Goal: Task Accomplishment & Management: Manage account settings

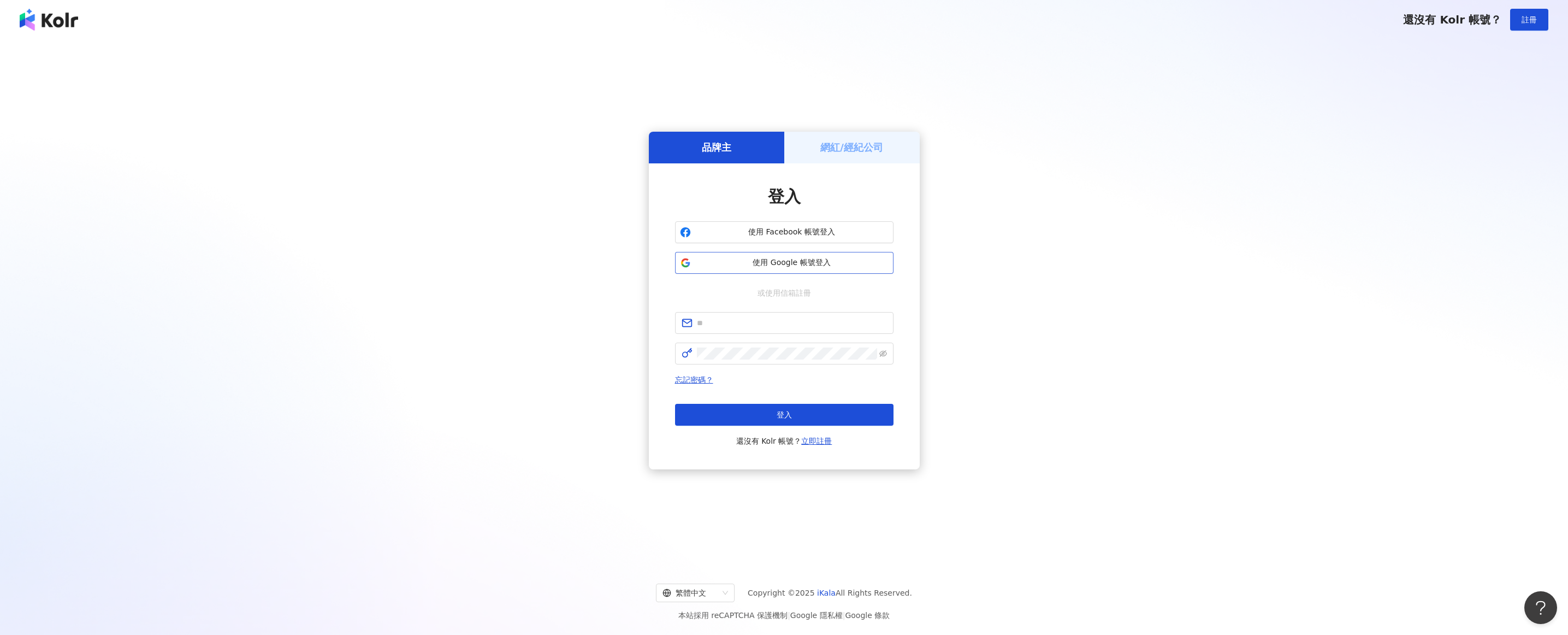
click at [831, 259] on span "使用 Google 帳號登入" at bounding box center [792, 262] width 193 height 11
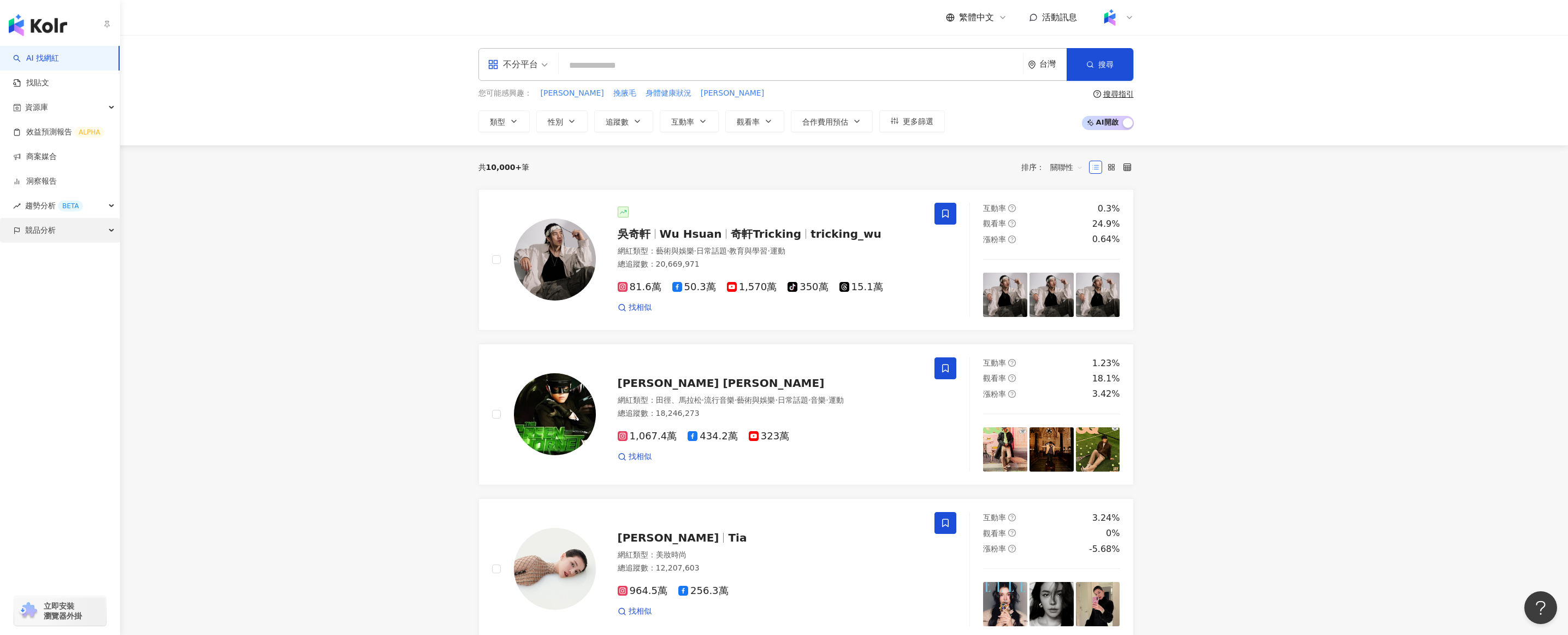
click at [62, 224] on div "競品分析" at bounding box center [59, 230] width 120 height 25
click at [62, 247] on div "button" at bounding box center [60, 278] width 120 height 72
click at [70, 233] on div "競品分析" at bounding box center [59, 230] width 120 height 25
click at [72, 253] on link "品牌帳號分析" at bounding box center [49, 255] width 46 height 11
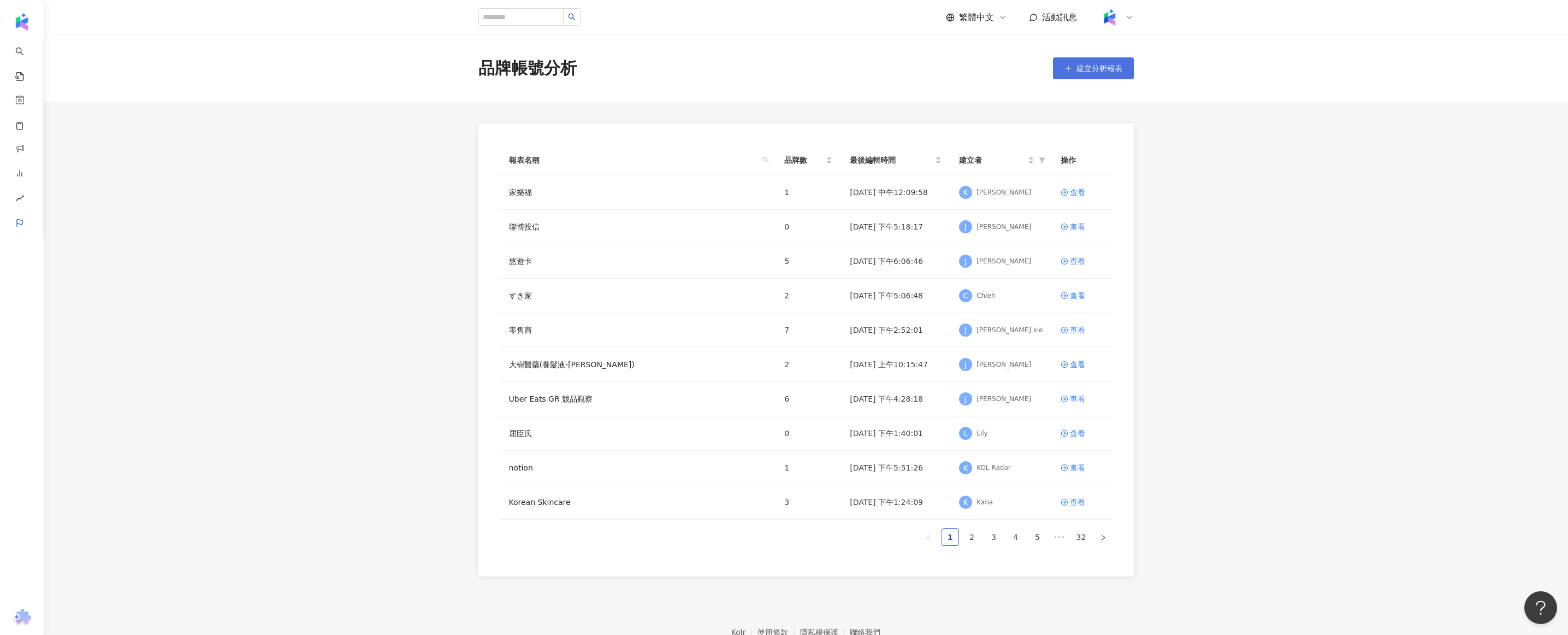
click at [1096, 78] on button "建立分析報表" at bounding box center [1093, 68] width 81 height 22
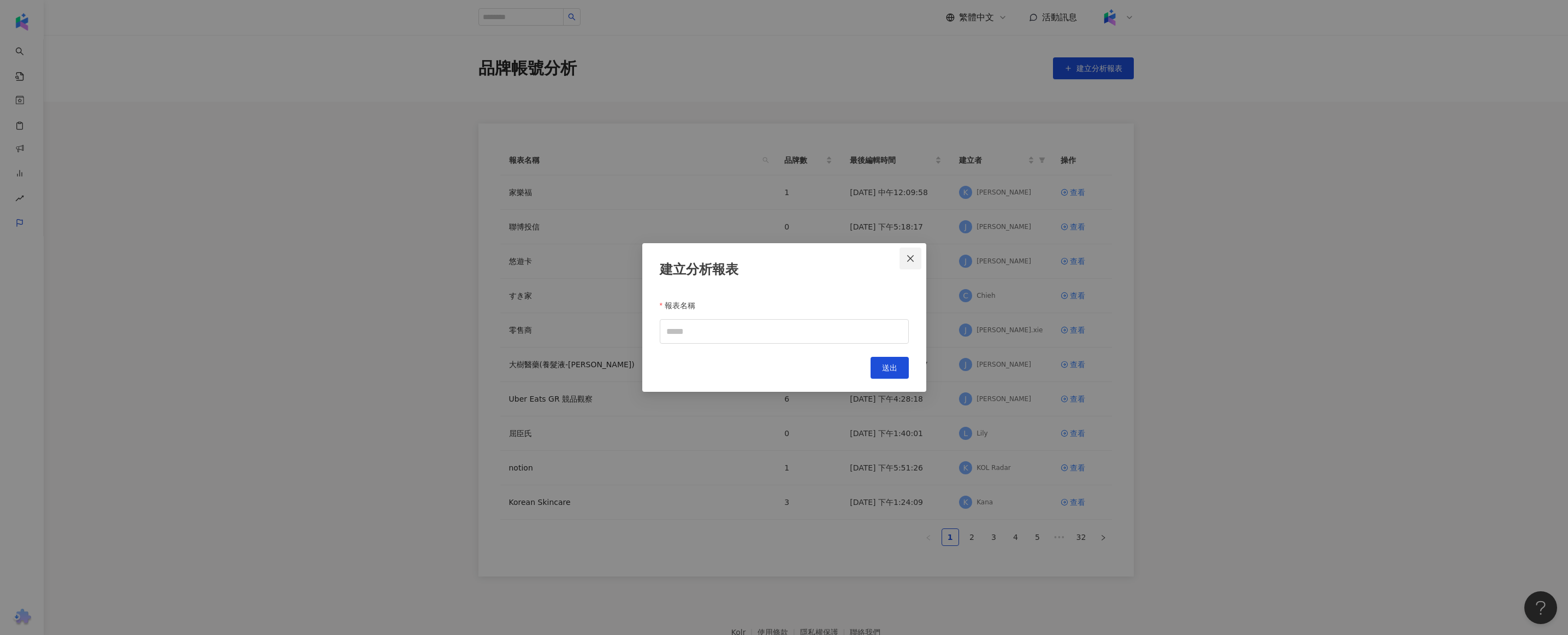
click at [914, 263] on button "Close" at bounding box center [911, 258] width 22 height 22
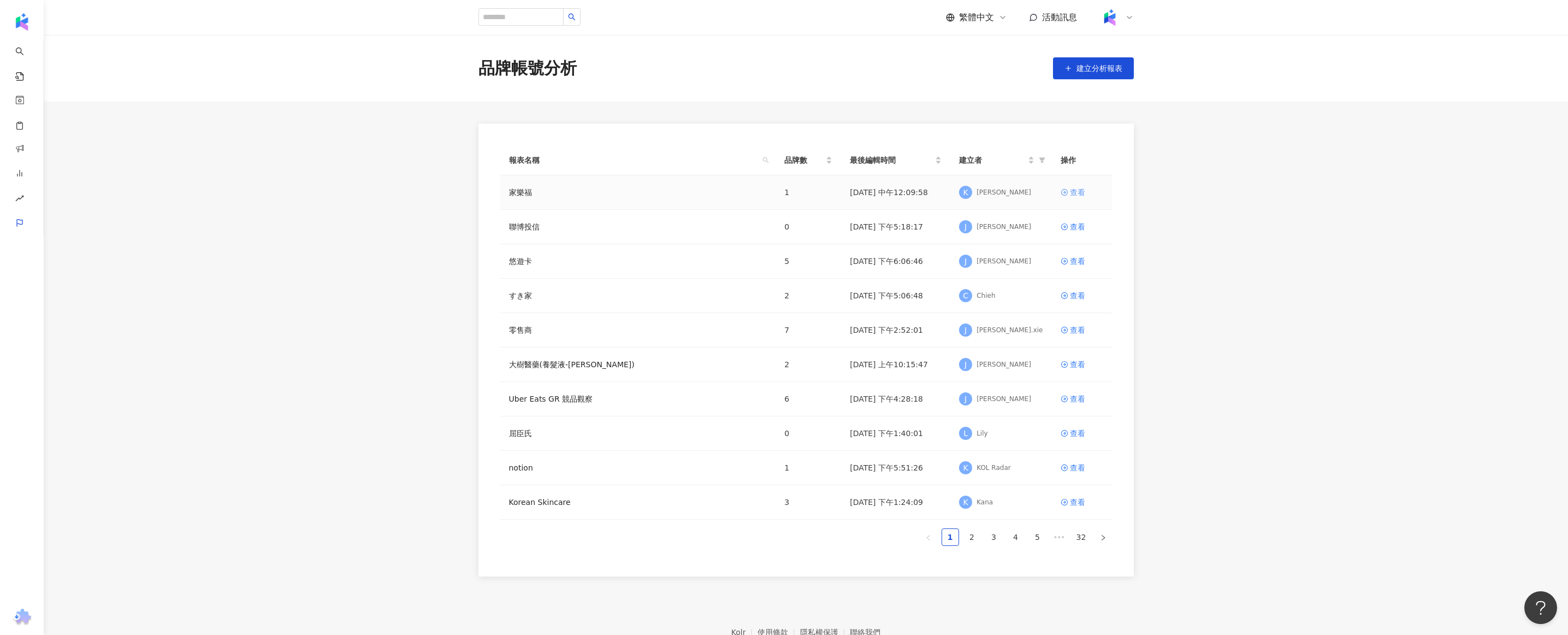
click at [1076, 191] on div "查看" at bounding box center [1077, 192] width 15 height 12
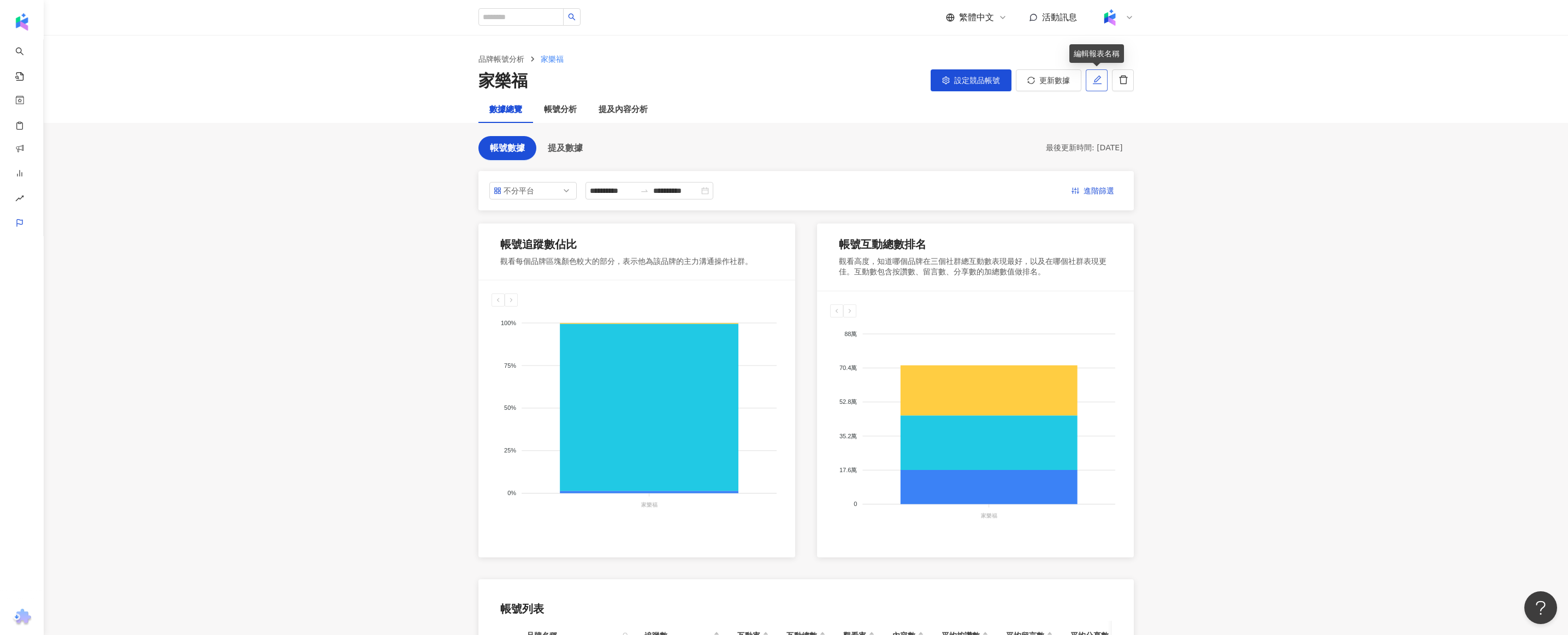
click at [1096, 86] on button "button" at bounding box center [1096, 81] width 22 height 22
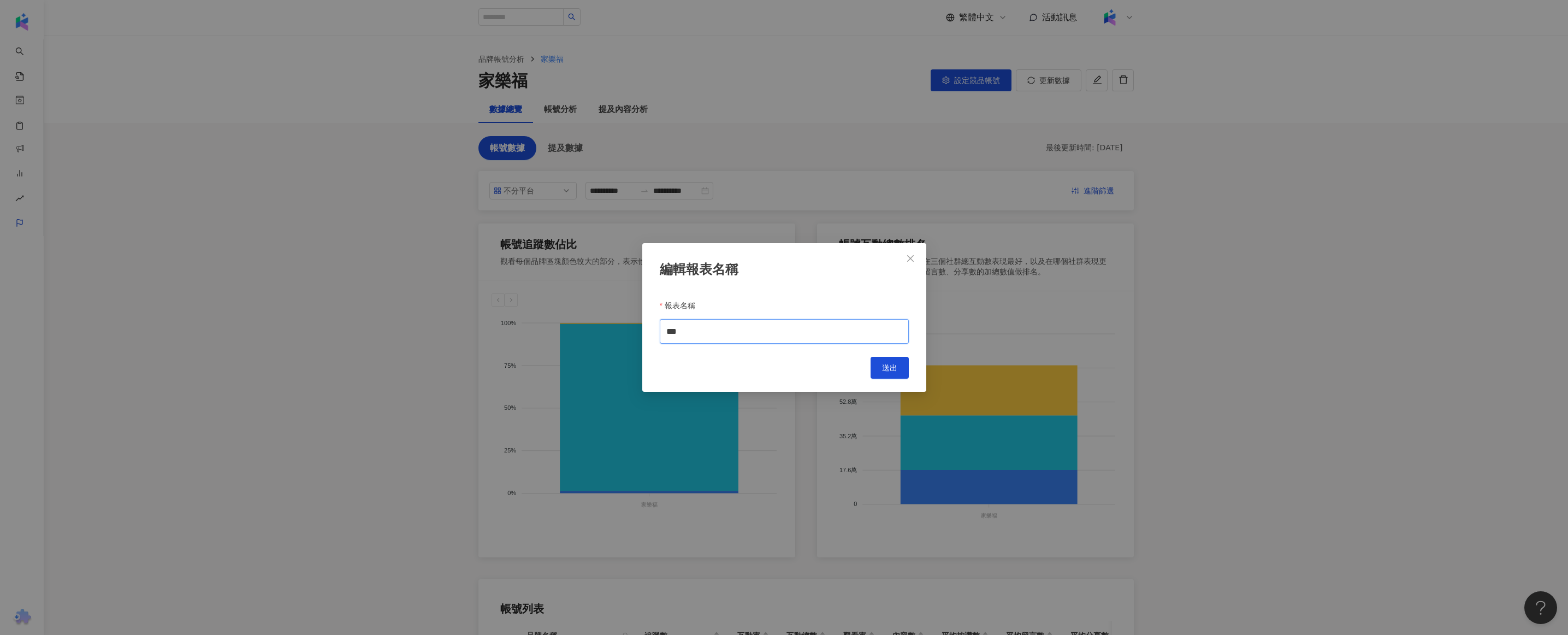
click at [827, 332] on input "***" at bounding box center [784, 332] width 249 height 25
click at [913, 261] on icon "close" at bounding box center [911, 258] width 9 height 9
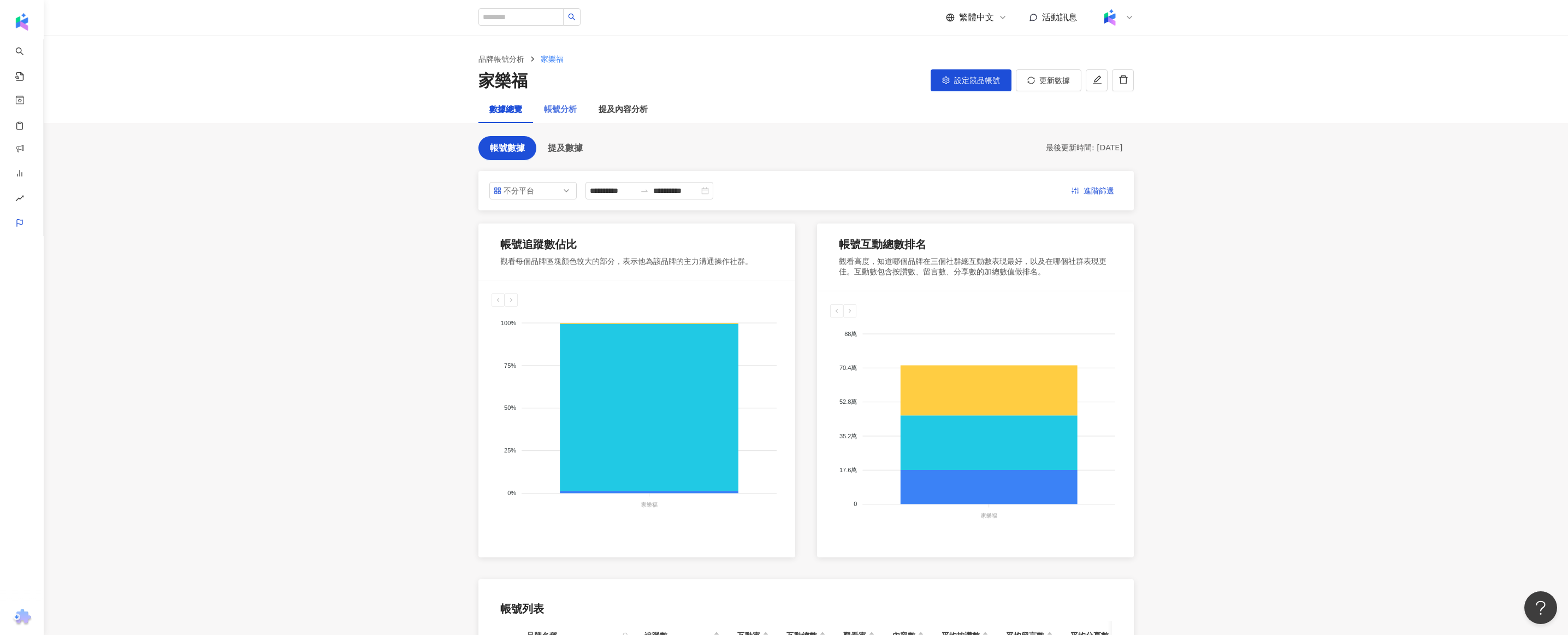
click at [542, 107] on div "帳號分析" at bounding box center [560, 110] width 54 height 26
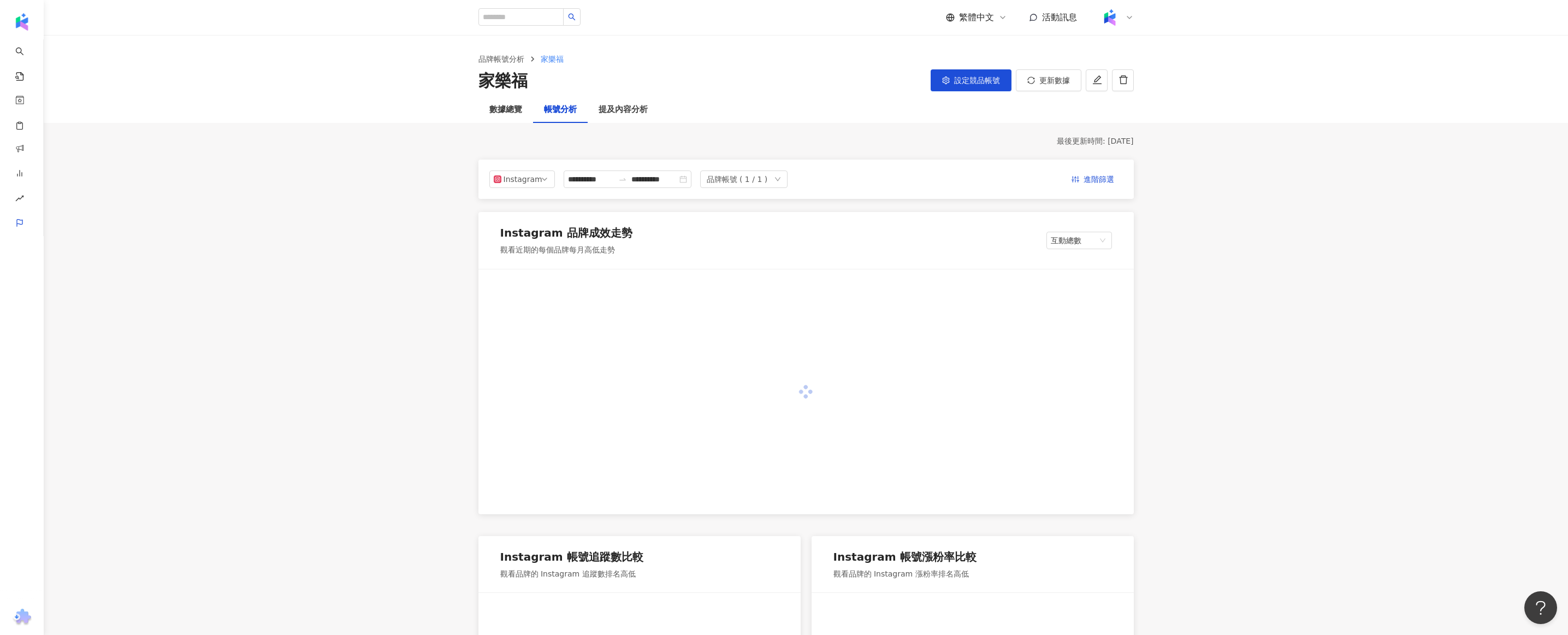
click at [570, 112] on div "帳號分析" at bounding box center [560, 110] width 33 height 13
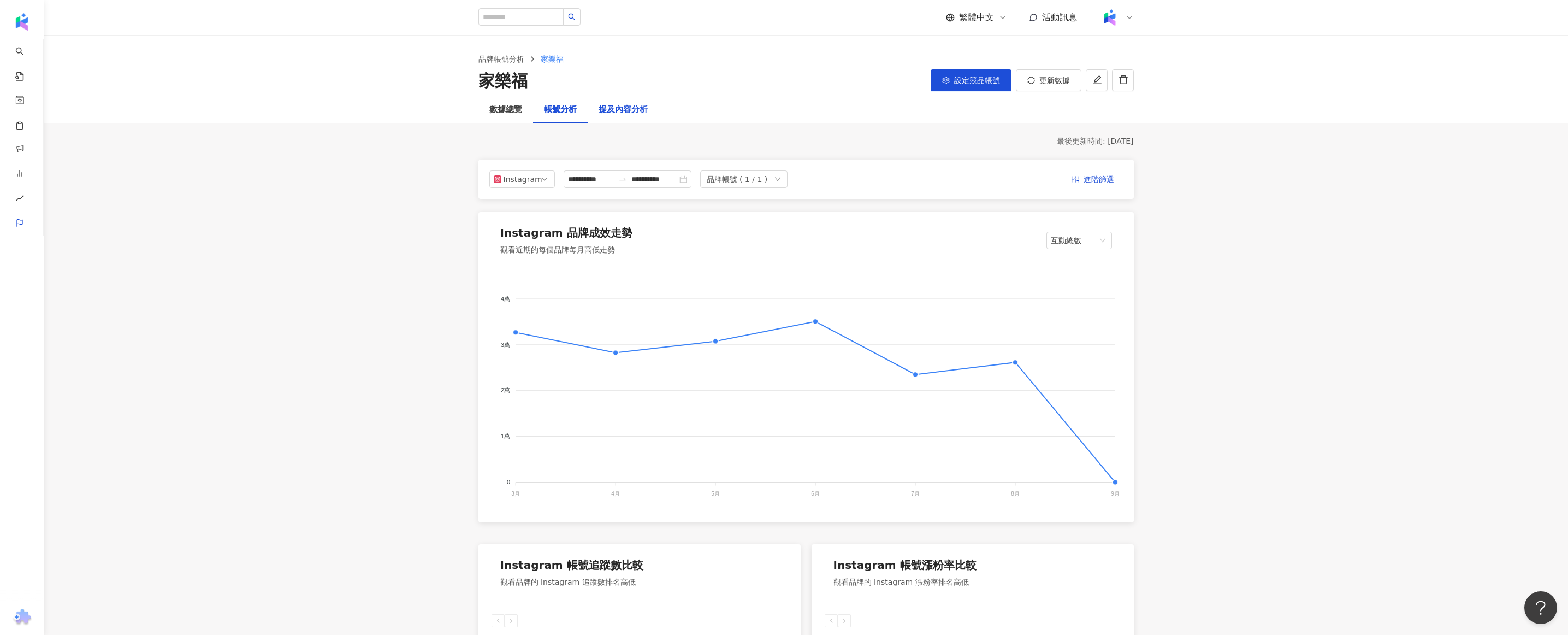
click at [615, 111] on div "提及內容分析" at bounding box center [623, 110] width 49 height 13
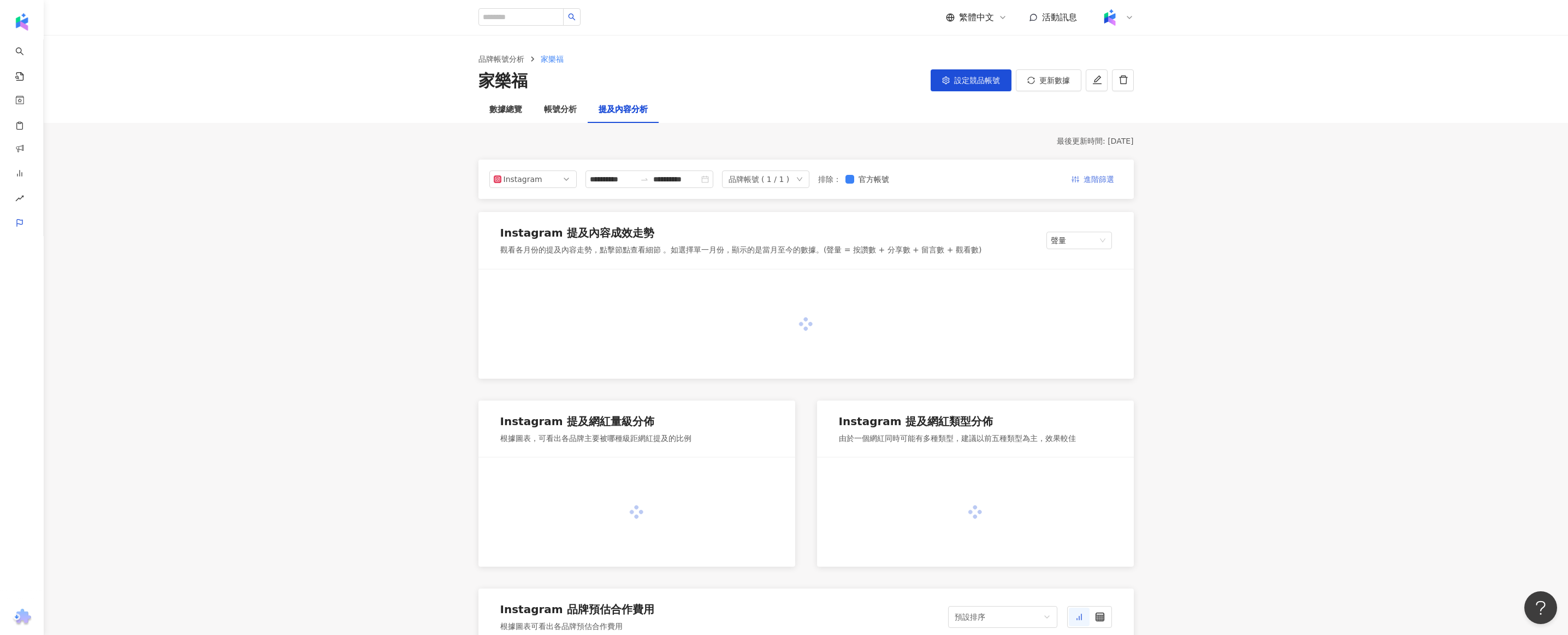
click at [1092, 176] on span "進階篩選" at bounding box center [1099, 180] width 30 height 17
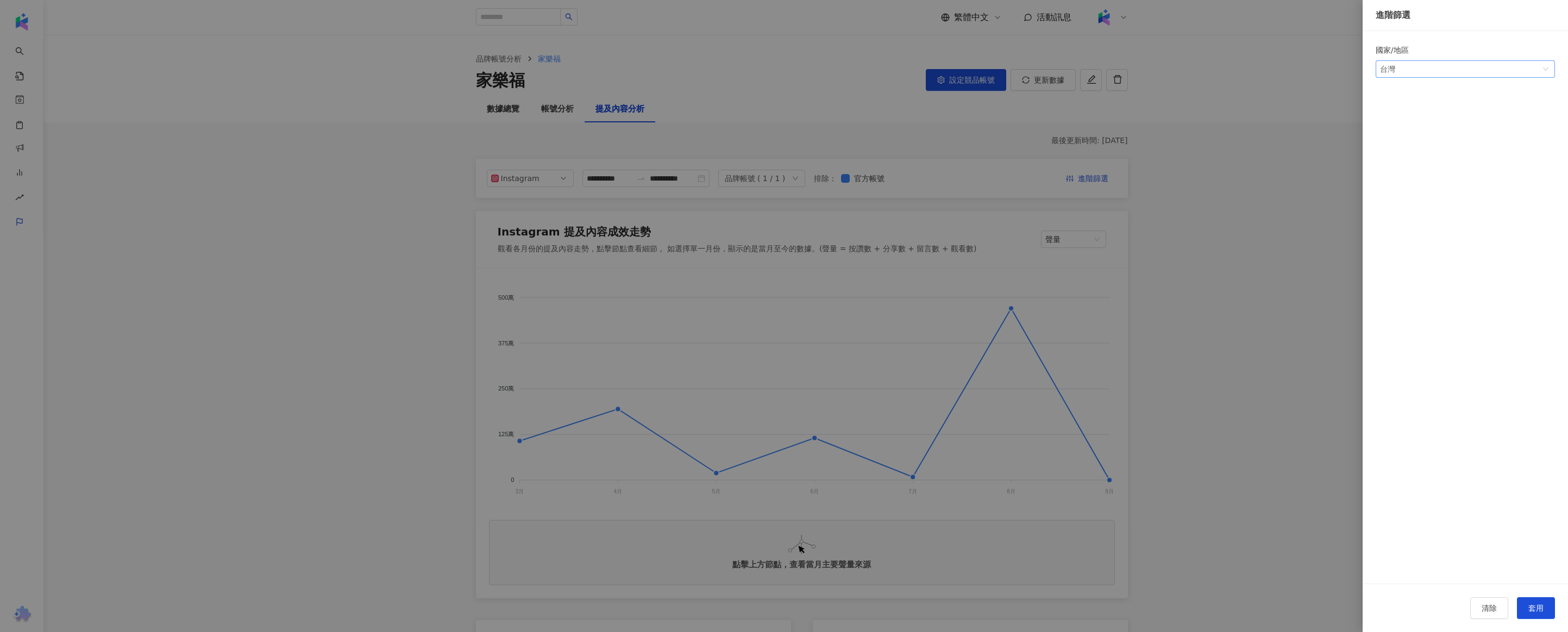
click at [1441, 64] on span "台灣" at bounding box center [1465, 69] width 170 height 17
click at [1422, 217] on div "美國" at bounding box center [1465, 215] width 162 height 12
click at [1439, 72] on span "美國" at bounding box center [1465, 69] width 170 height 17
click at [1389, 410] on form "國家/地區 us 美國 kr us 日本 [GEOGRAPHIC_DATA] 新加坡 韓國 美國" at bounding box center [1465, 320] width 179 height 553
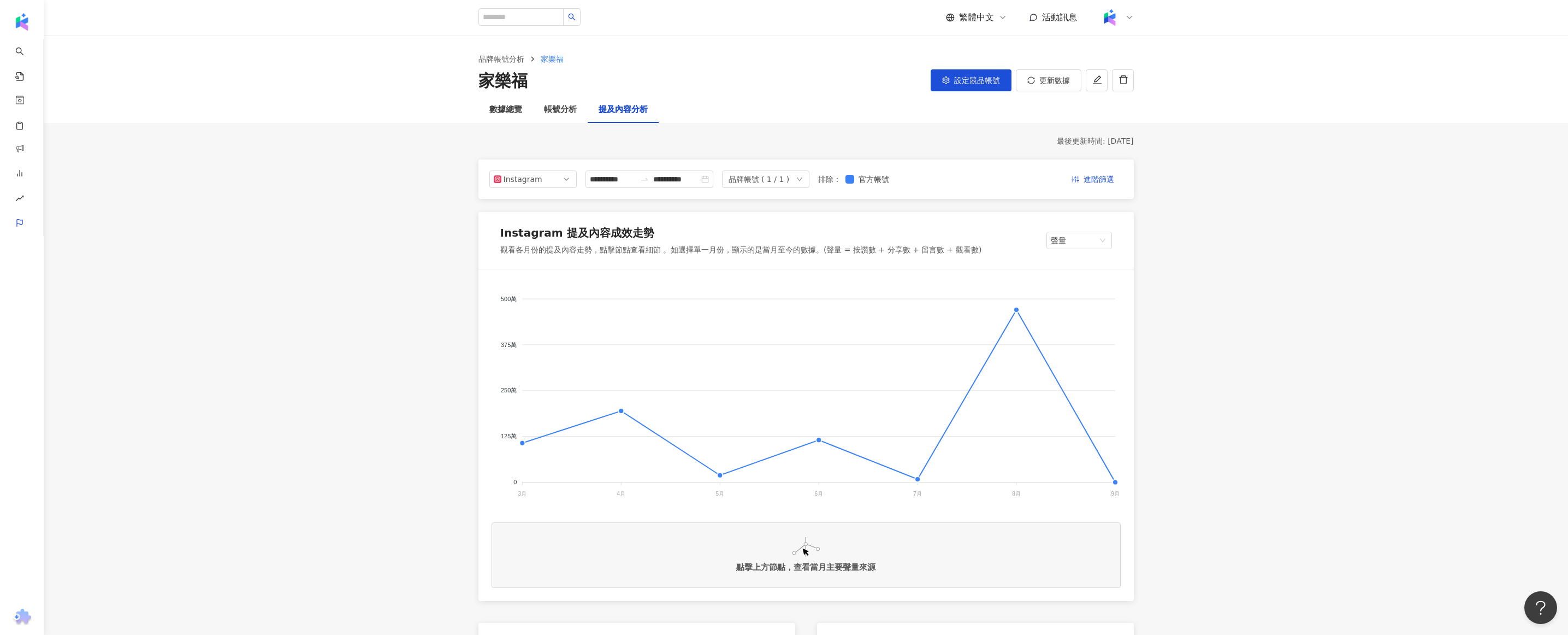
click at [1112, 173] on span "進階篩選" at bounding box center [1099, 180] width 30 height 17
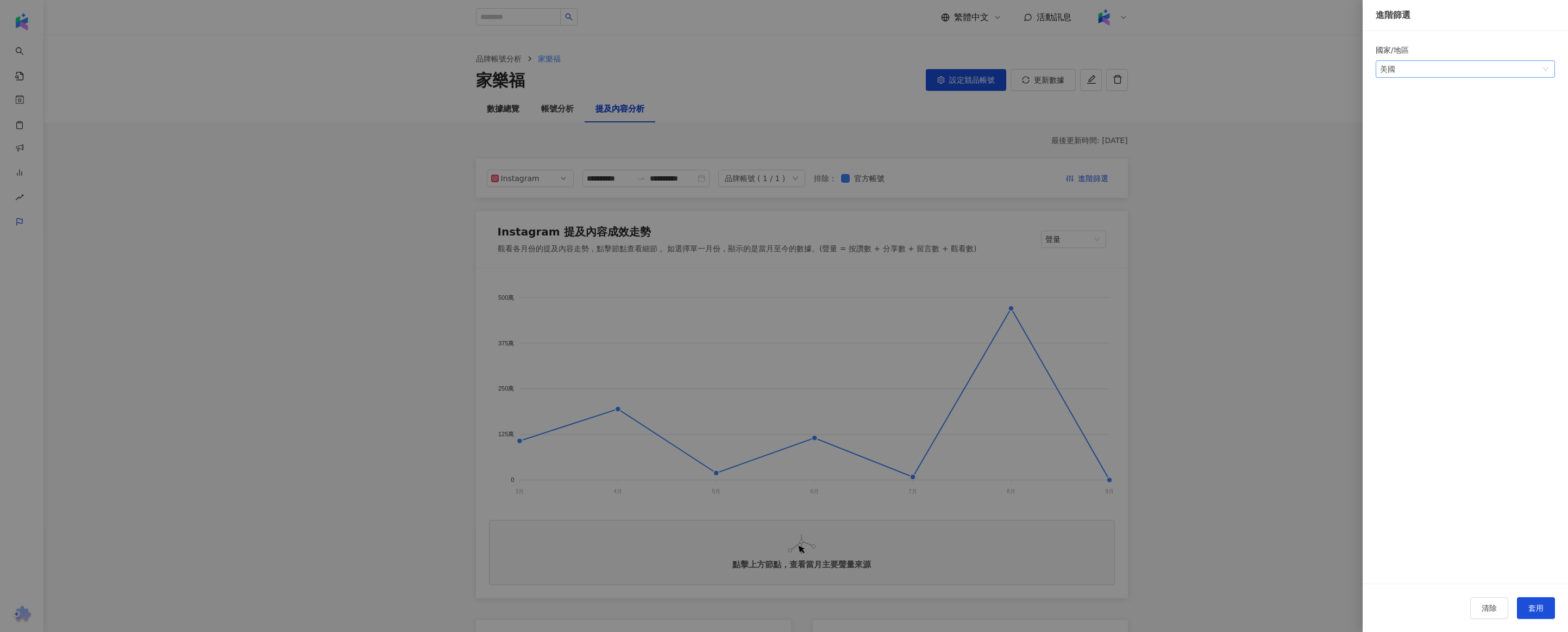
click at [1394, 76] on div "美國" at bounding box center [1398, 69] width 35 height 17
click at [1207, 422] on div at bounding box center [784, 316] width 1568 height 632
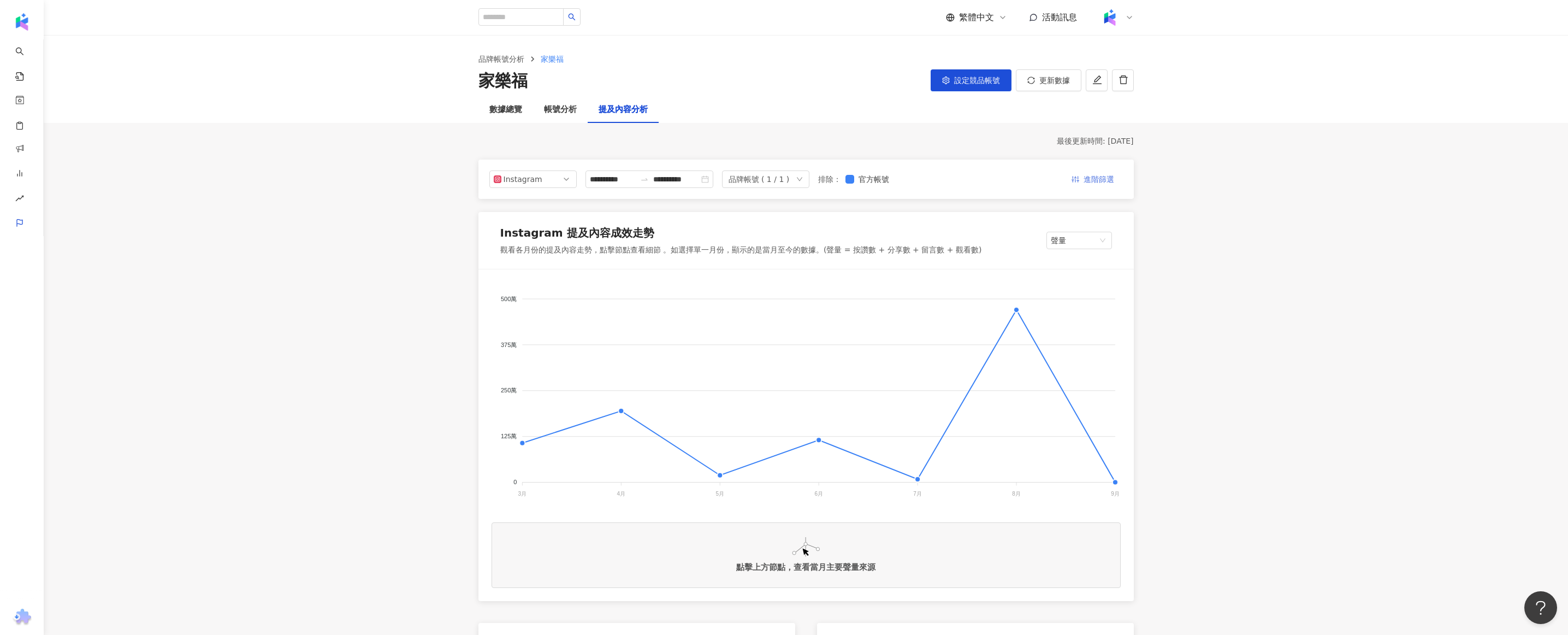
click at [1104, 180] on span "進階篩選" at bounding box center [1099, 180] width 30 height 17
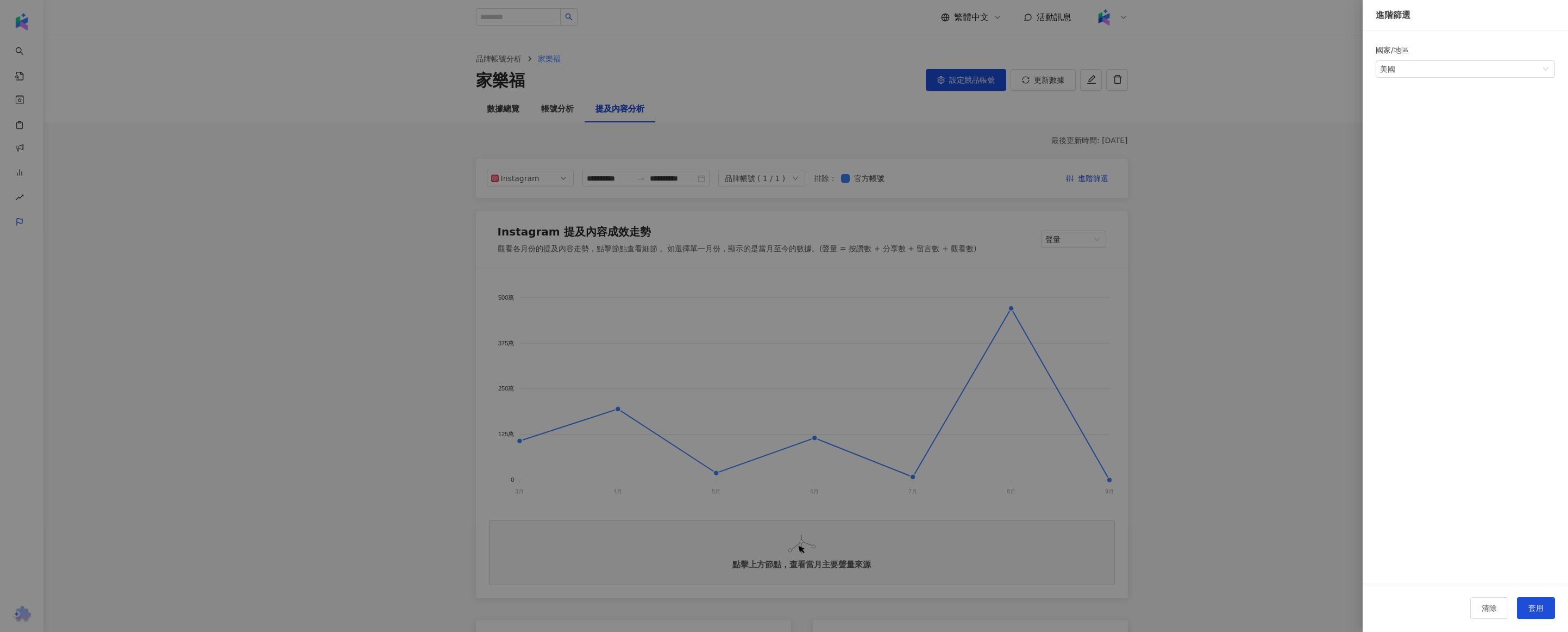
click at [209, 313] on div at bounding box center [784, 316] width 1568 height 632
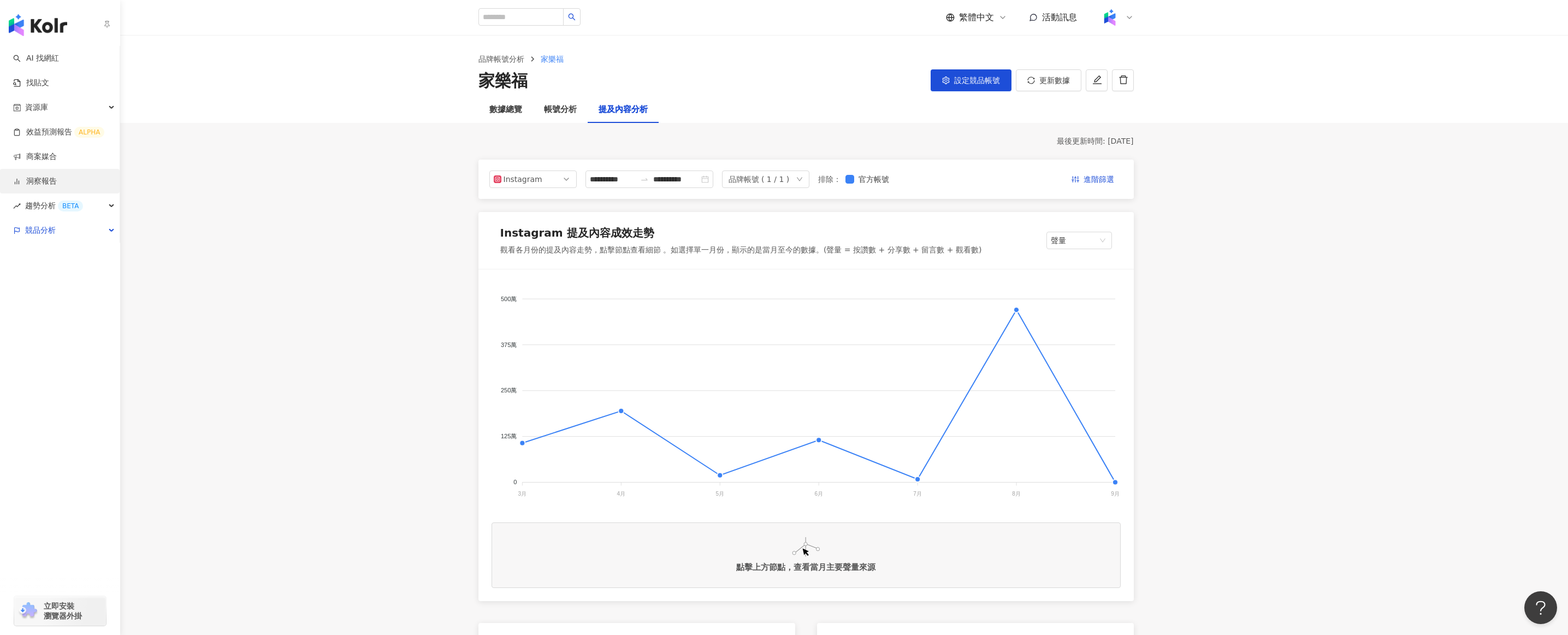
click at [57, 176] on link "洞察報告" at bounding box center [35, 181] width 44 height 11
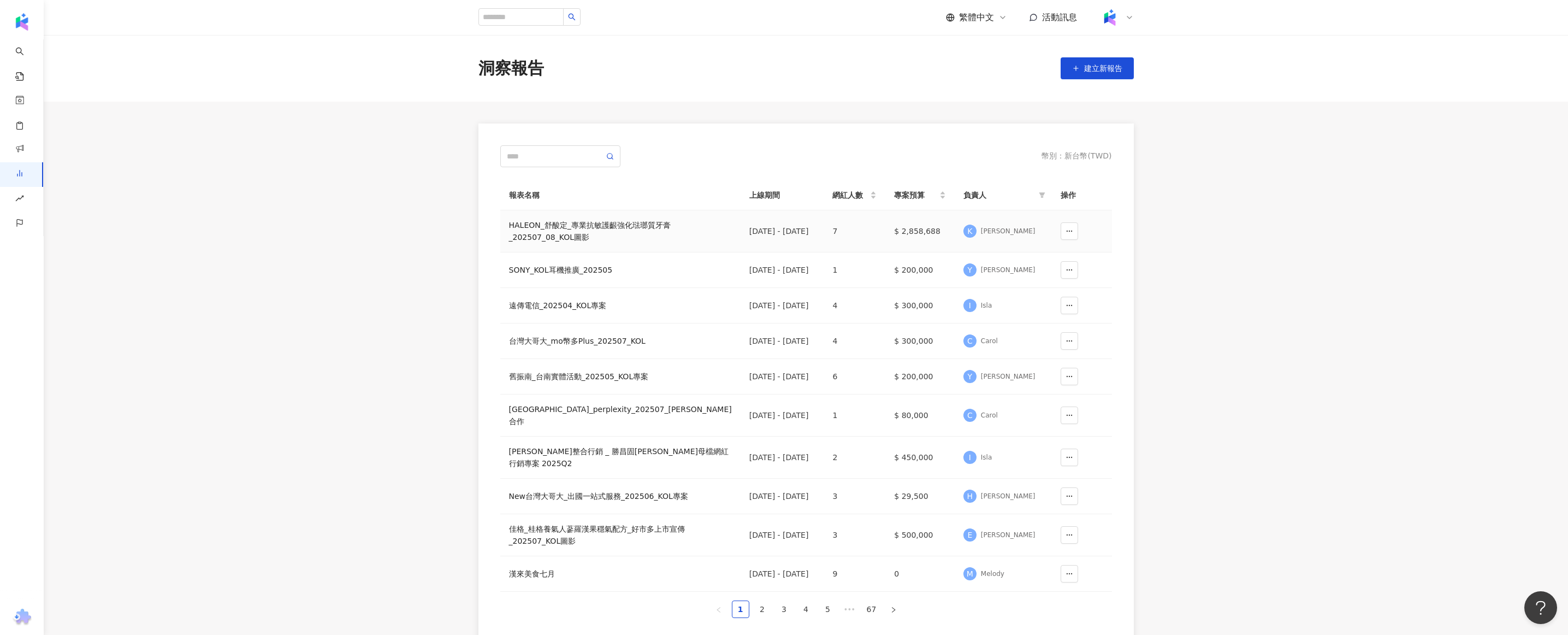
click at [995, 239] on div "K Kin Kuan" at bounding box center [1003, 231] width 80 height 17
click at [995, 236] on div "[PERSON_NAME]" at bounding box center [1008, 231] width 54 height 9
click at [1062, 239] on button "button" at bounding box center [1070, 231] width 17 height 17
click at [824, 245] on td "7" at bounding box center [854, 232] width 62 height 42
click at [597, 232] on div "HALEON_舒酸定_專業抗敏護齦強化琺瑯質牙膏_202507_08_KOL圖影" at bounding box center [620, 231] width 223 height 24
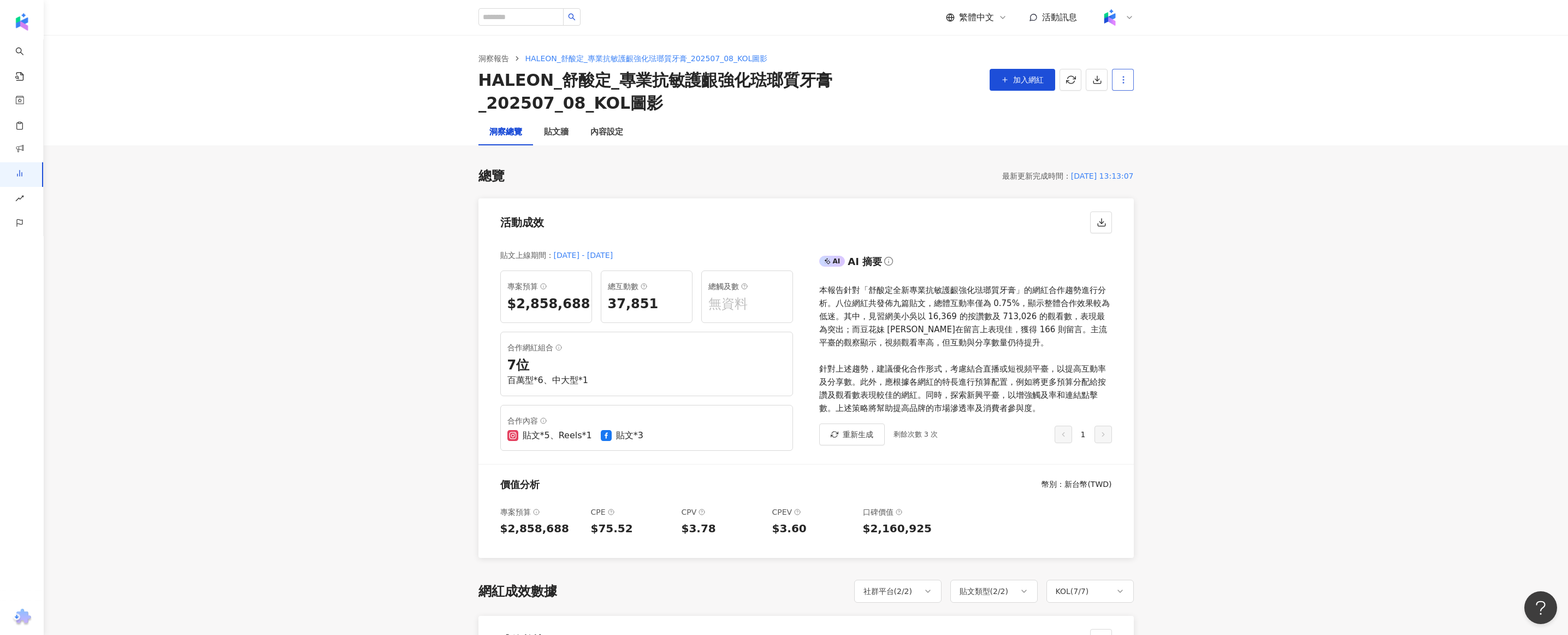
click at [1122, 84] on button "button" at bounding box center [1122, 80] width 22 height 22
click at [1162, 108] on div "設定報告" at bounding box center [1141, 106] width 43 height 12
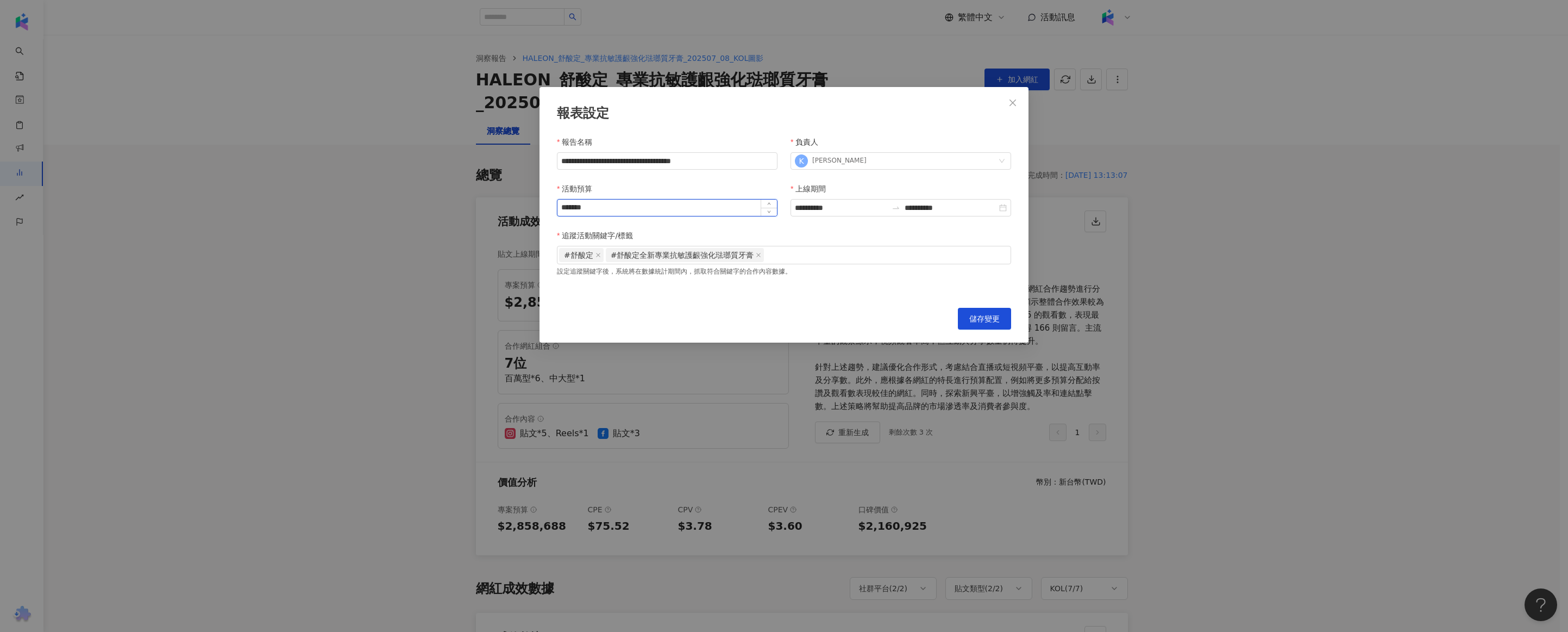
click at [695, 208] on input "*******" at bounding box center [667, 207] width 219 height 17
click at [695, 183] on div "活動預算" at bounding box center [667, 191] width 221 height 17
click at [706, 169] on input "**********" at bounding box center [667, 161] width 221 height 17
click at [870, 162] on div "K Kin Kuan" at bounding box center [895, 160] width 201 height 17
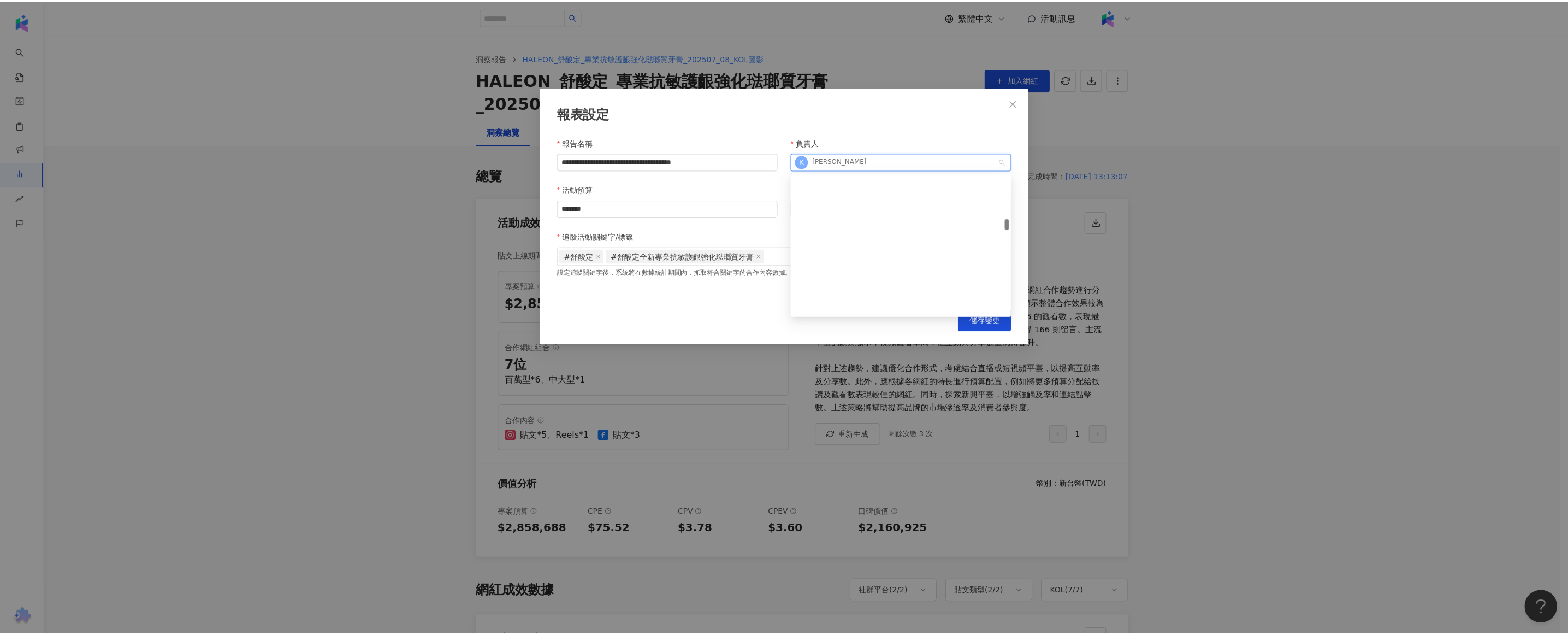
scroll to position [925, 0]
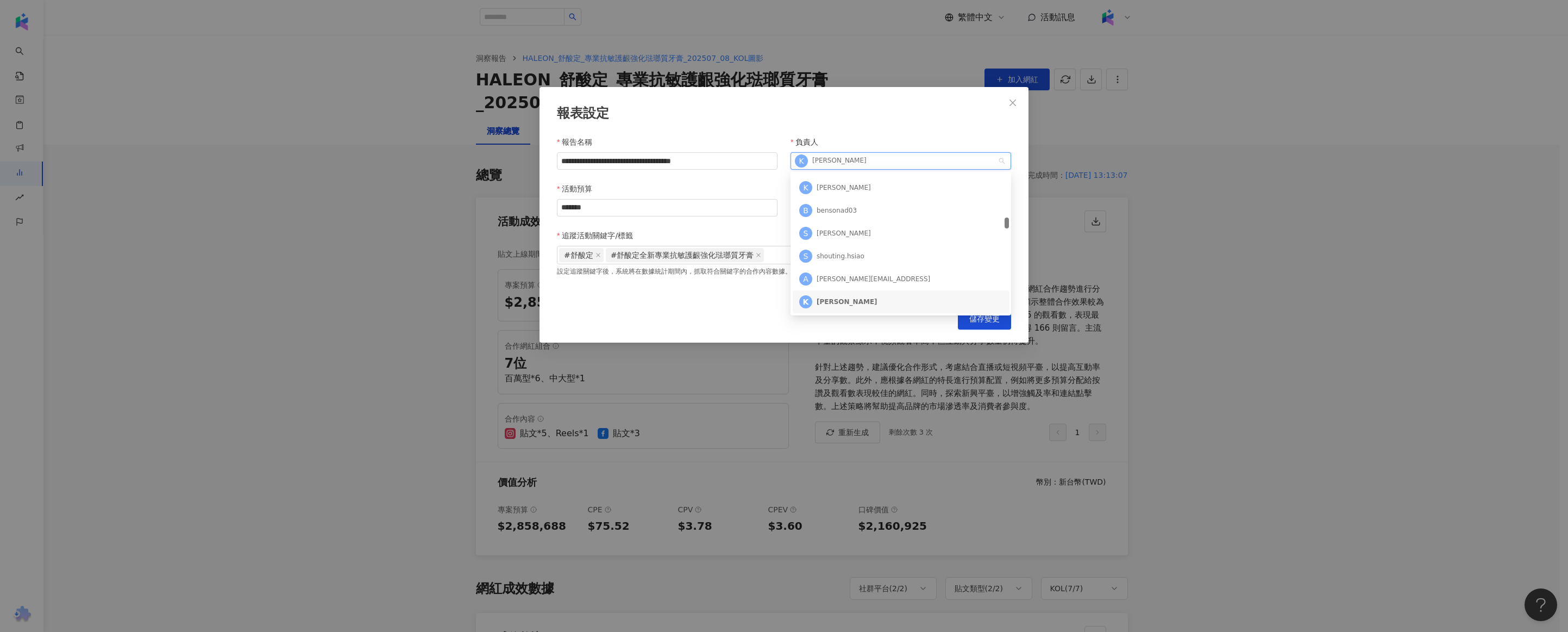
click at [1162, 229] on div "**********" at bounding box center [784, 316] width 1568 height 632
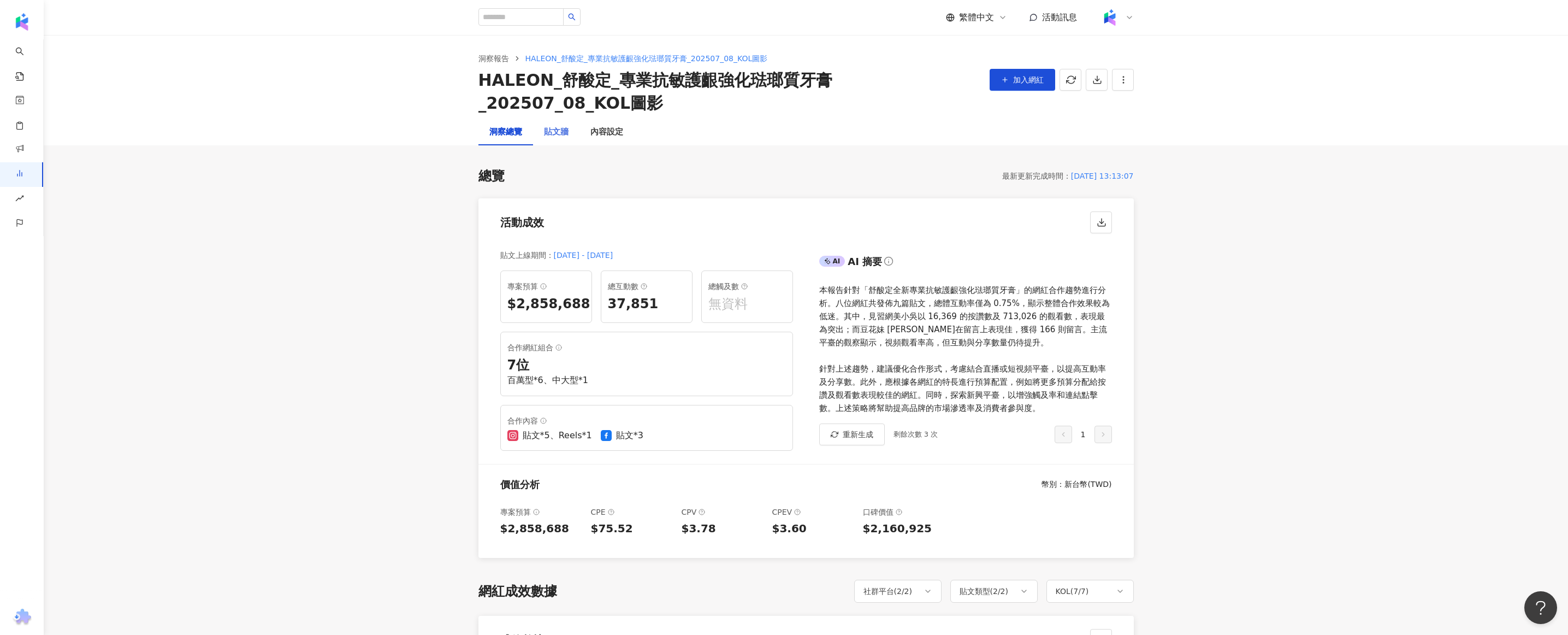
click at [568, 131] on div "貼文牆" at bounding box center [557, 132] width 46 height 26
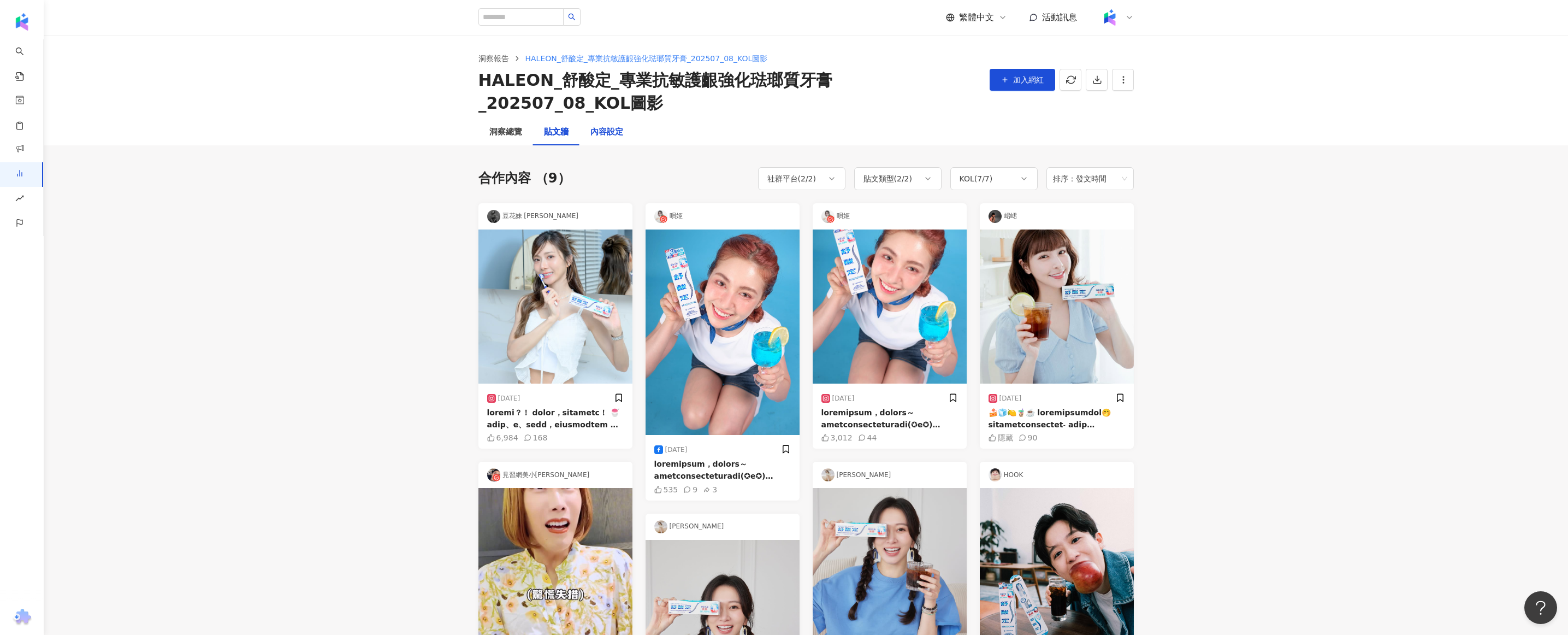
click at [607, 132] on div "內容設定" at bounding box center [607, 132] width 33 height 13
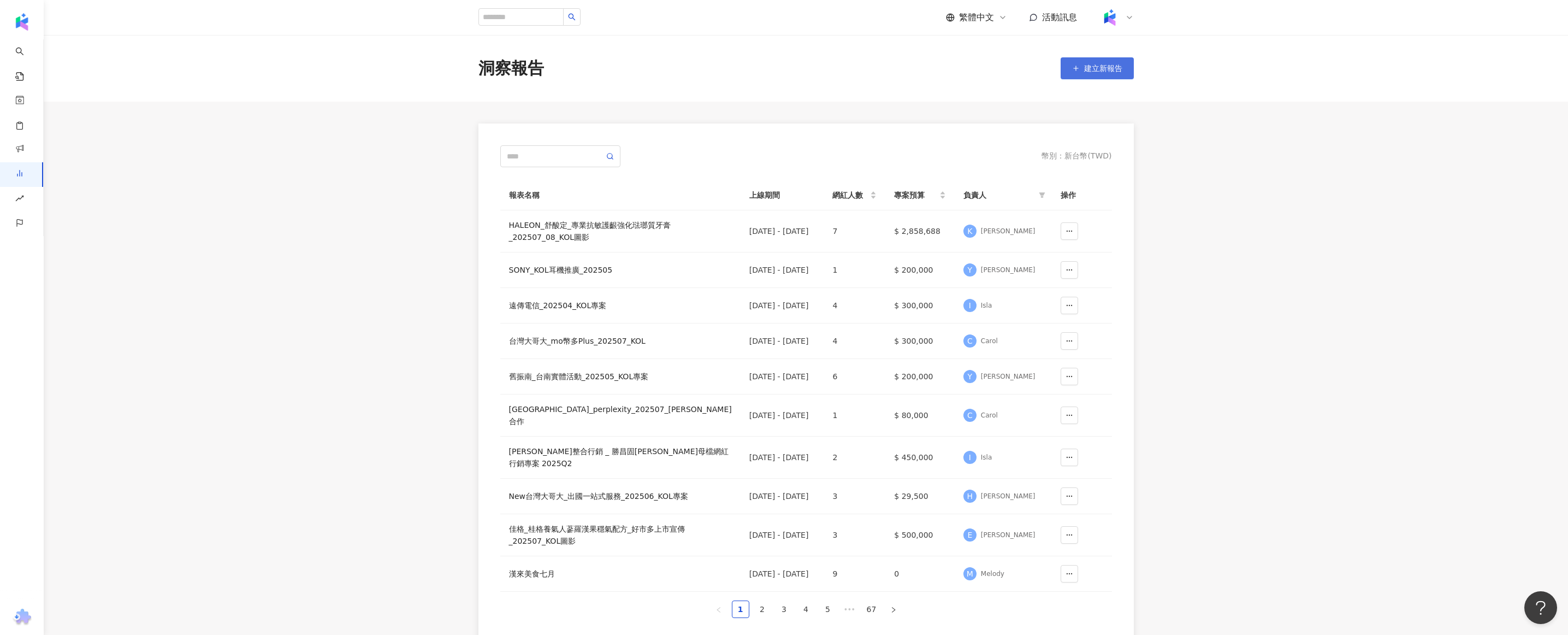
click at [1099, 73] on button "建立新報告" at bounding box center [1097, 68] width 73 height 22
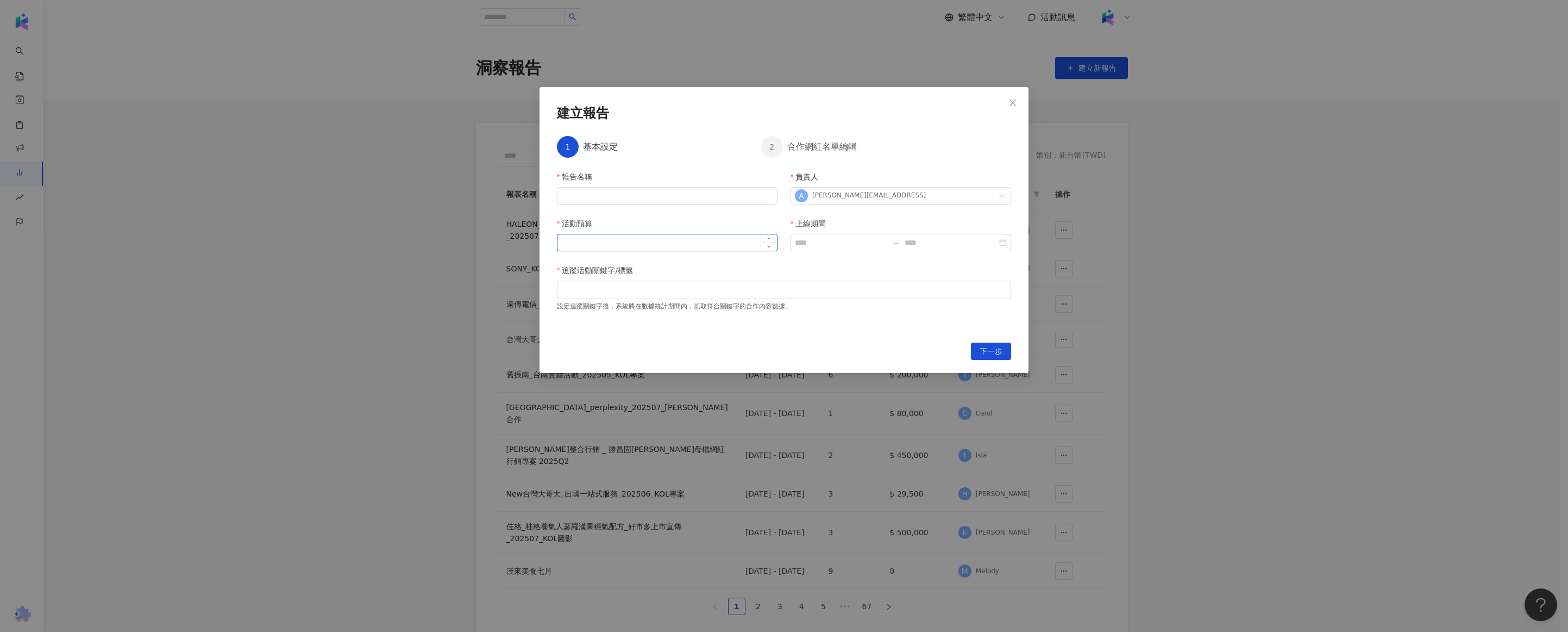
click at [682, 244] on input "活動預算" at bounding box center [667, 242] width 219 height 17
click at [679, 214] on div "報告名稱 負責人 A [PERSON_NAME][EMAIL_ADDRESS] 活動預算 上線期間 追蹤活動關鍵字/標籤 設定追蹤關鍵字後，系統將在數據統計期…" at bounding box center [783, 250] width 454 height 159
click at [676, 202] on input "報告名稱" at bounding box center [667, 196] width 221 height 17
click at [583, 298] on div at bounding box center [783, 290] width 454 height 19
click at [822, 254] on div "報告名稱 負責人 A [PERSON_NAME][EMAIL_ADDRESS] 活動預算 上線期間 追蹤活動關鍵字/標籤 設定追蹤關鍵字後，系統將在數據統計期…" at bounding box center [783, 250] width 454 height 159
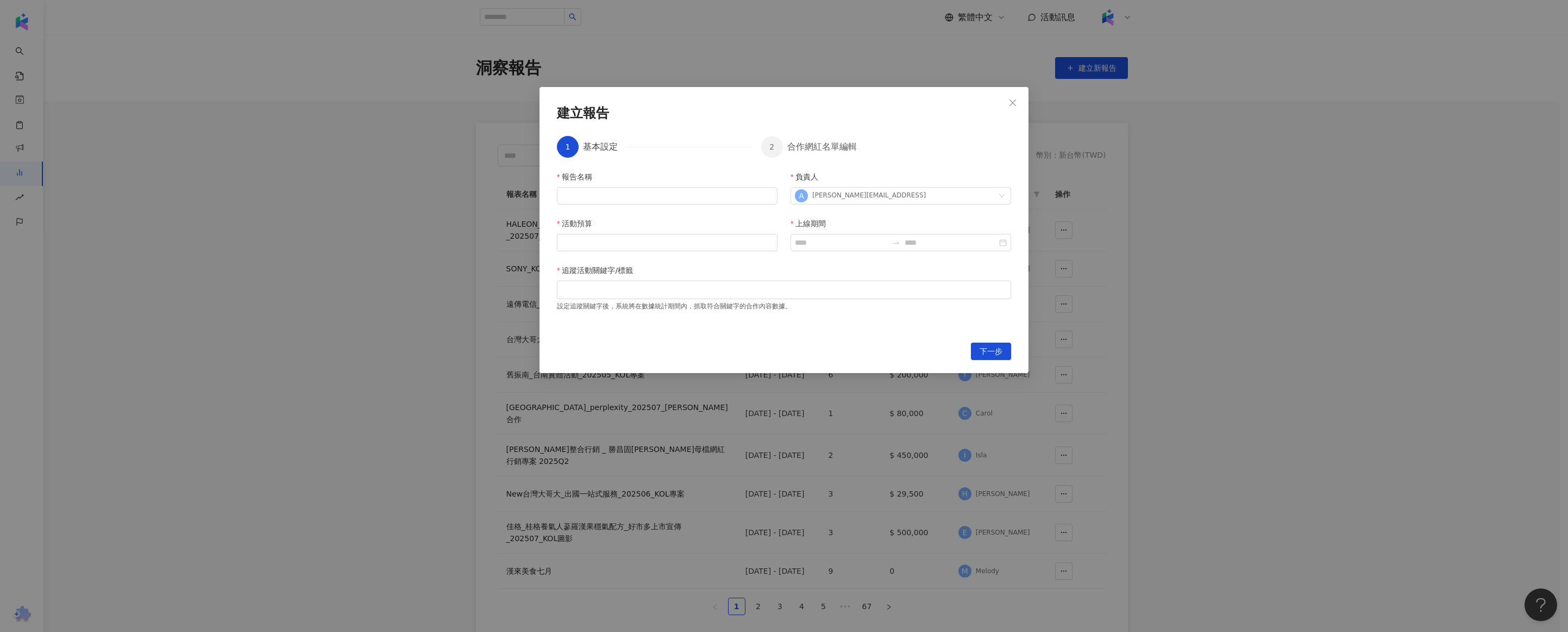
click at [1115, 251] on div "建立報告 1 基本設定 2 合作網紅名單編輯 報告名稱 負責人 A [PERSON_NAME][EMAIL_ADDRESS] 活動預算 上線期間 追蹤活動關鍵…" at bounding box center [784, 316] width 1568 height 632
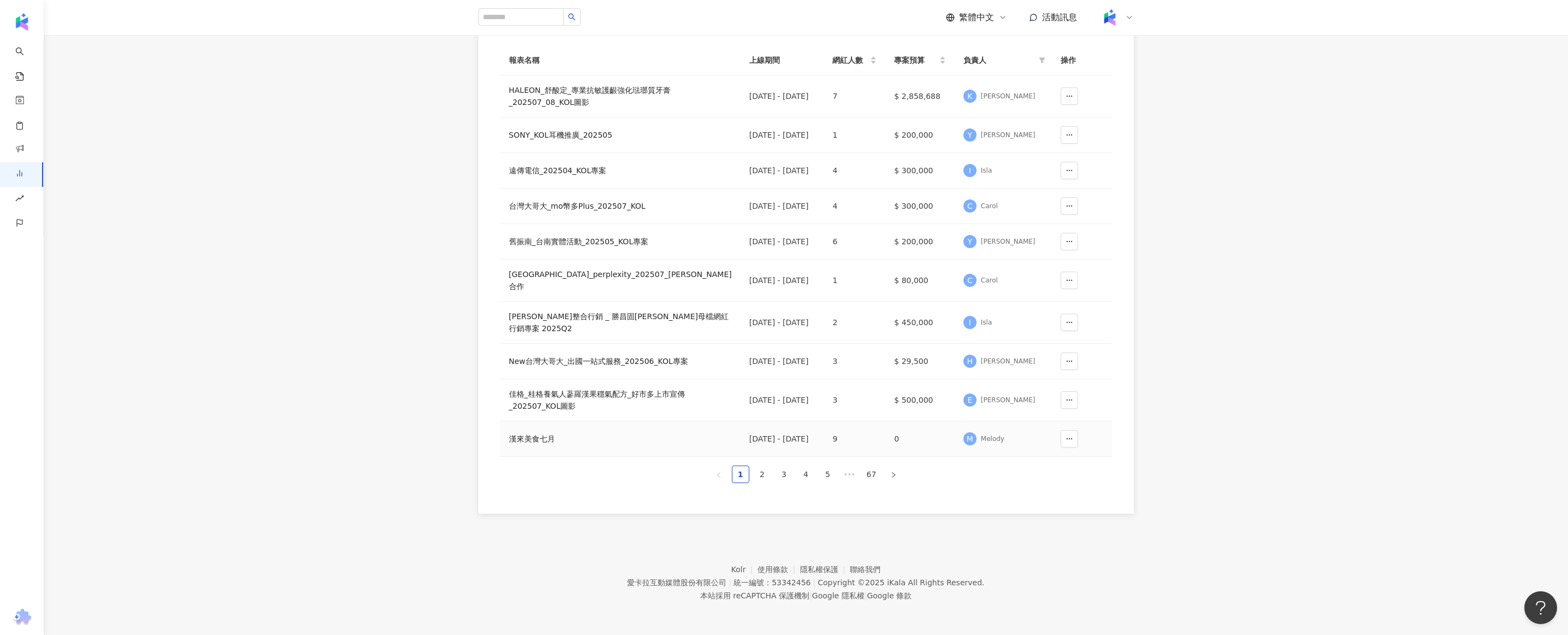
scroll to position [179, 0]
click at [765, 483] on li "2" at bounding box center [763, 474] width 17 height 17
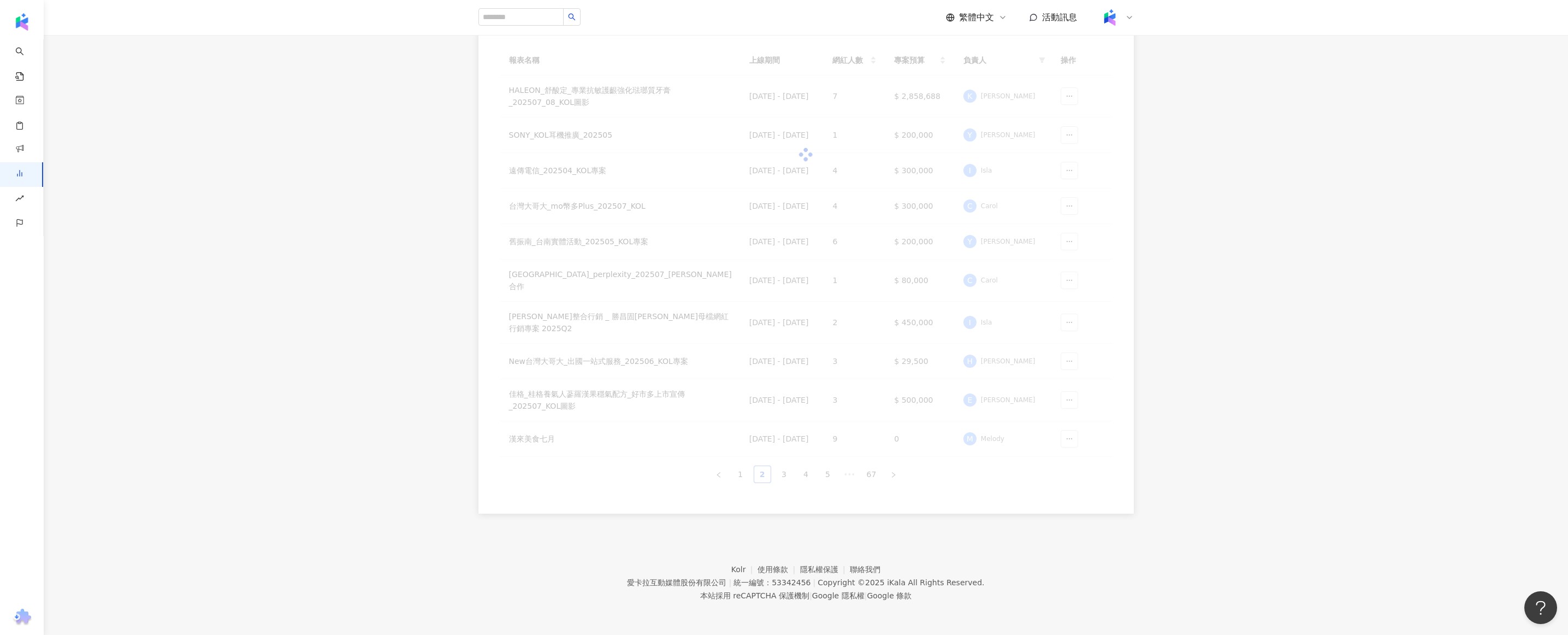
click at [764, 478] on link "2" at bounding box center [762, 474] width 17 height 17
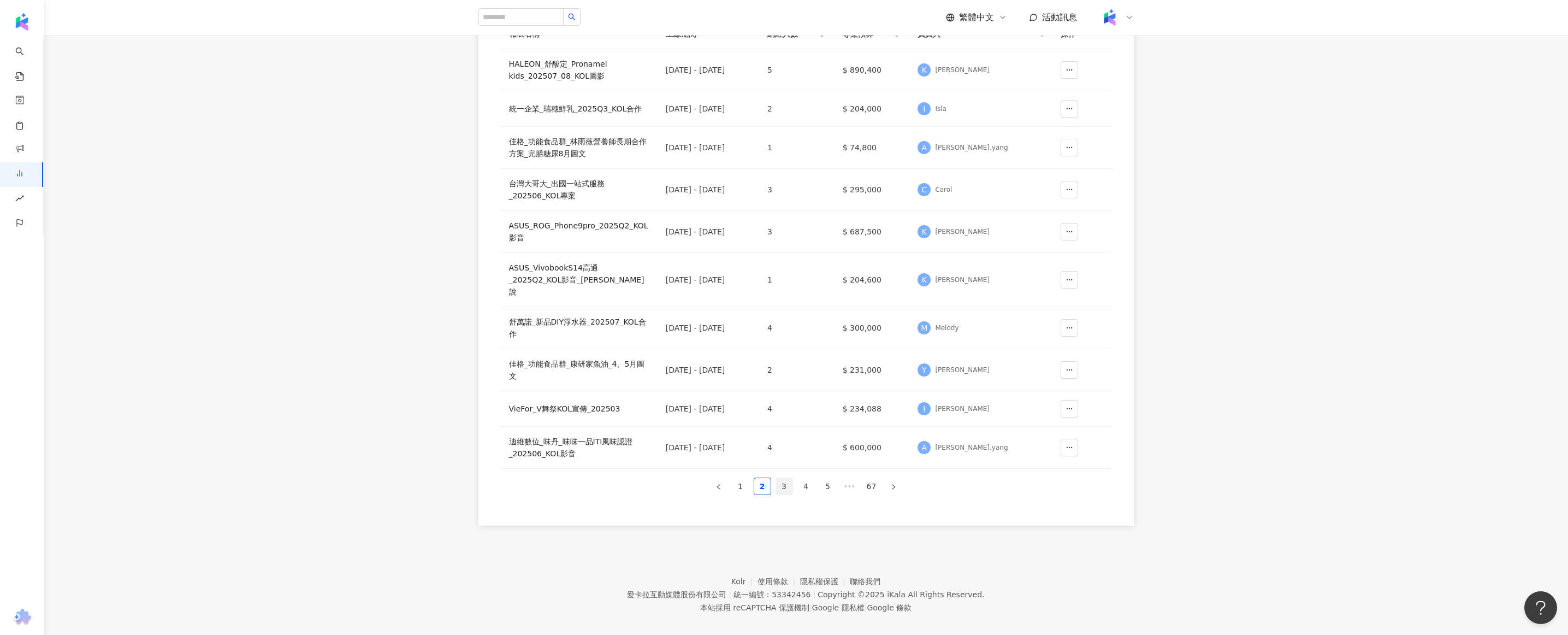
scroll to position [0, 0]
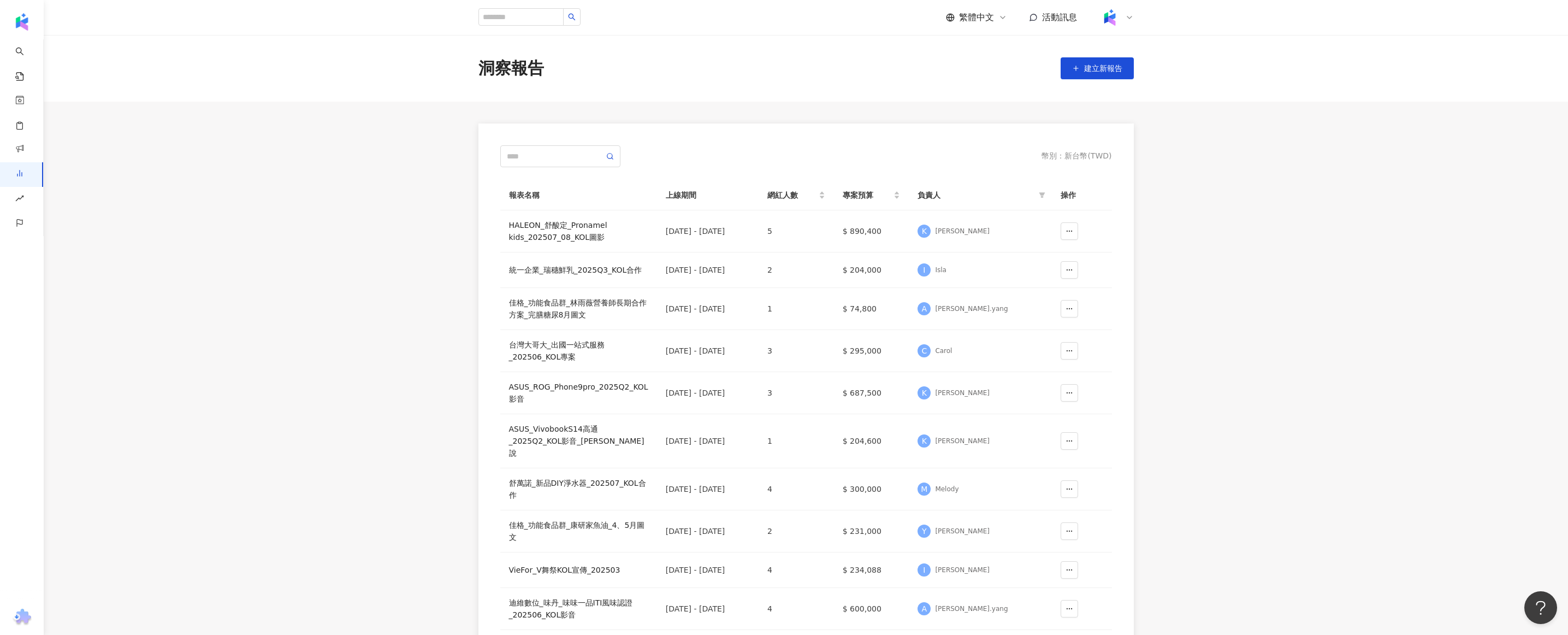
click at [1108, 20] on img at bounding box center [1109, 17] width 21 height 21
click at [1224, 347] on main "洞察報告 建立新報告 幣別 ： 新台幣 ( TWD ) 報表名稱 上線期間 網紅人數 專案預算 負責人 操作 HALEON_舒酸定_Pronamel kids…" at bounding box center [805, 361] width 1524 height 652
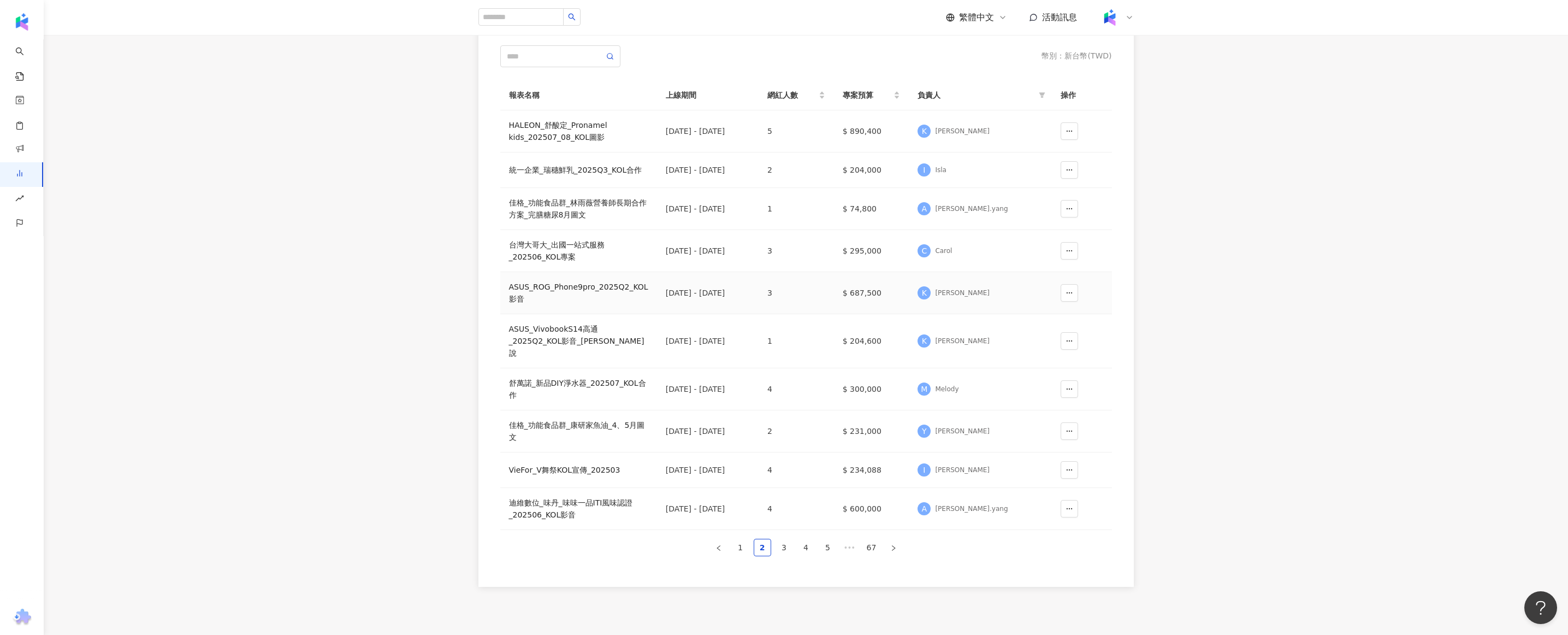
scroll to position [161, 0]
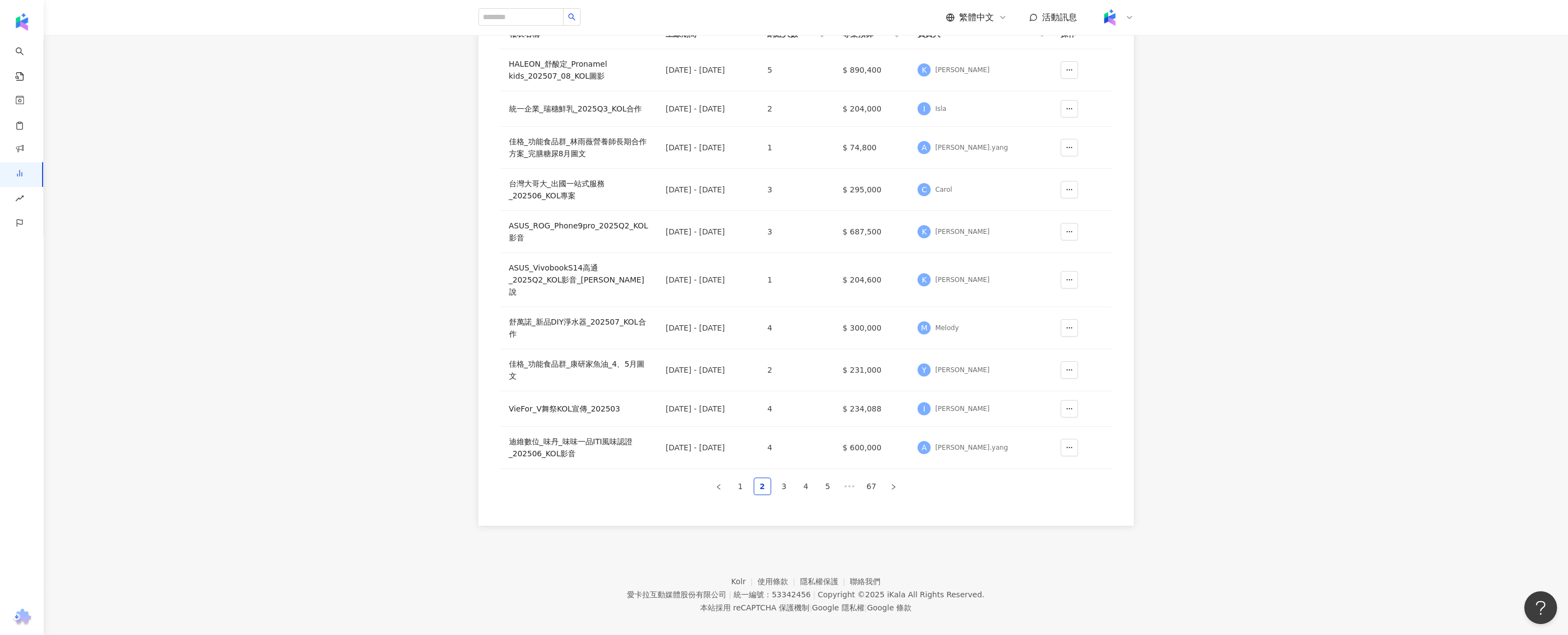
click at [869, 484] on div "報表名稱 上線期間 網紅人數 專案預算 負責人 操作 HALEON_舒酸定_Pronamel kids_202507_08_KOL圖影 [DATE] - [D…" at bounding box center [805, 261] width 612 height 485
click at [871, 478] on link "67" at bounding box center [871, 486] width 17 height 17
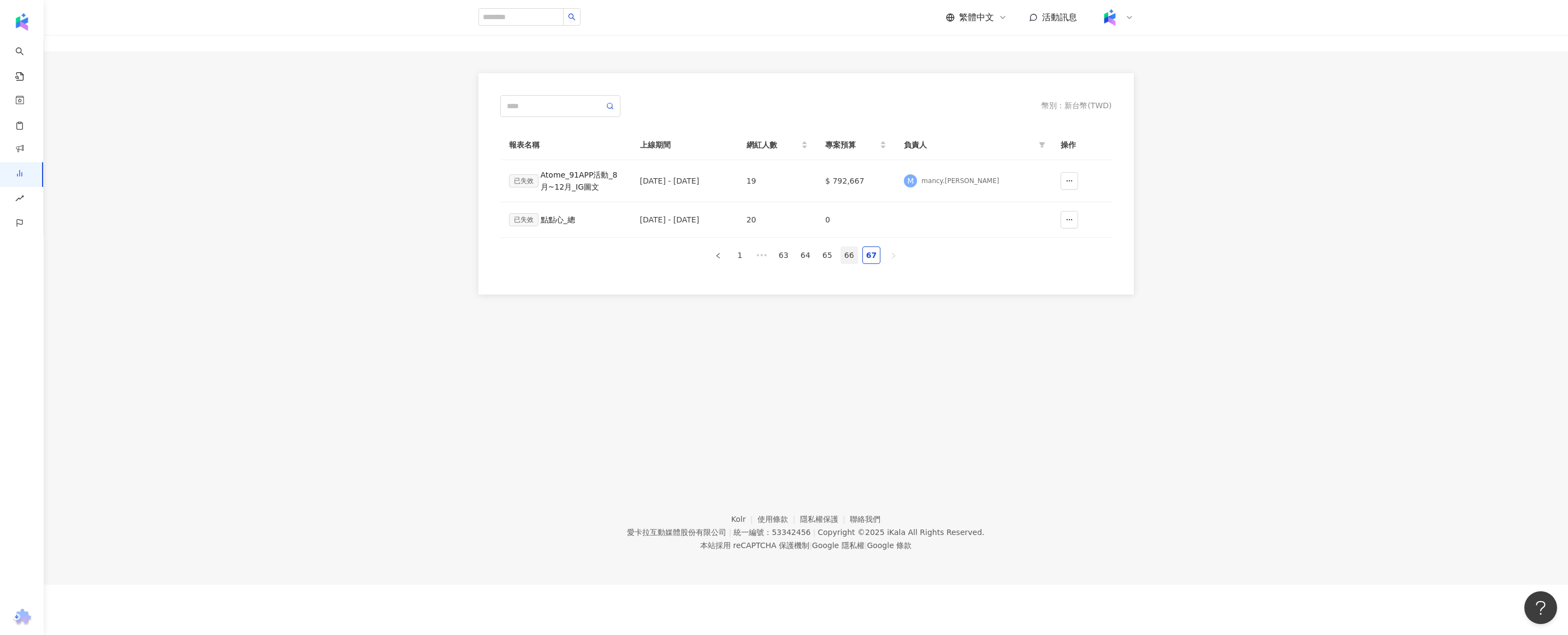
click at [853, 260] on link "66" at bounding box center [849, 255] width 17 height 17
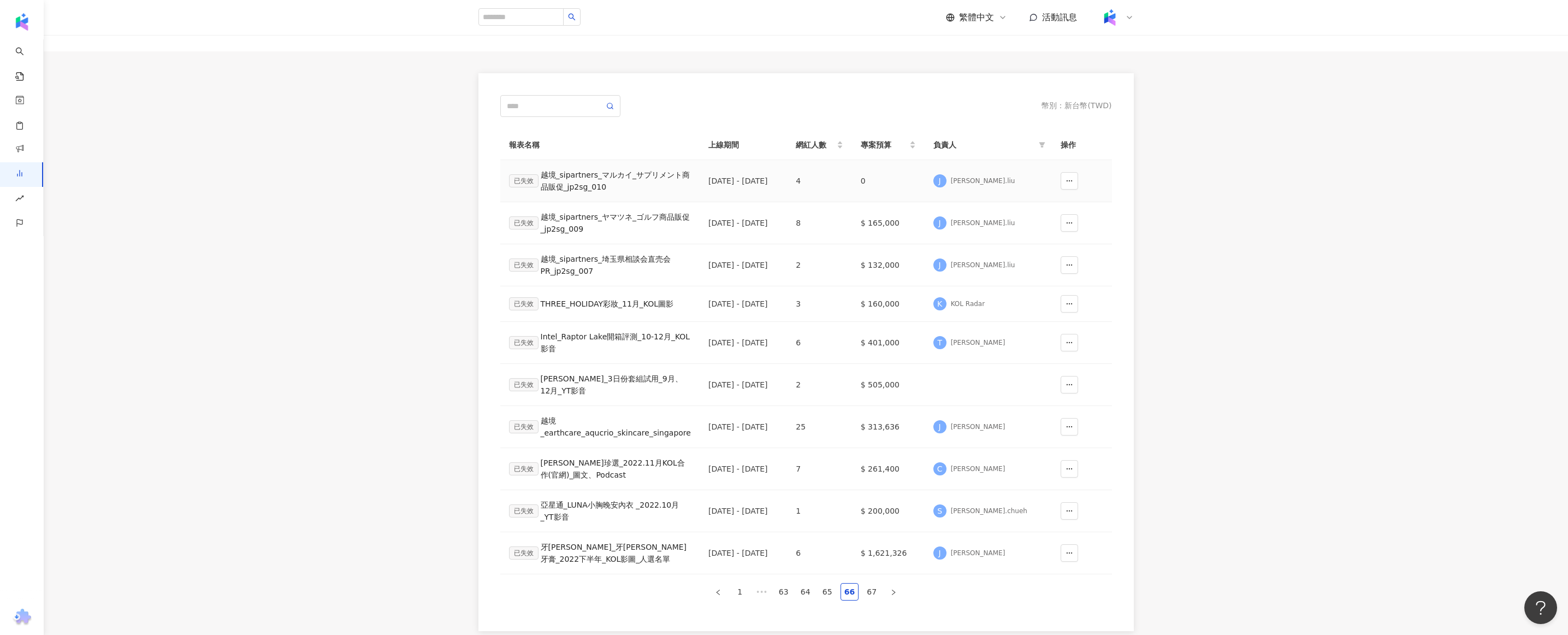
click at [635, 187] on div "已失效 越境_sipartners_マルカイ_サプリメント商品販促_jp2sg_010" at bounding box center [599, 181] width 182 height 24
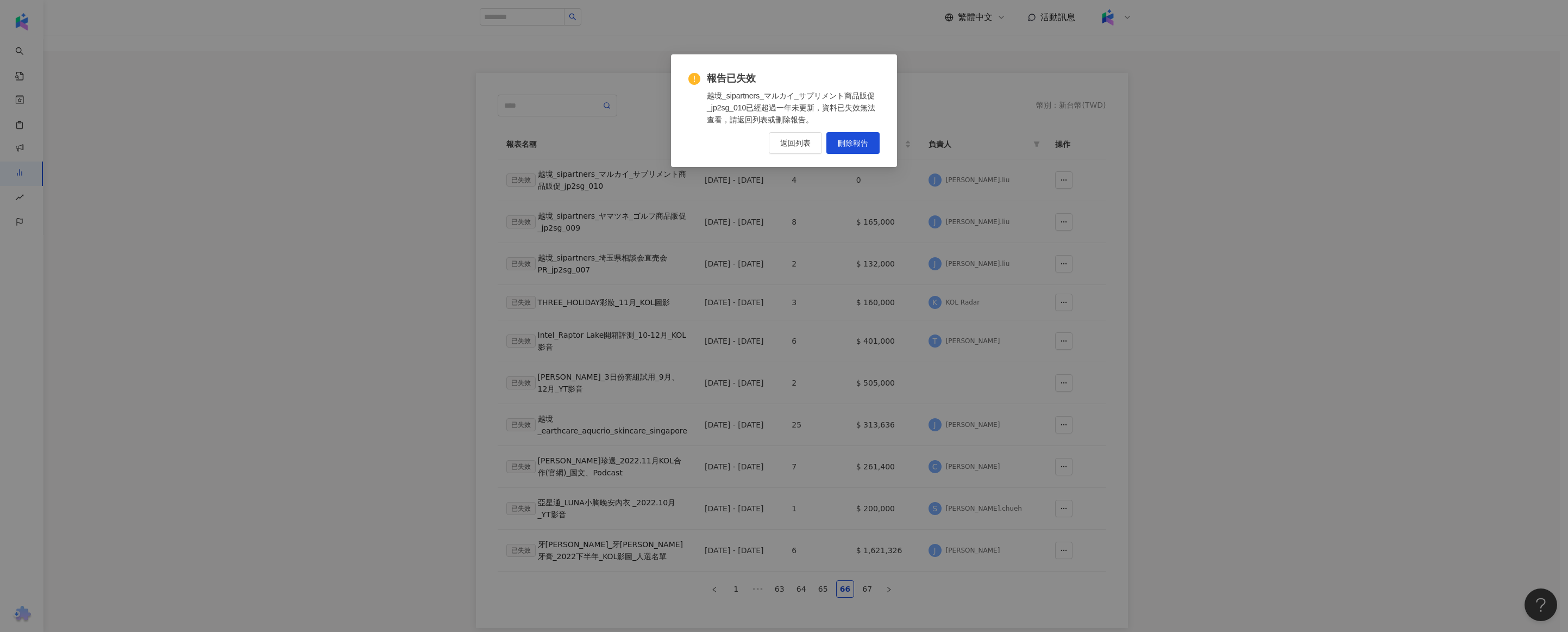
click at [708, 181] on div "報告已失效 越境_sipartners_マルカイ_サプリメント商品販促_jp2sg_010已經超過一年未更新，資料已失效無法查看，請返回列表或刪除報告。 返回…" at bounding box center [784, 316] width 1568 height 632
click at [798, 144] on span "返回列表" at bounding box center [796, 143] width 30 height 9
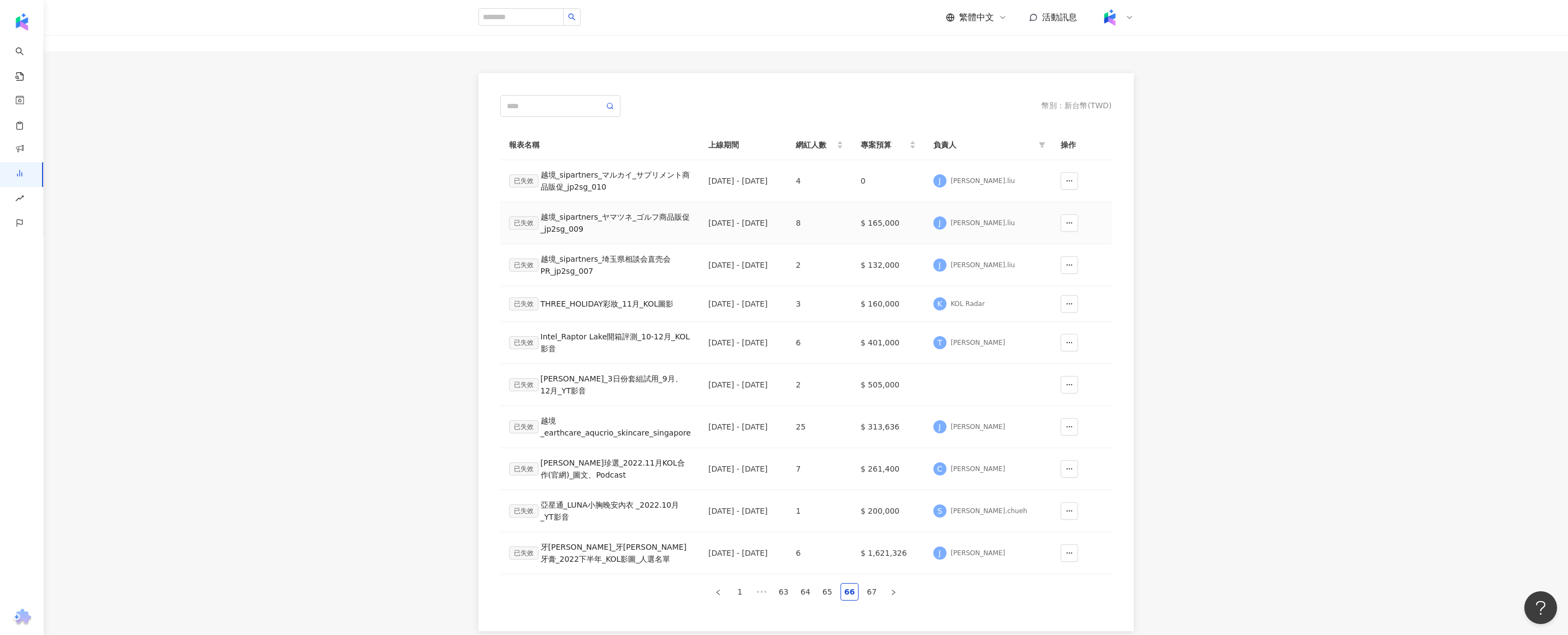
click at [557, 216] on div "已失效 越境_sipartners_ヤマツネ_ゴルフ商品販促_jp2sg_009" at bounding box center [599, 223] width 182 height 24
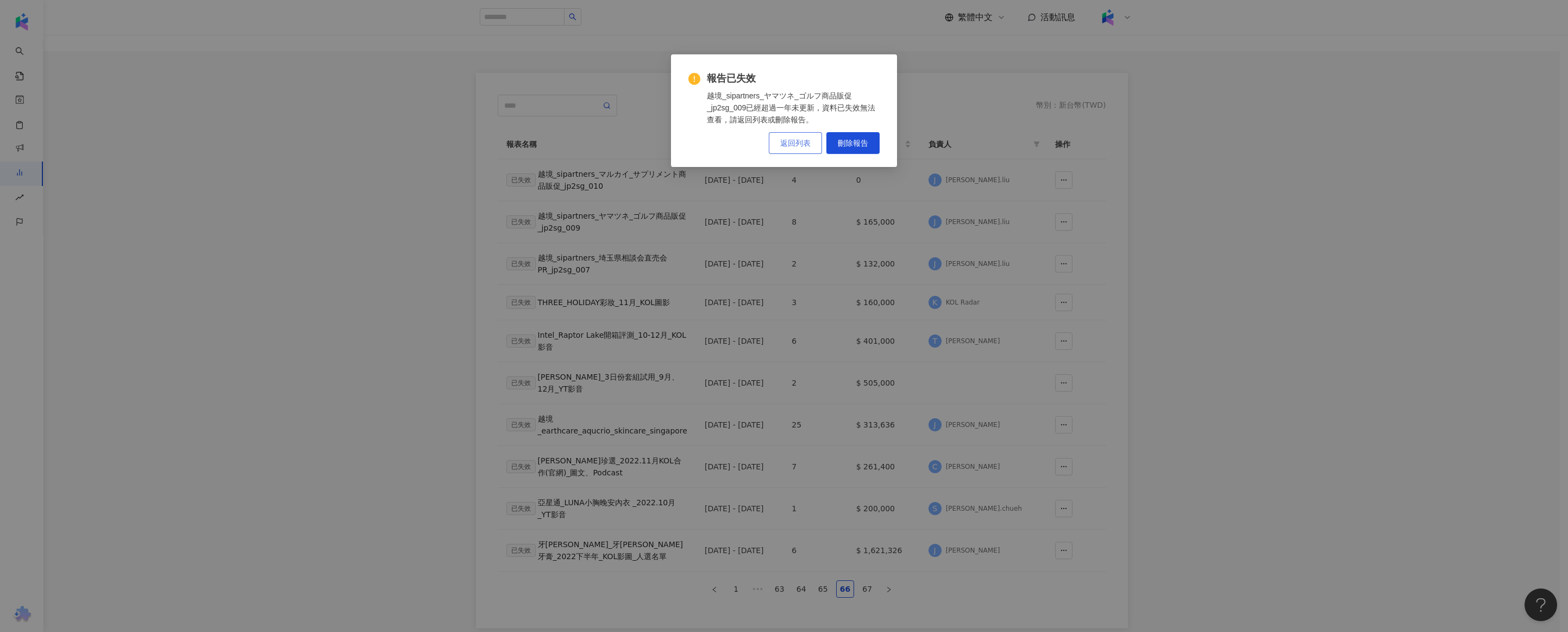
click at [814, 152] on button "返回列表" at bounding box center [796, 143] width 53 height 22
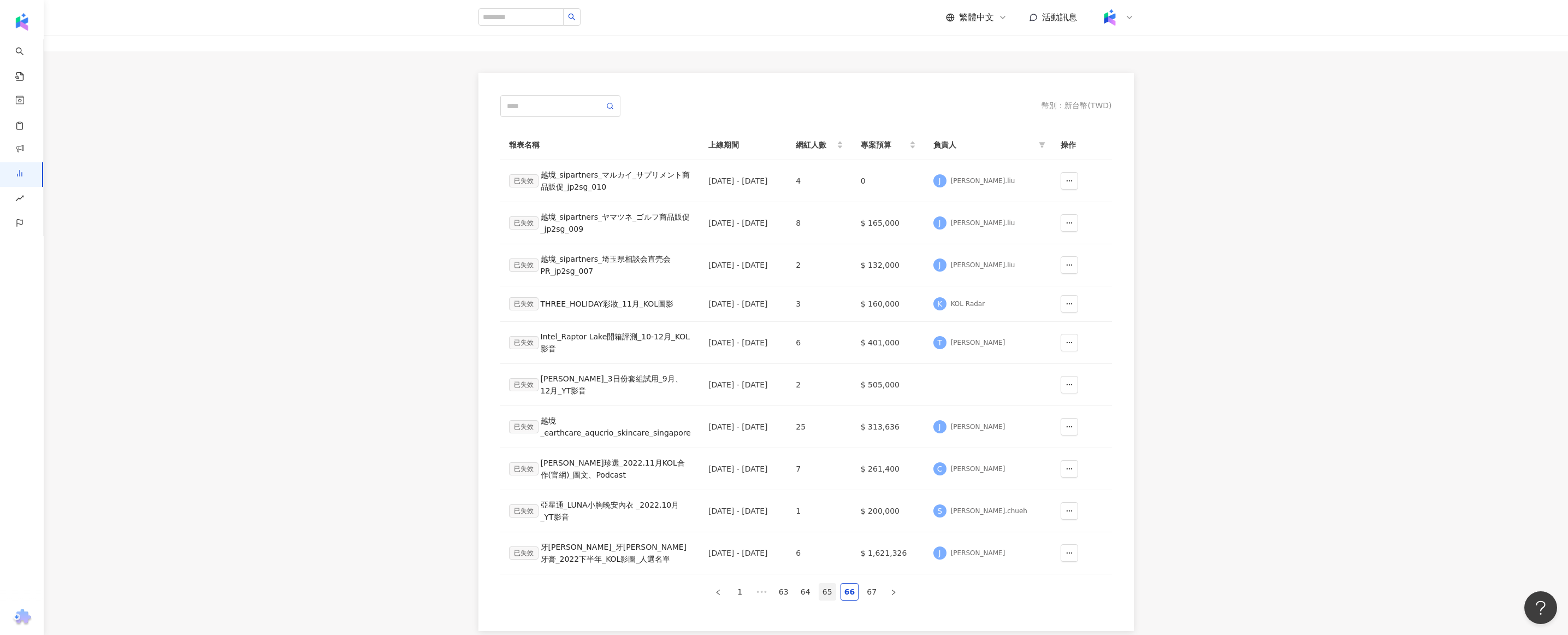
click at [824, 591] on link "65" at bounding box center [827, 591] width 17 height 17
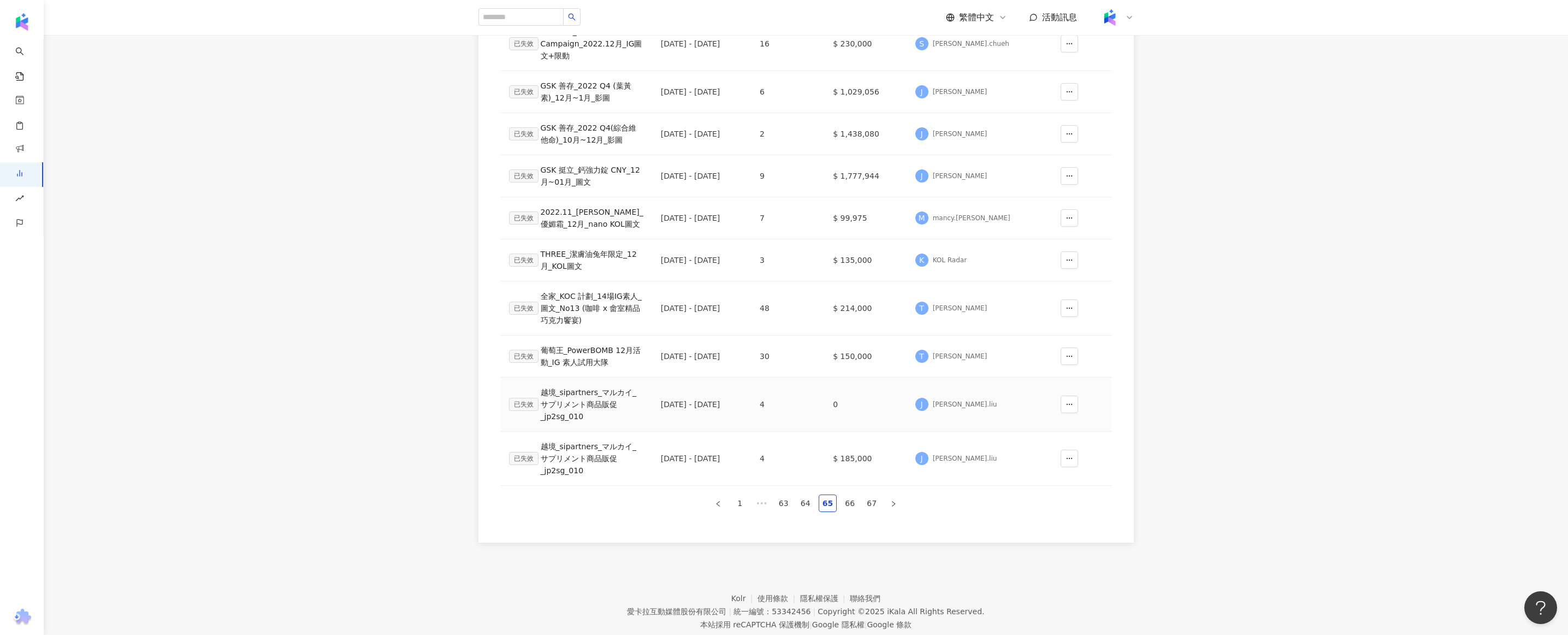
scroll to position [246, 0]
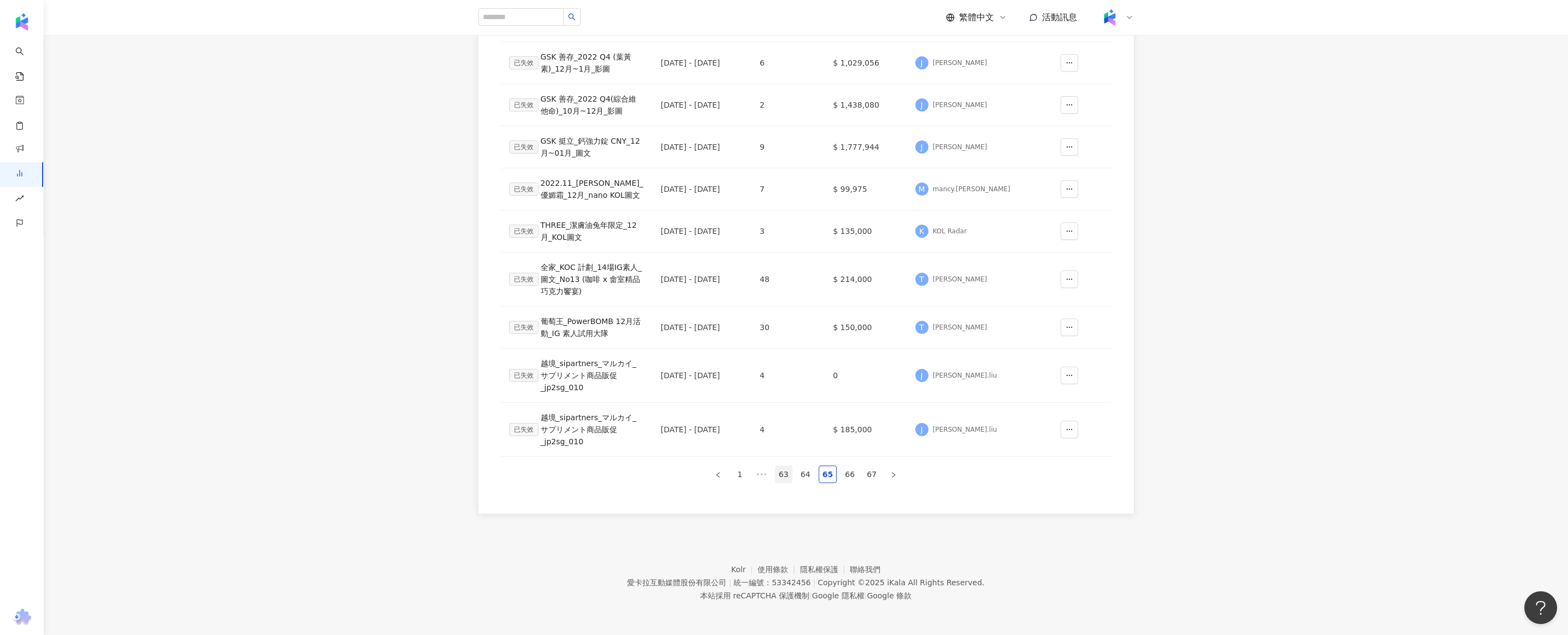
click at [790, 480] on link "63" at bounding box center [784, 474] width 17 height 17
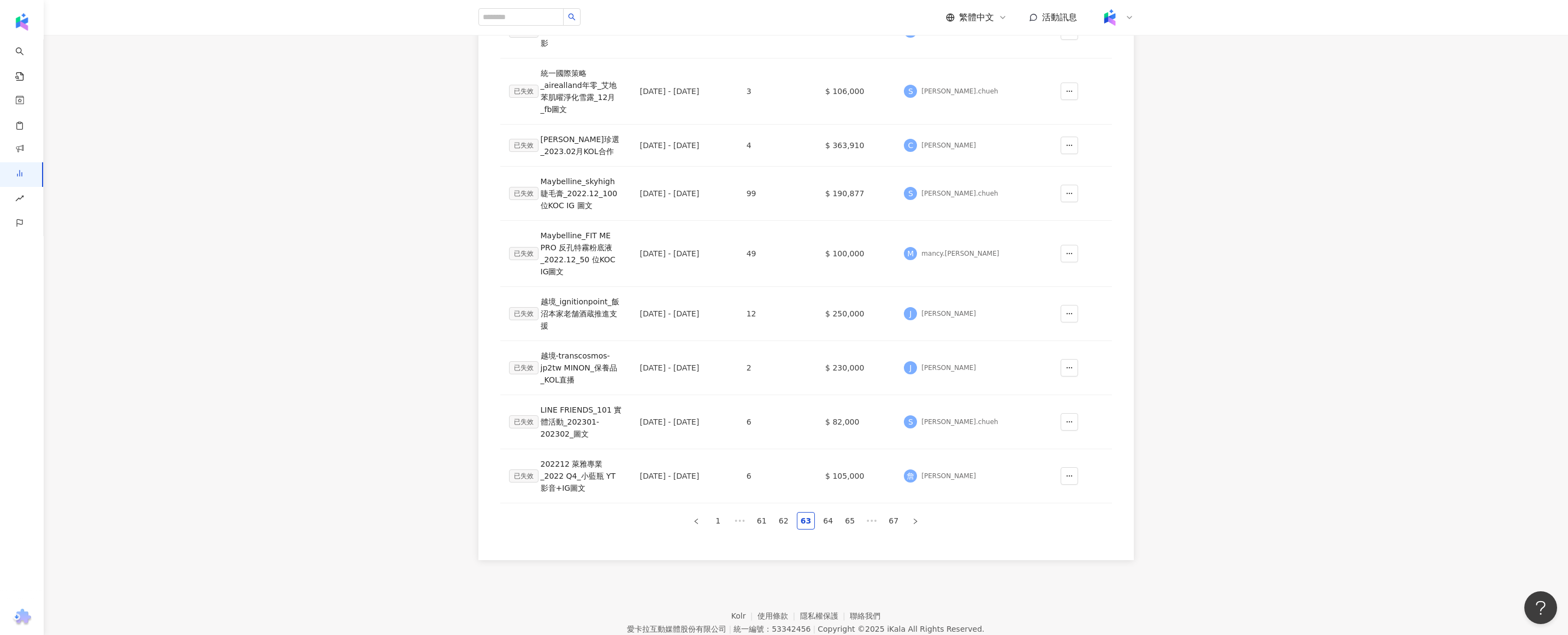
click at [755, 531] on div "報表名稱 上線期間 網紅人數 專案預算 負責人 操作 已失效 LINE_臺灣燈會_2023.2月_KOL出席+IG圖文+限動 [DATE] - [DATE] …" at bounding box center [805, 229] width 612 height 618
click at [763, 525] on link "61" at bounding box center [762, 520] width 17 height 17
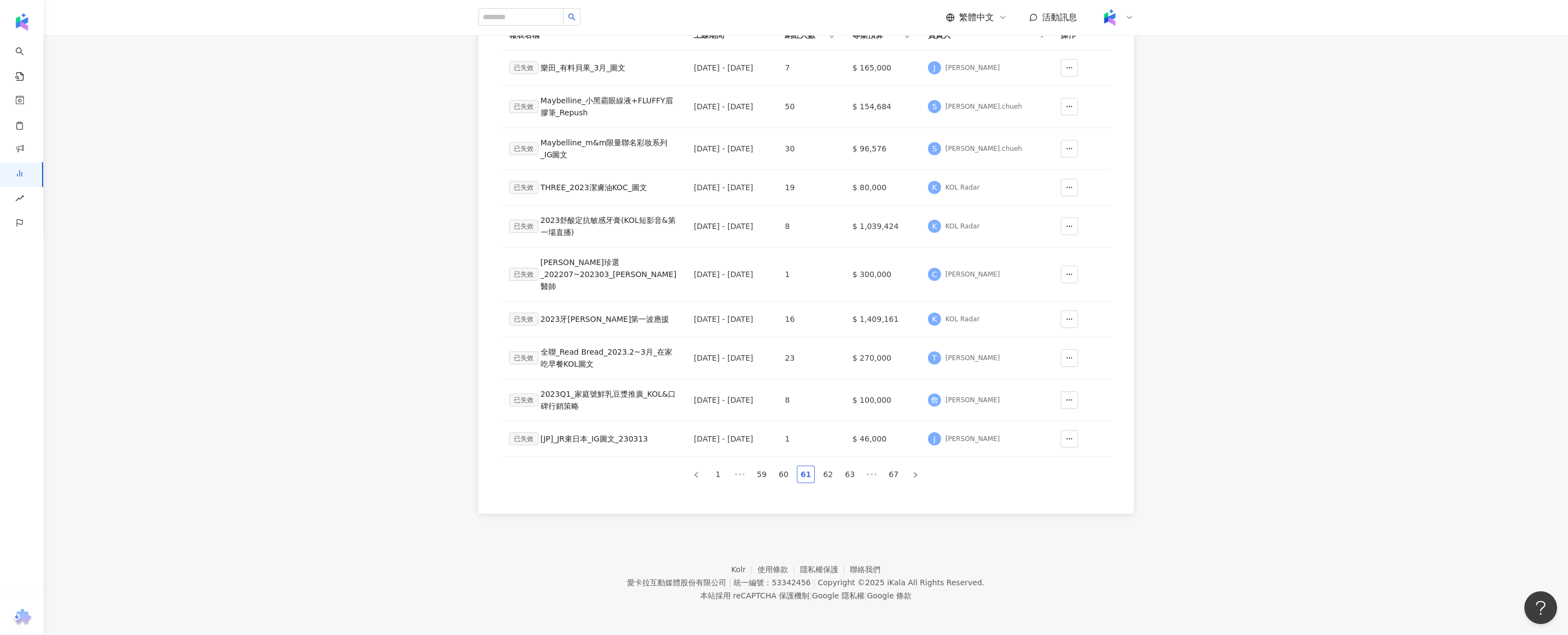
scroll to position [228, 0]
click at [765, 476] on link "59" at bounding box center [762, 474] width 17 height 17
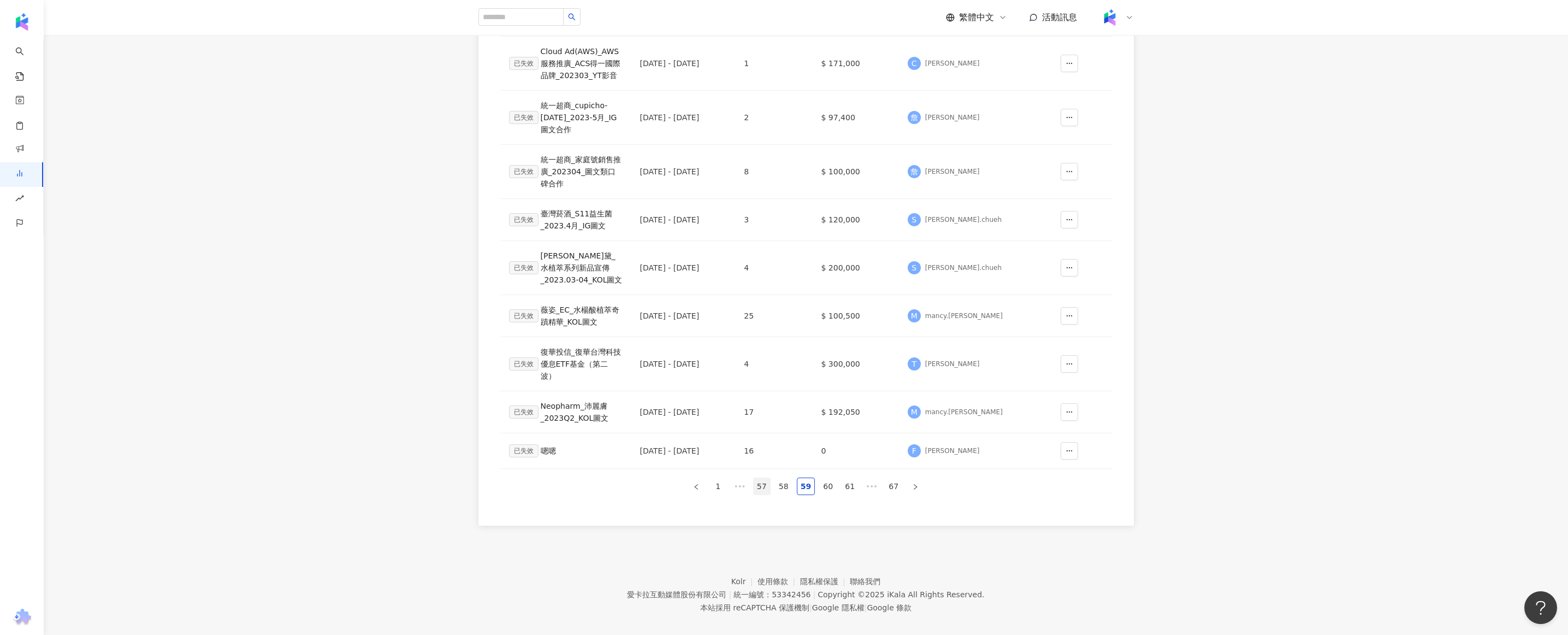
scroll to position [216, 0]
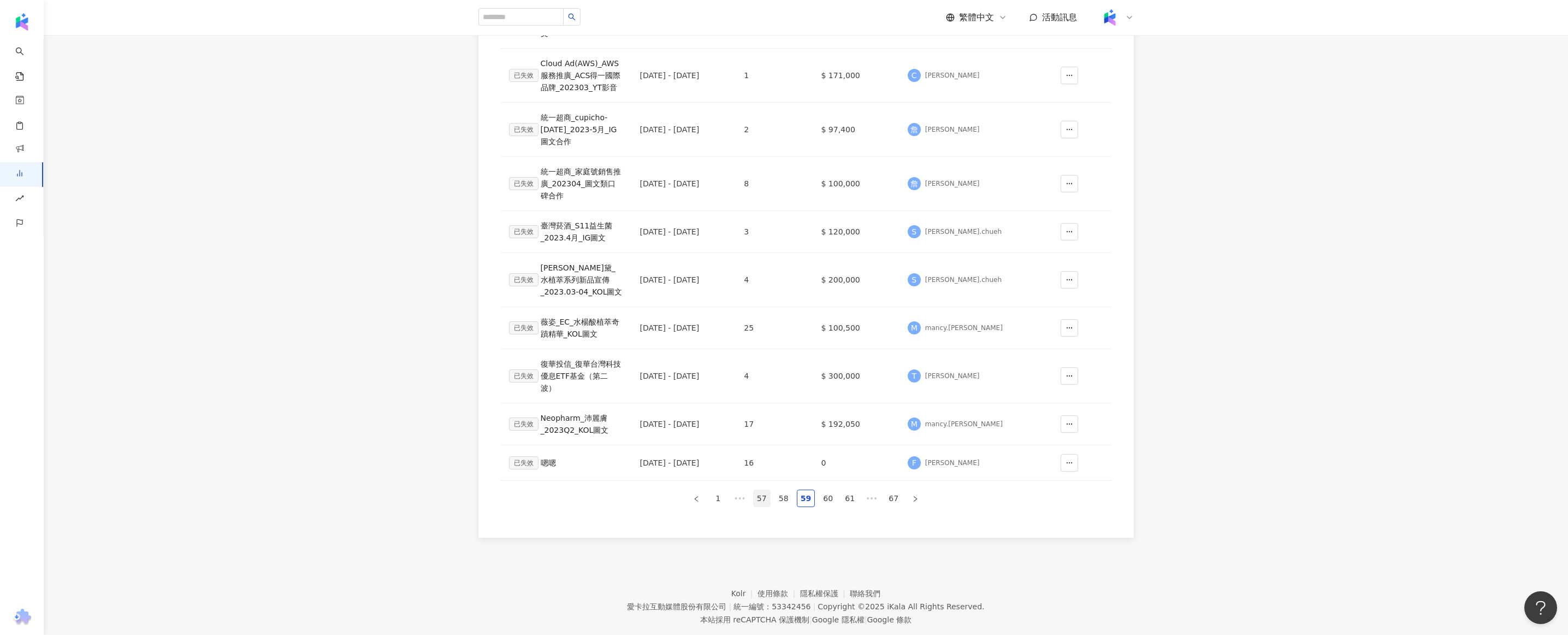
click at [760, 490] on link "57" at bounding box center [762, 498] width 17 height 17
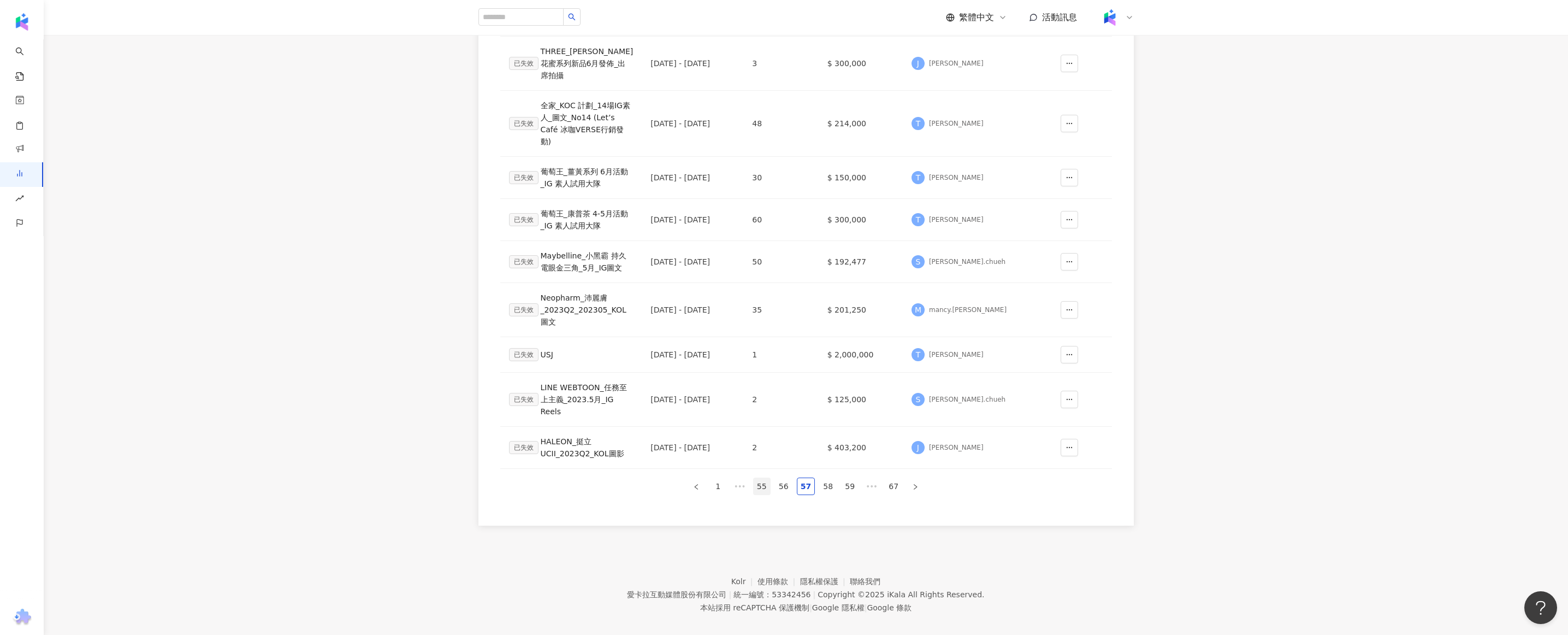
click at [762, 494] on link "55" at bounding box center [762, 486] width 17 height 17
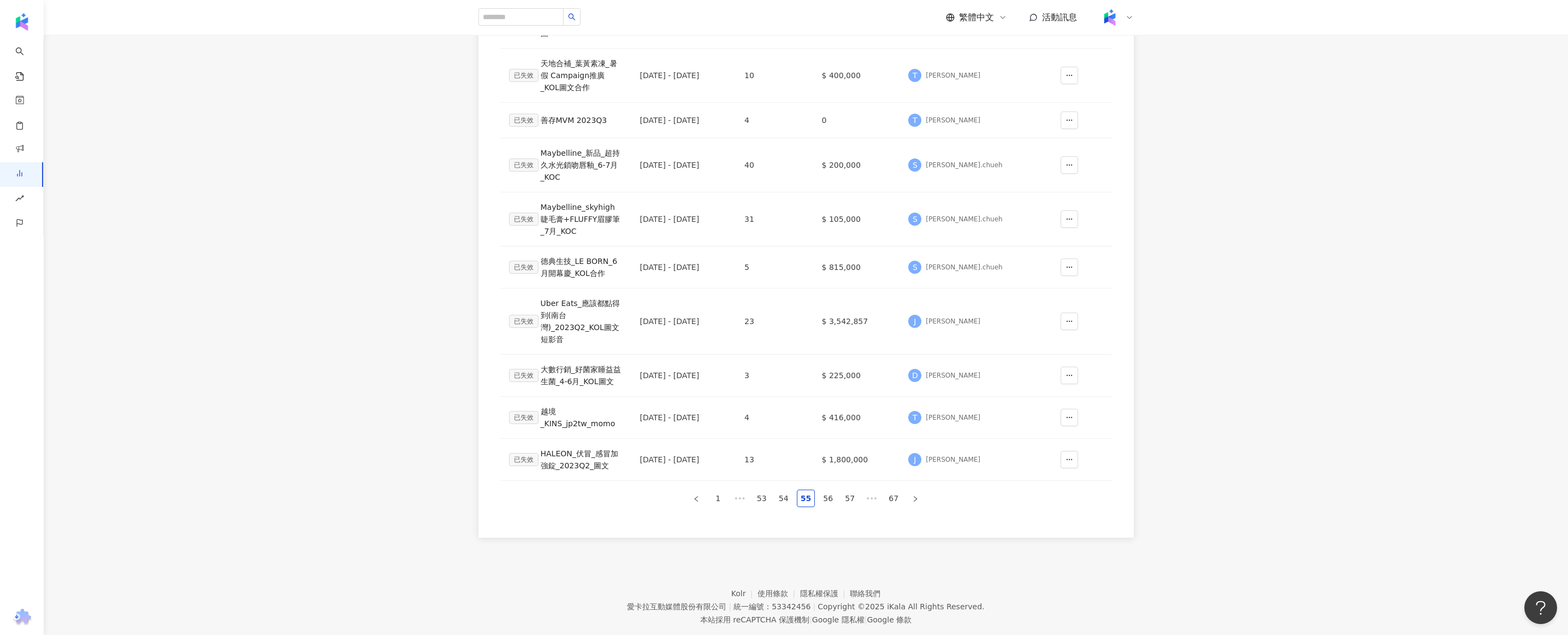
click at [758, 493] on link "53" at bounding box center [762, 498] width 17 height 17
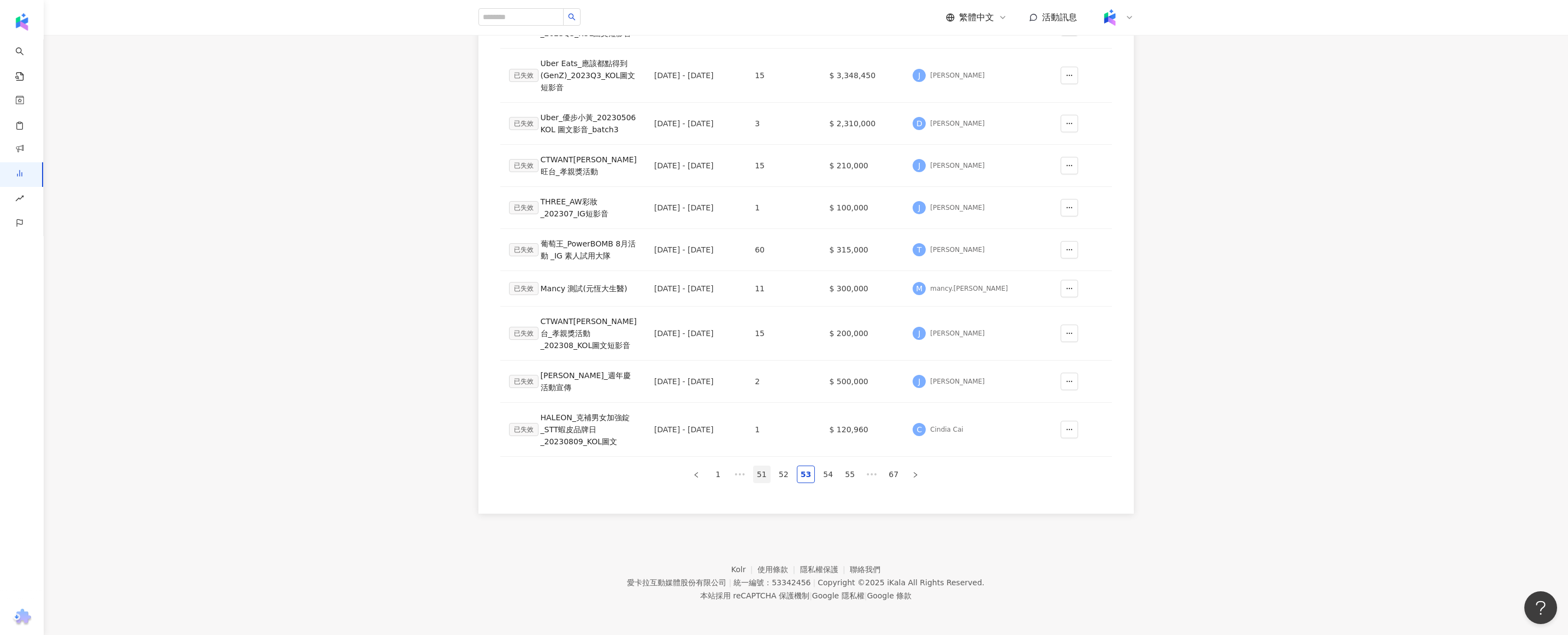
click at [762, 483] on link "51" at bounding box center [762, 474] width 17 height 17
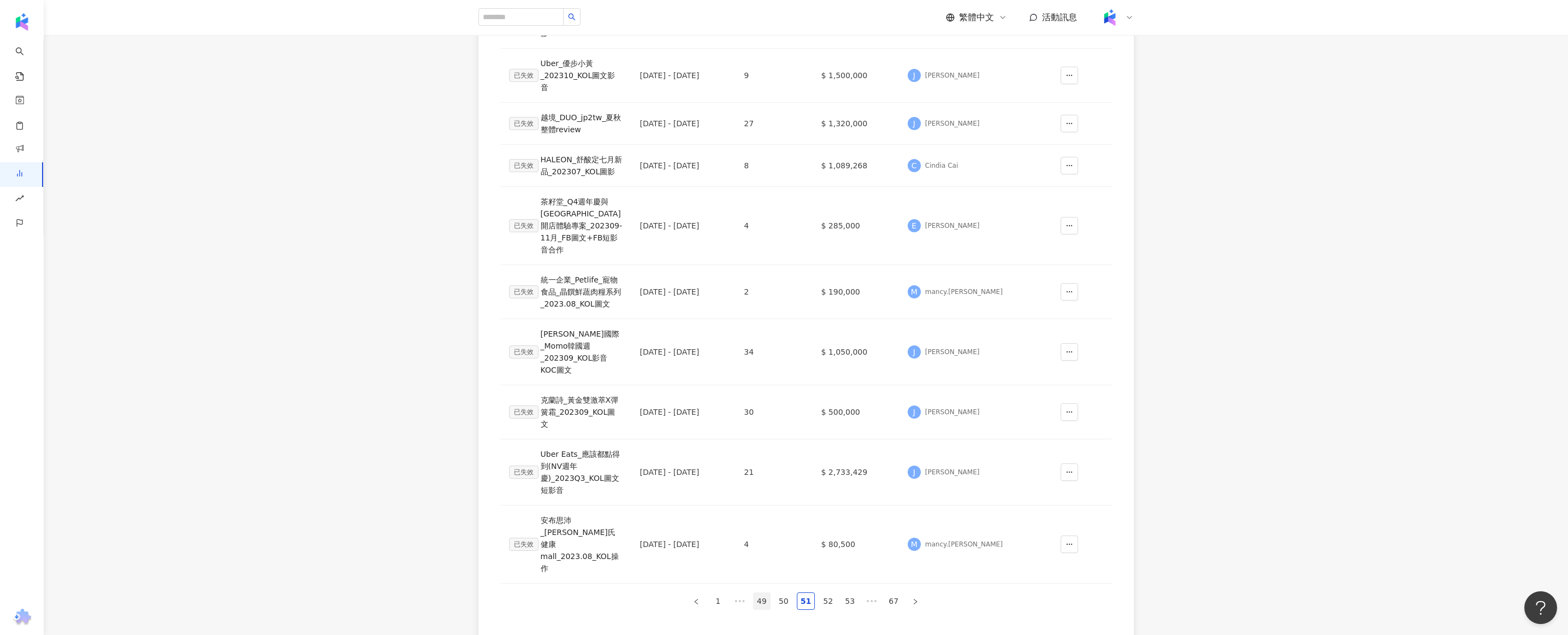
click at [757, 593] on link "49" at bounding box center [762, 601] width 17 height 17
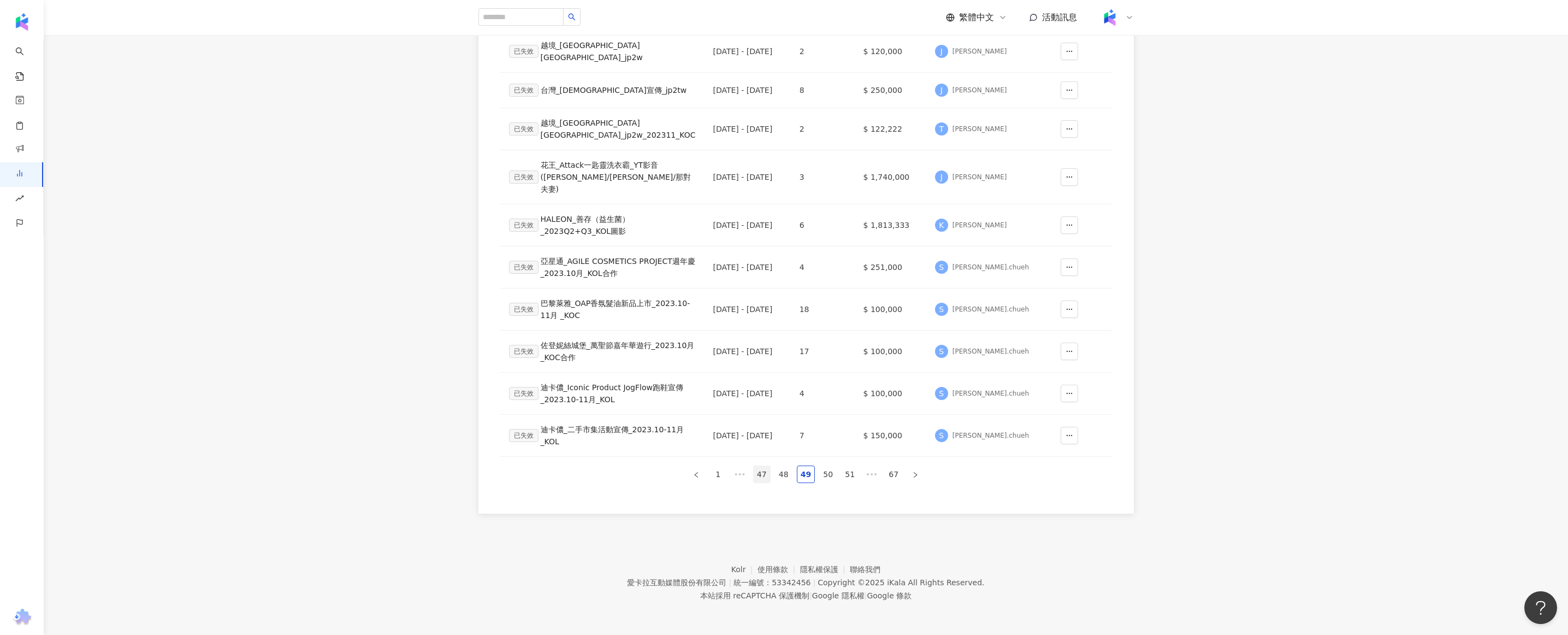
click at [757, 483] on link "47" at bounding box center [762, 474] width 17 height 17
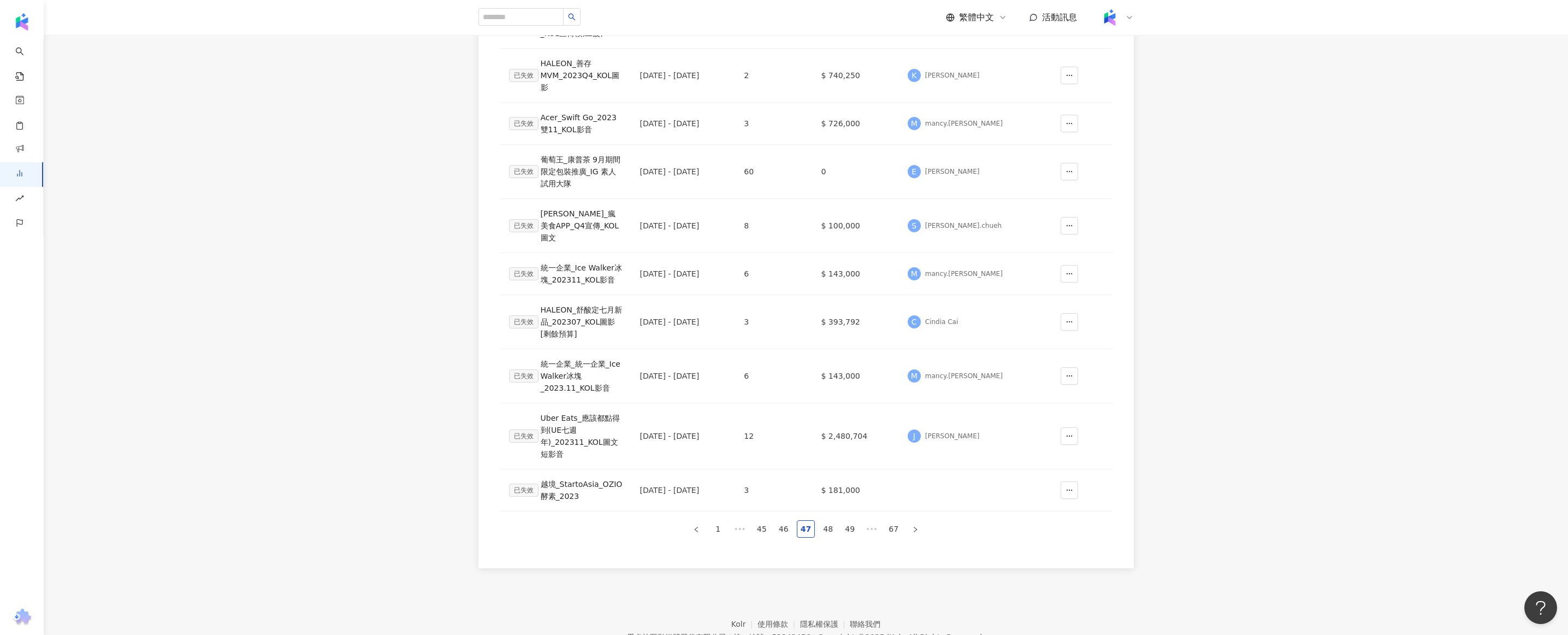
click at [758, 515] on div "報表名稱 上線期間 網紅人數 專案預算 負責人 操作 已失效 [PERSON_NAME]_肉次方_2023.9-12月_KOL宣傳(第二波) [DATE] -…" at bounding box center [805, 255] width 612 height 582
click at [760, 520] on link "45" at bounding box center [762, 528] width 17 height 17
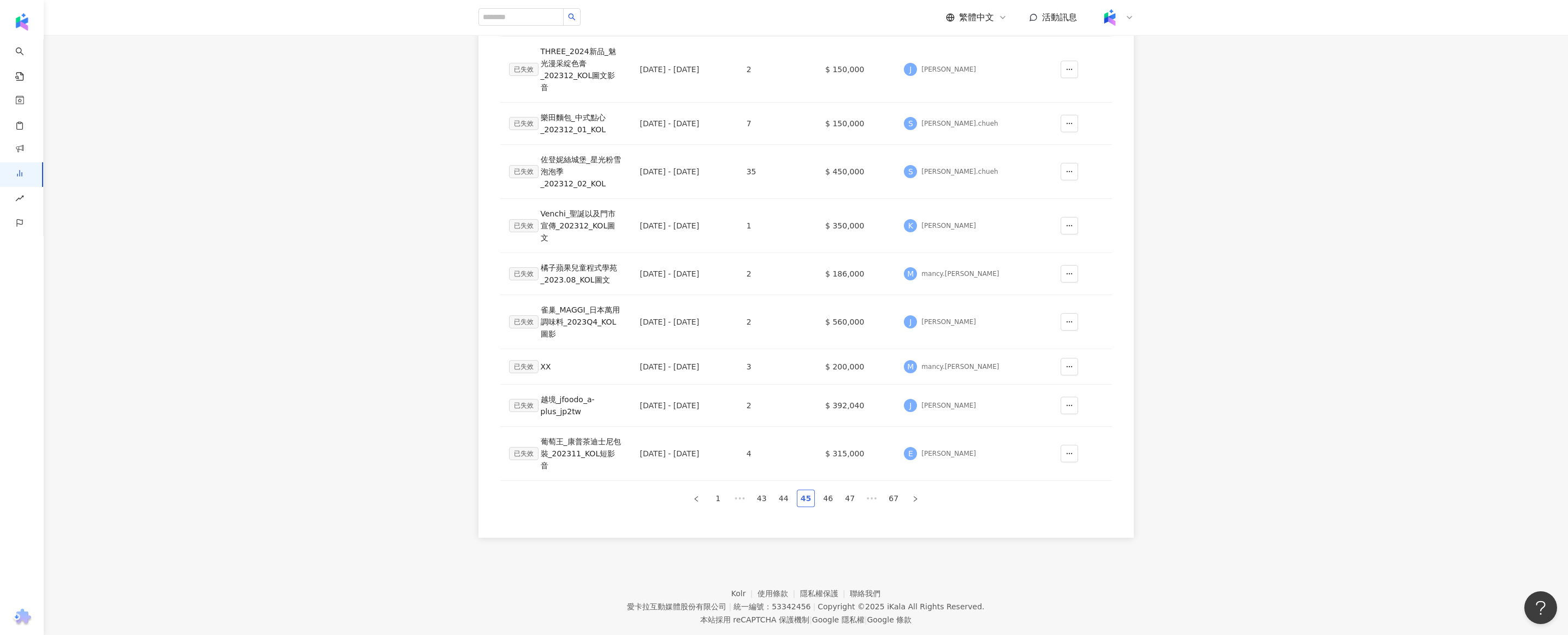
scroll to position [197, 0]
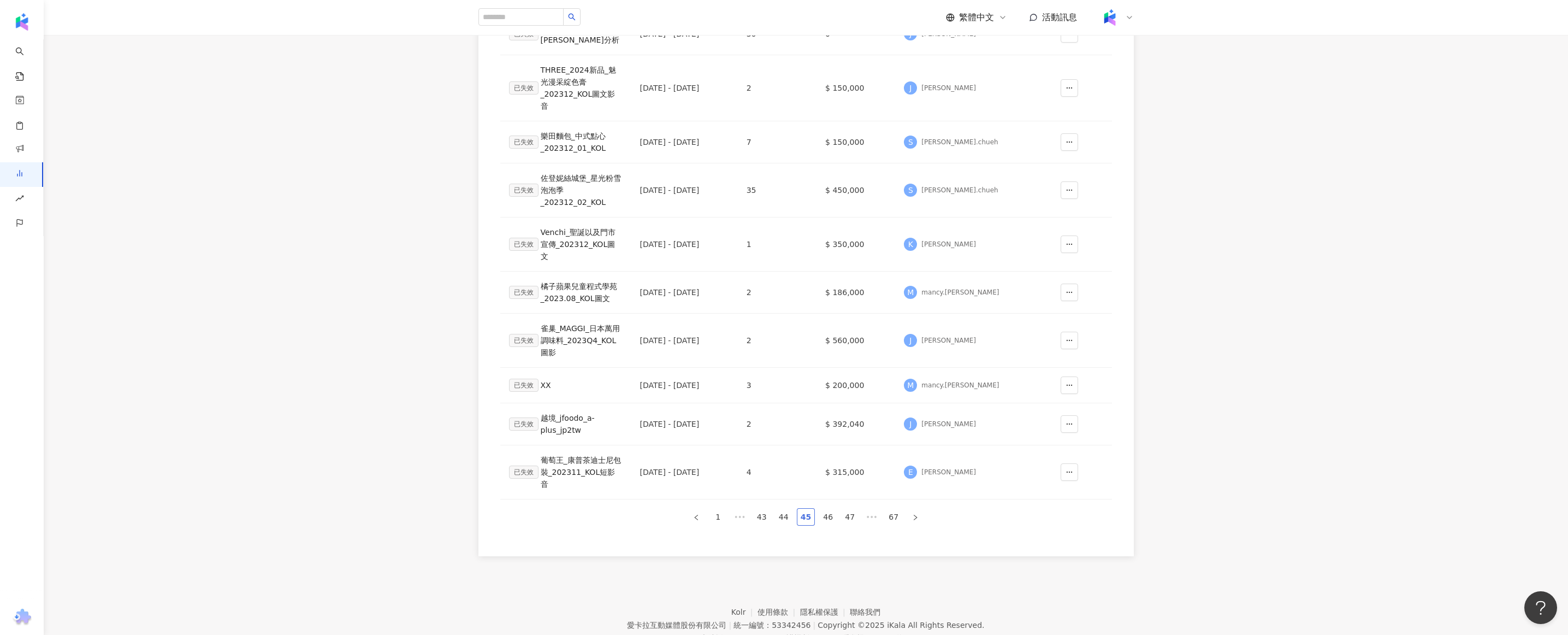
click at [760, 512] on div "幣別 ： 新台幣 ( TWD ) 報表名稱 上線期間 網紅人數 專案預算 負責人 操作 已失效 Uber優步小黃 KOL分析 [DATE] - [DATE] …" at bounding box center [805, 241] width 655 height 630
click at [757, 509] on link "43" at bounding box center [762, 517] width 17 height 17
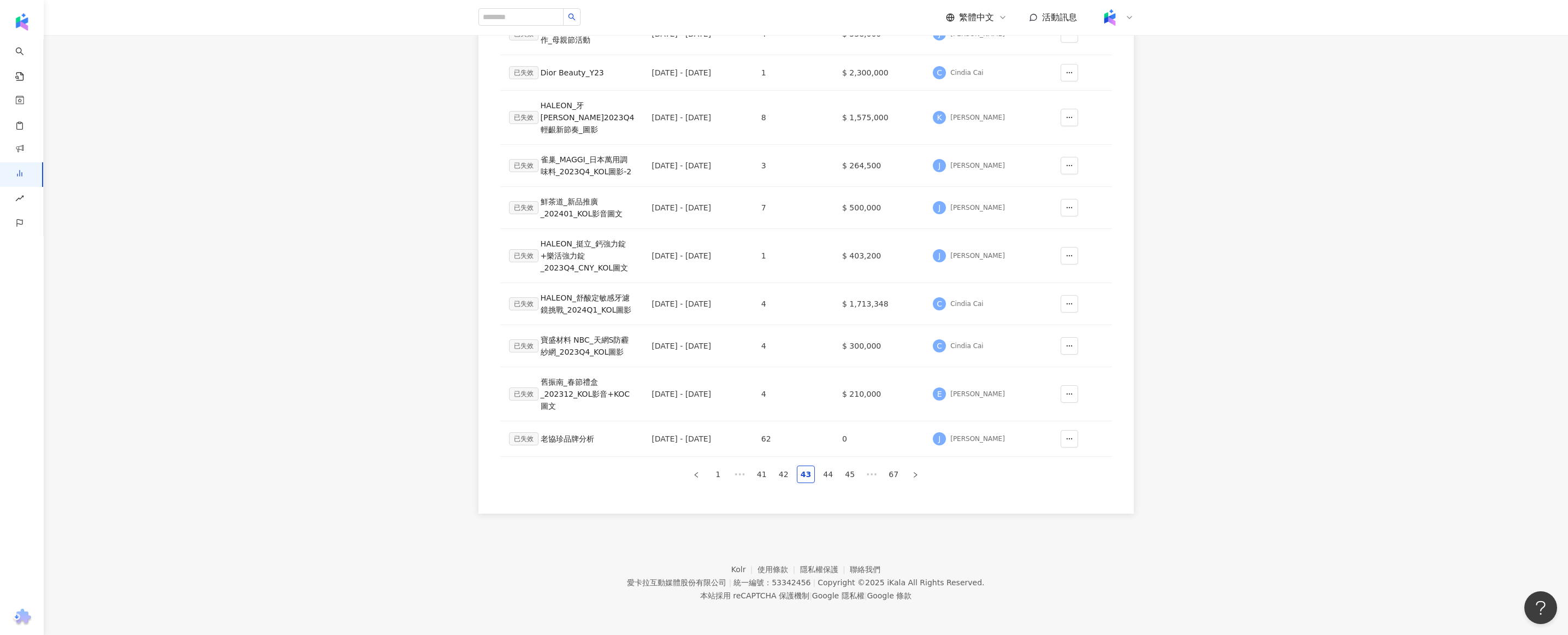
click at [763, 483] on div "報表名稱 上線期間 網紅人數 專案預算 負責人 操作 已失效 台灣_I-PRIMO_網紅行銷合作_母親節活動 [DATE] - [DATE] 4 $ 538,…" at bounding box center [805, 233] width 612 height 500
click at [760, 483] on link "41" at bounding box center [762, 474] width 17 height 17
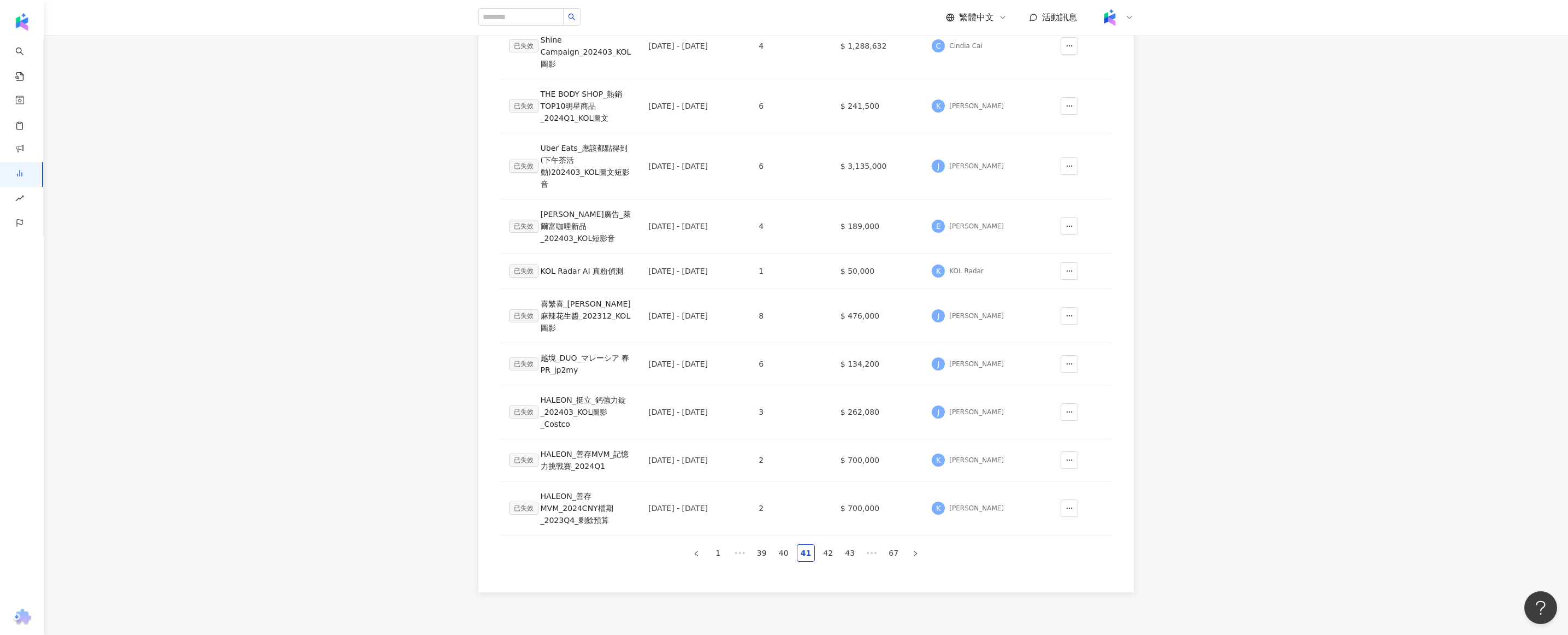
click at [752, 544] on ul "1 ••• 39 40 41 42 43 ••• 67" at bounding box center [805, 553] width 612 height 17
click at [758, 544] on link "39" at bounding box center [762, 552] width 17 height 17
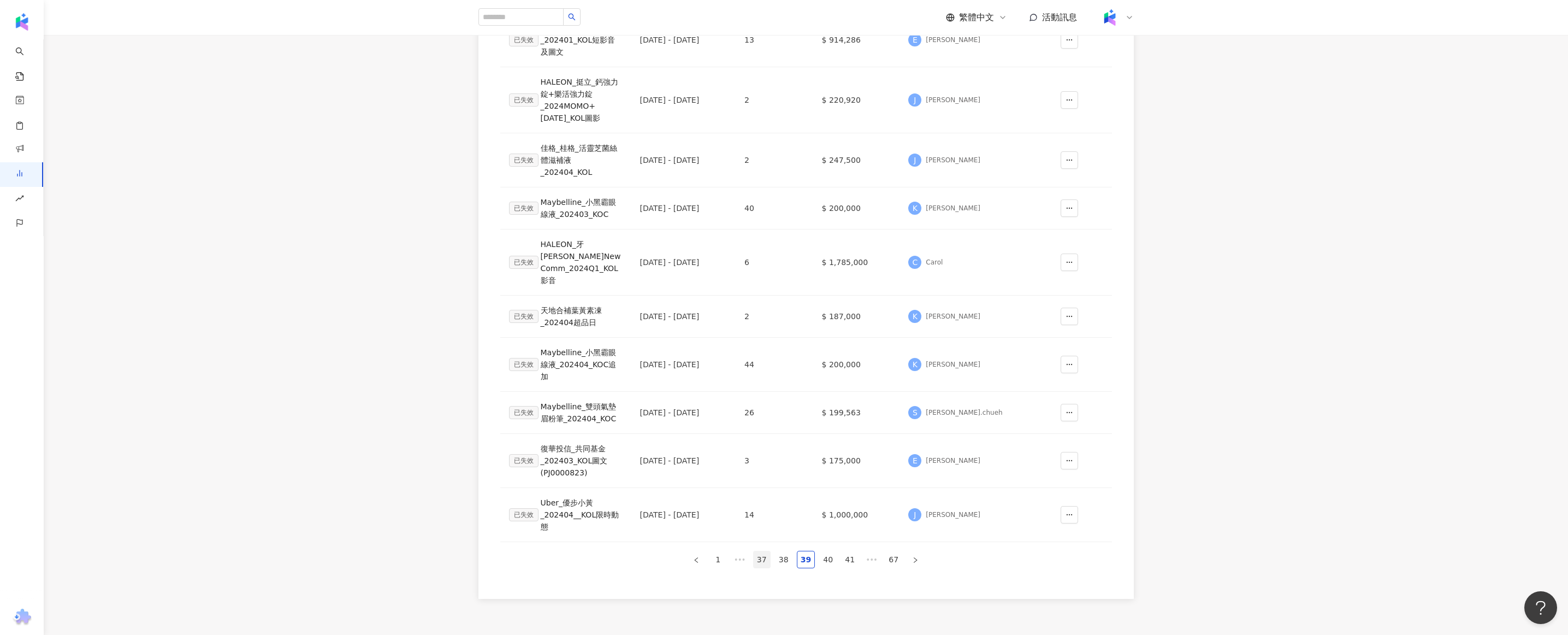
click at [762, 551] on link "37" at bounding box center [762, 559] width 17 height 17
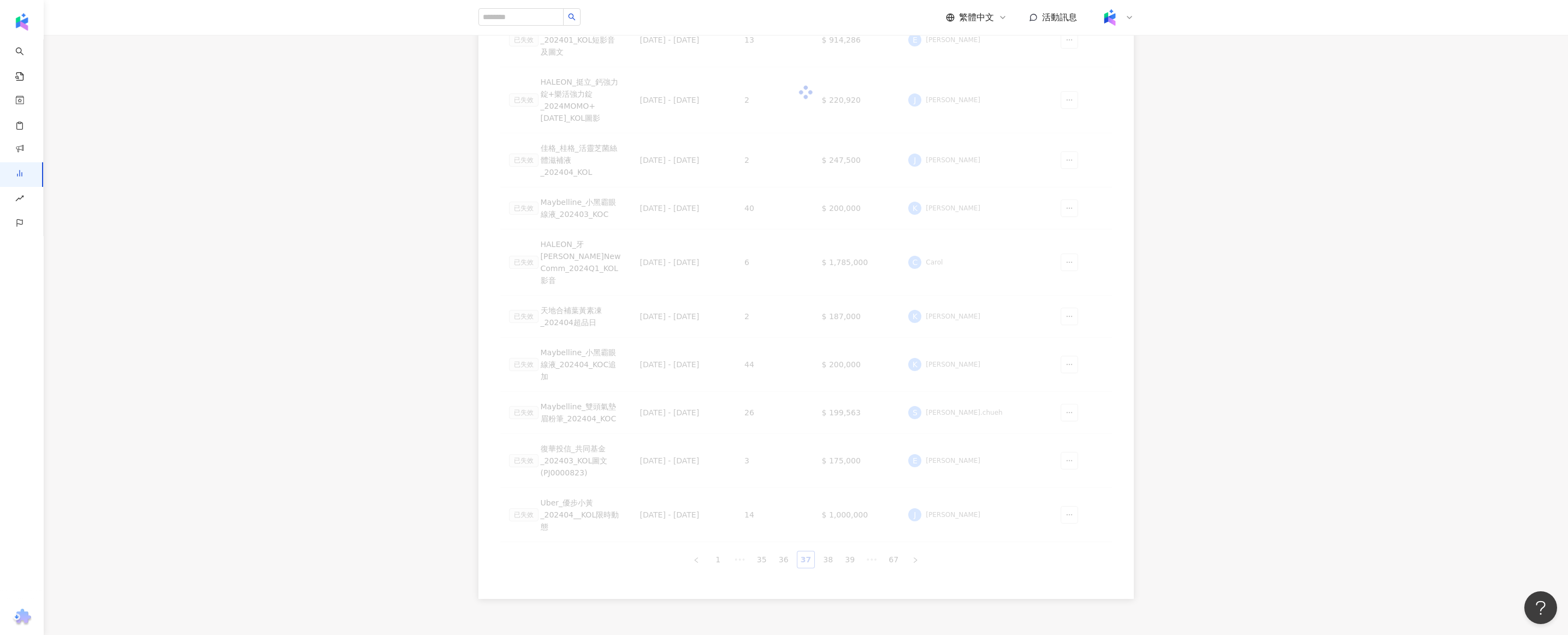
scroll to position [180, 0]
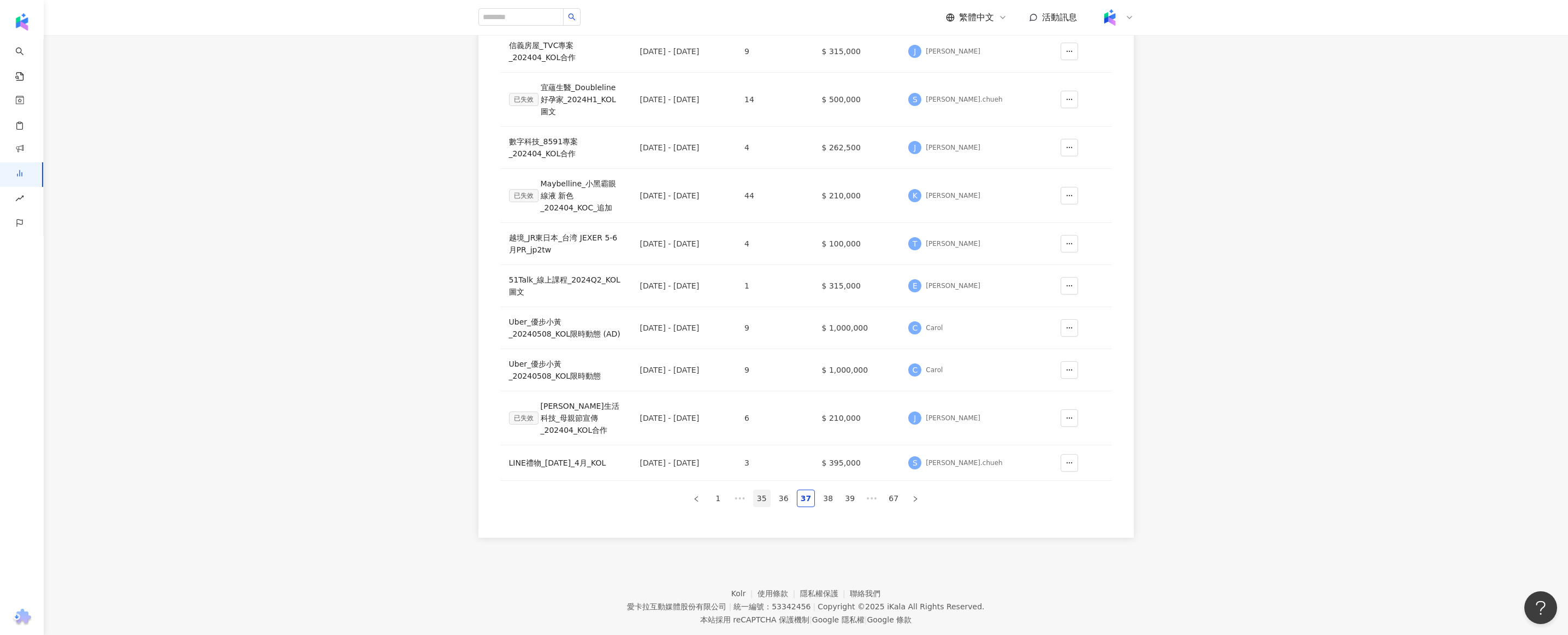
click at [763, 490] on link "35" at bounding box center [762, 498] width 17 height 17
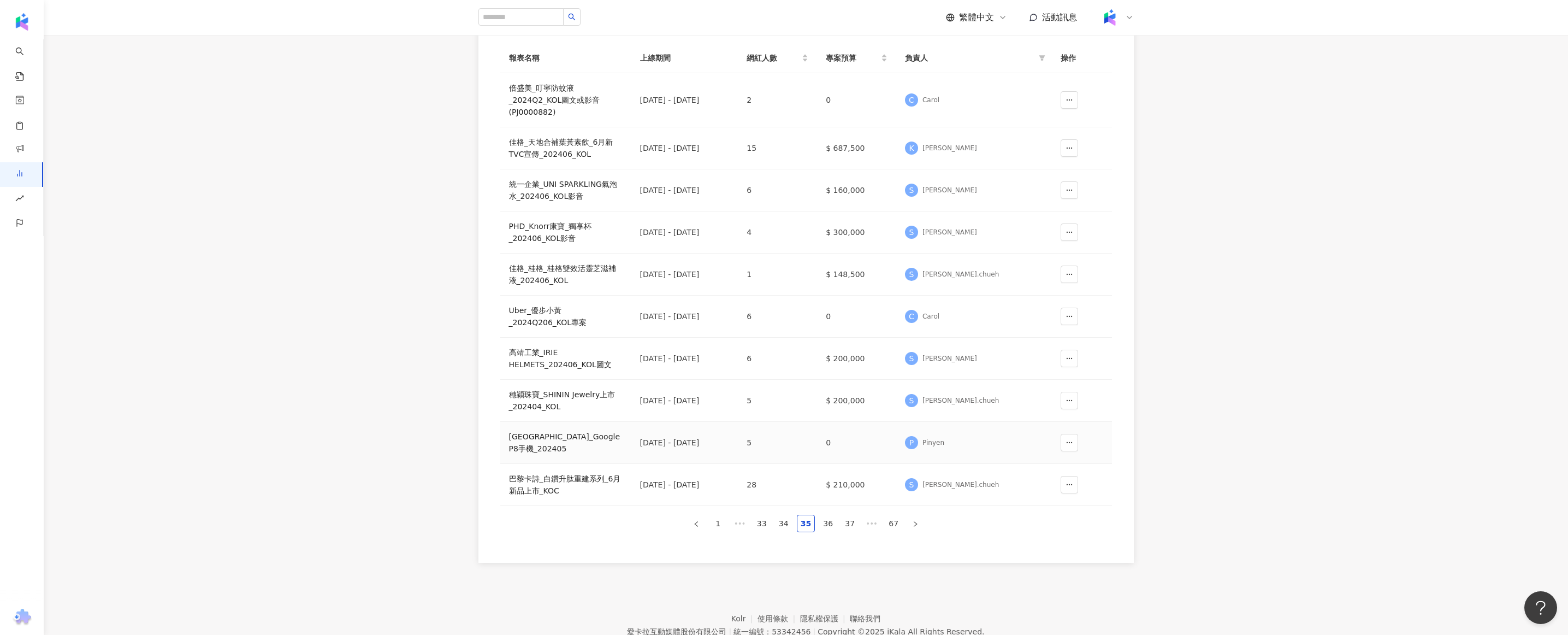
scroll to position [86, 0]
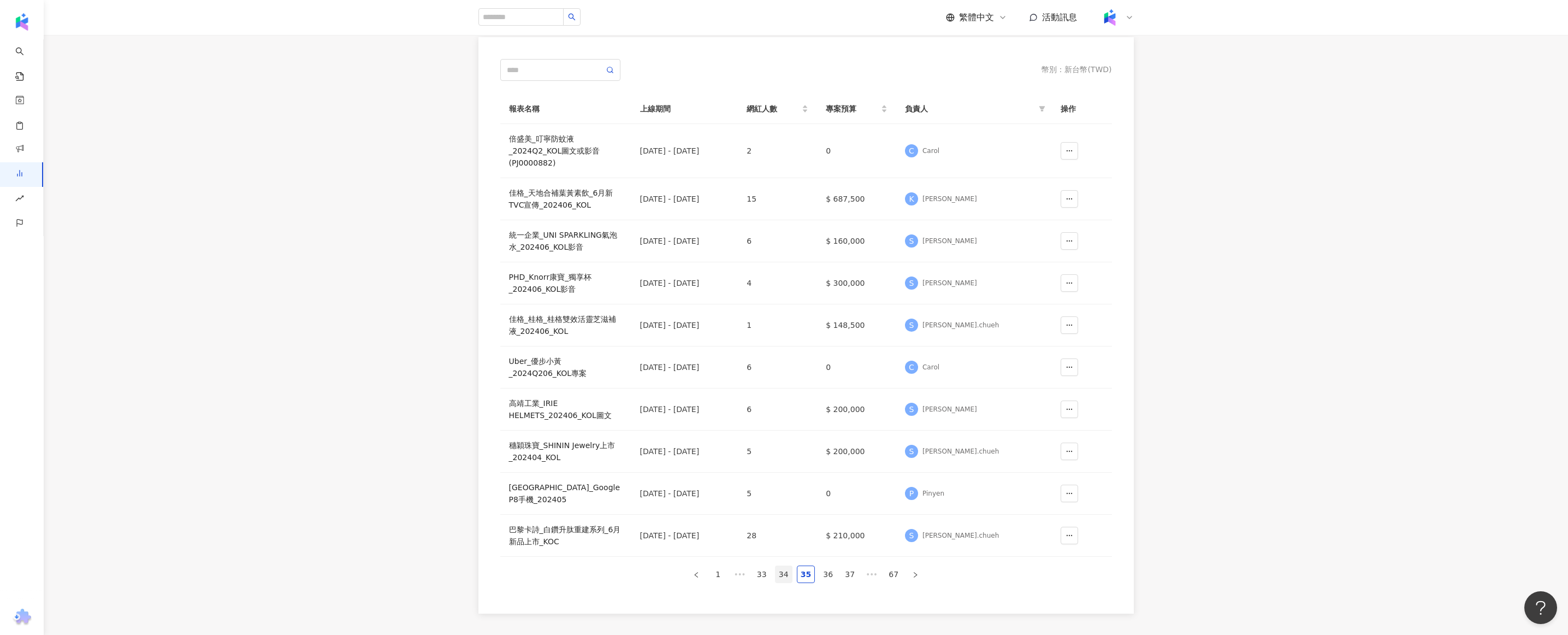
click at [783, 575] on link "34" at bounding box center [784, 574] width 17 height 17
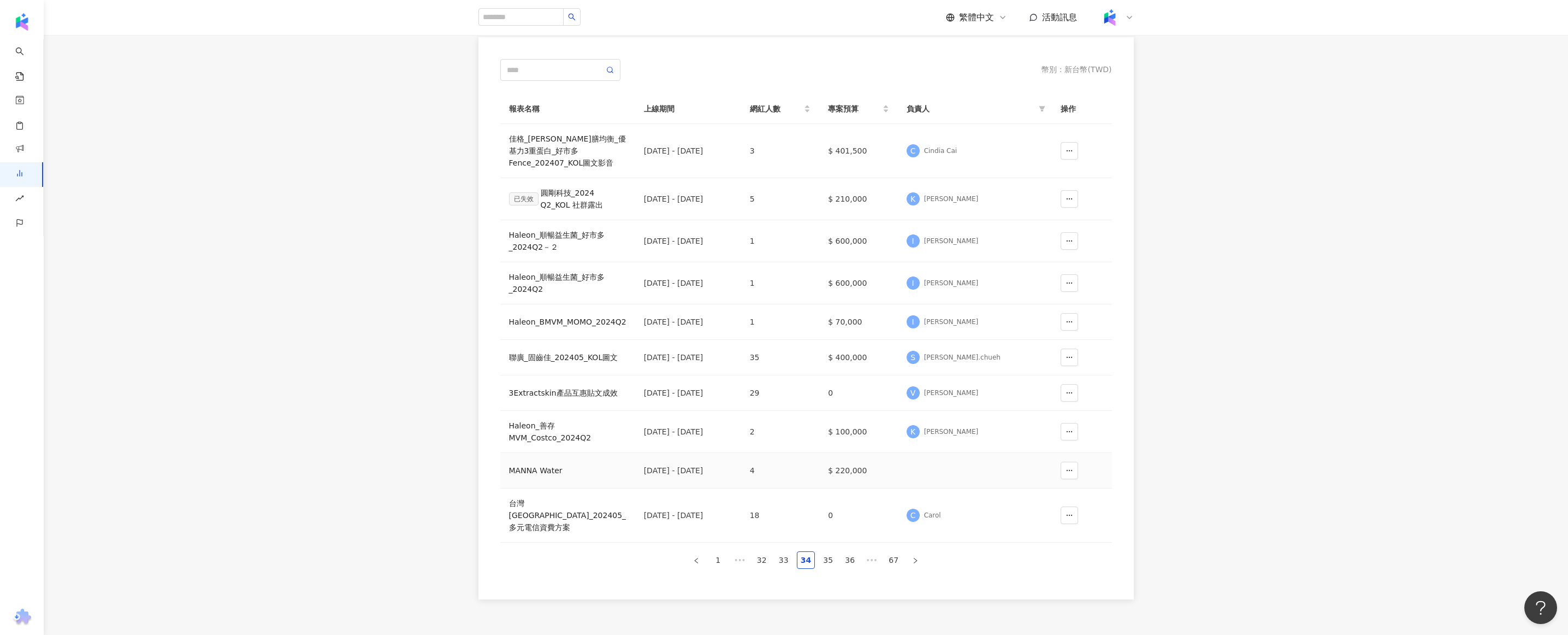
click at [599, 462] on td "MANNA Water" at bounding box center [567, 470] width 135 height 36
click at [819, 470] on td "4" at bounding box center [780, 470] width 78 height 36
click at [1075, 469] on button "button" at bounding box center [1070, 470] width 17 height 17
click at [979, 470] on td at bounding box center [974, 470] width 154 height 36
click at [612, 474] on div "MANNA Water" at bounding box center [567, 470] width 118 height 12
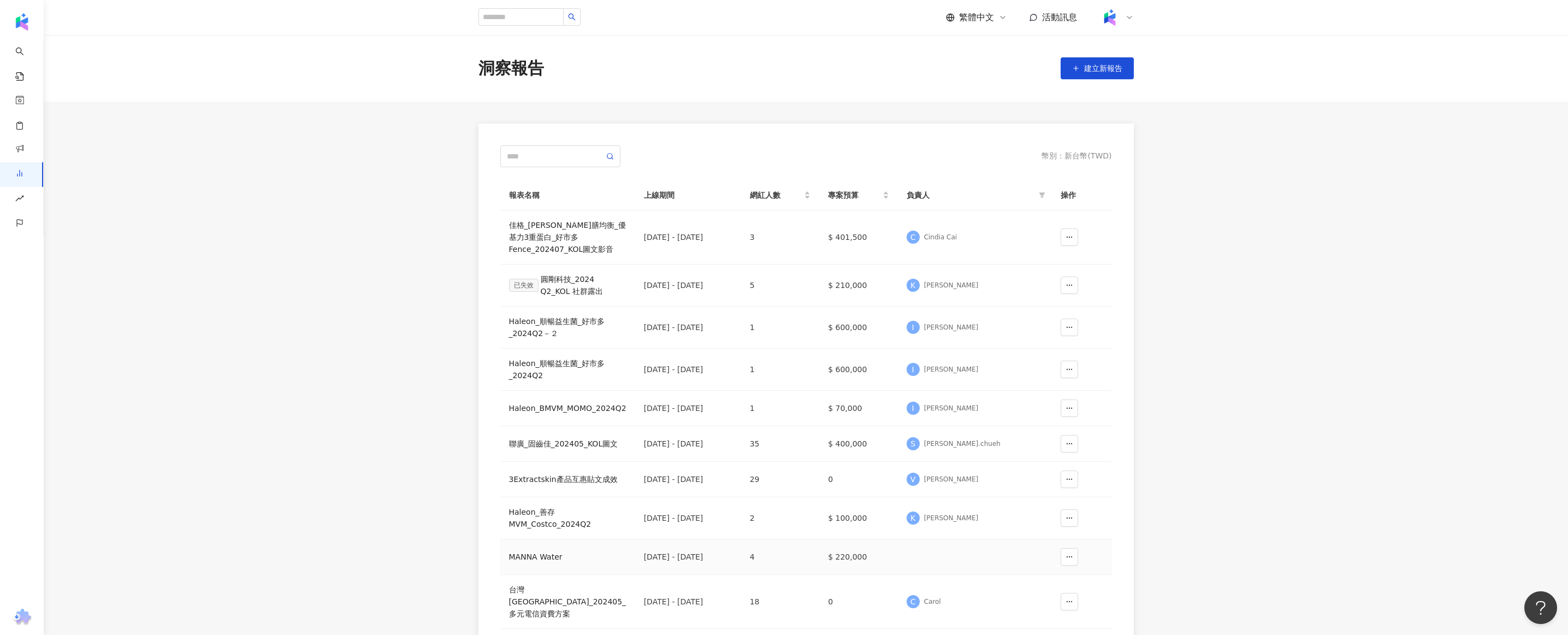
click at [533, 474] on div "洞察報告 建立新報告 幣別 ： 新台幣 ( TWD ) 報表名稱 上線期間 網紅人數 專案預算 負責人 操作 佳格_[PERSON_NAME]完膳均衡_優基力…" at bounding box center [805, 360] width 1524 height 650
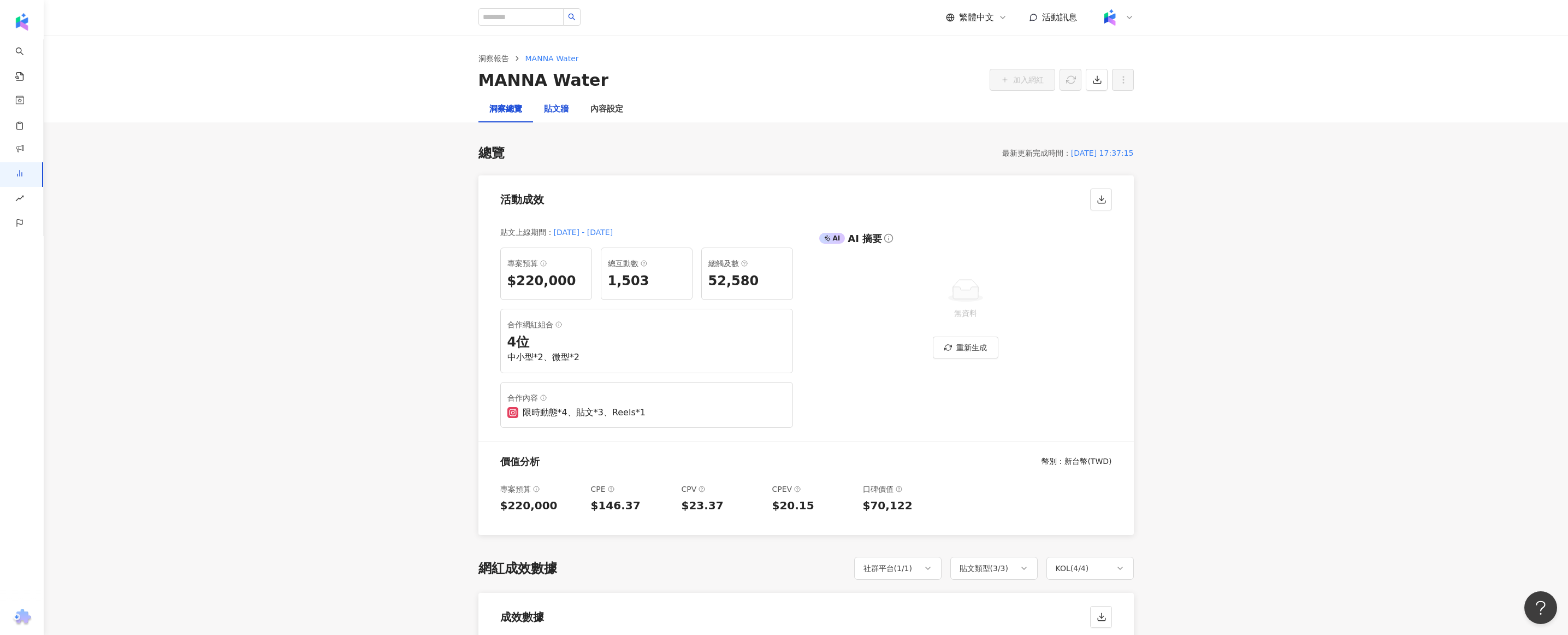
click at [554, 112] on div "貼文牆" at bounding box center [557, 109] width 25 height 13
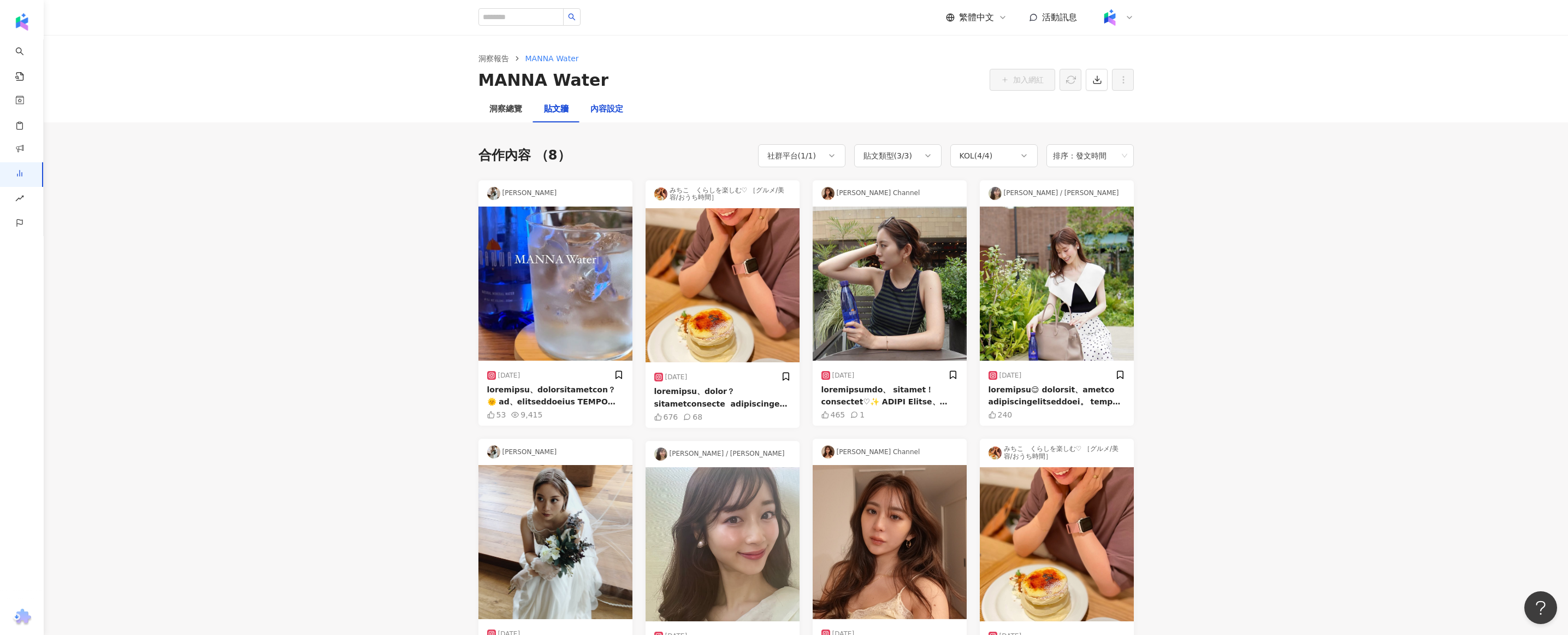
click at [591, 115] on div "內容設定" at bounding box center [607, 109] width 33 height 13
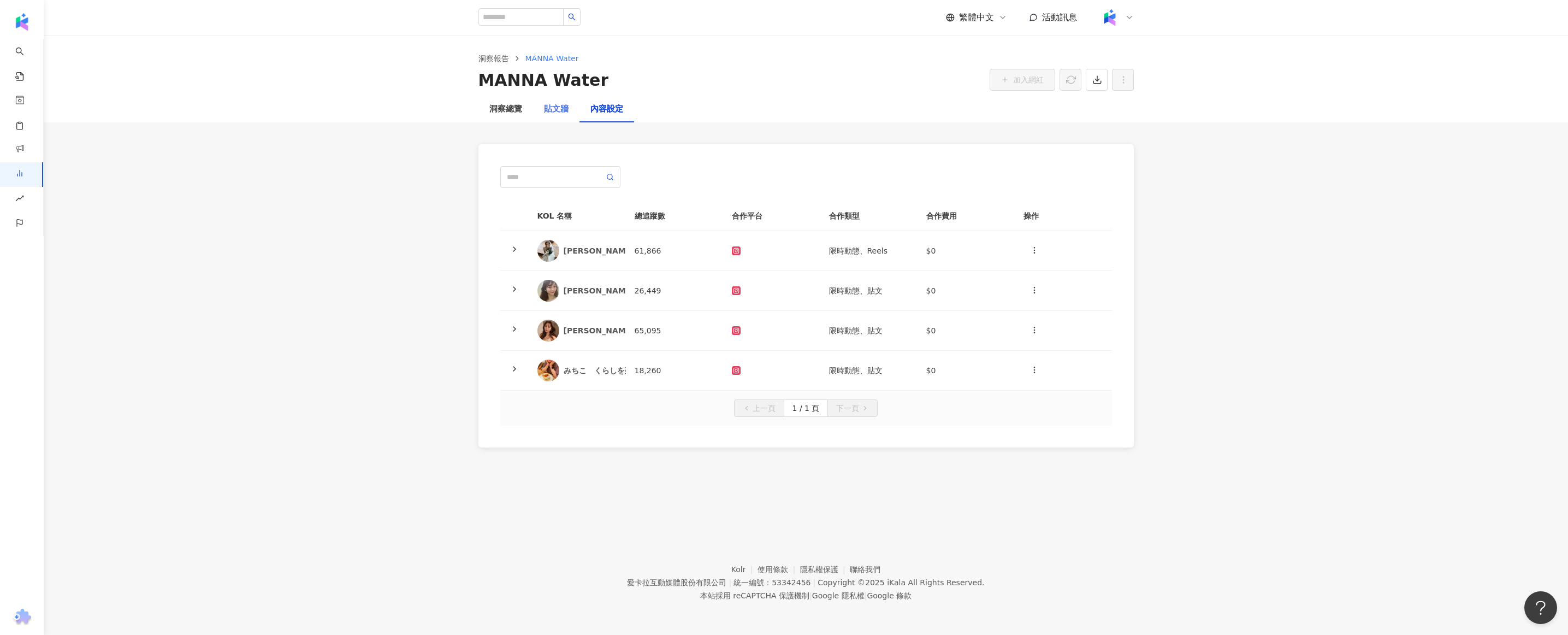
click at [570, 115] on div "貼文牆" at bounding box center [557, 109] width 46 height 26
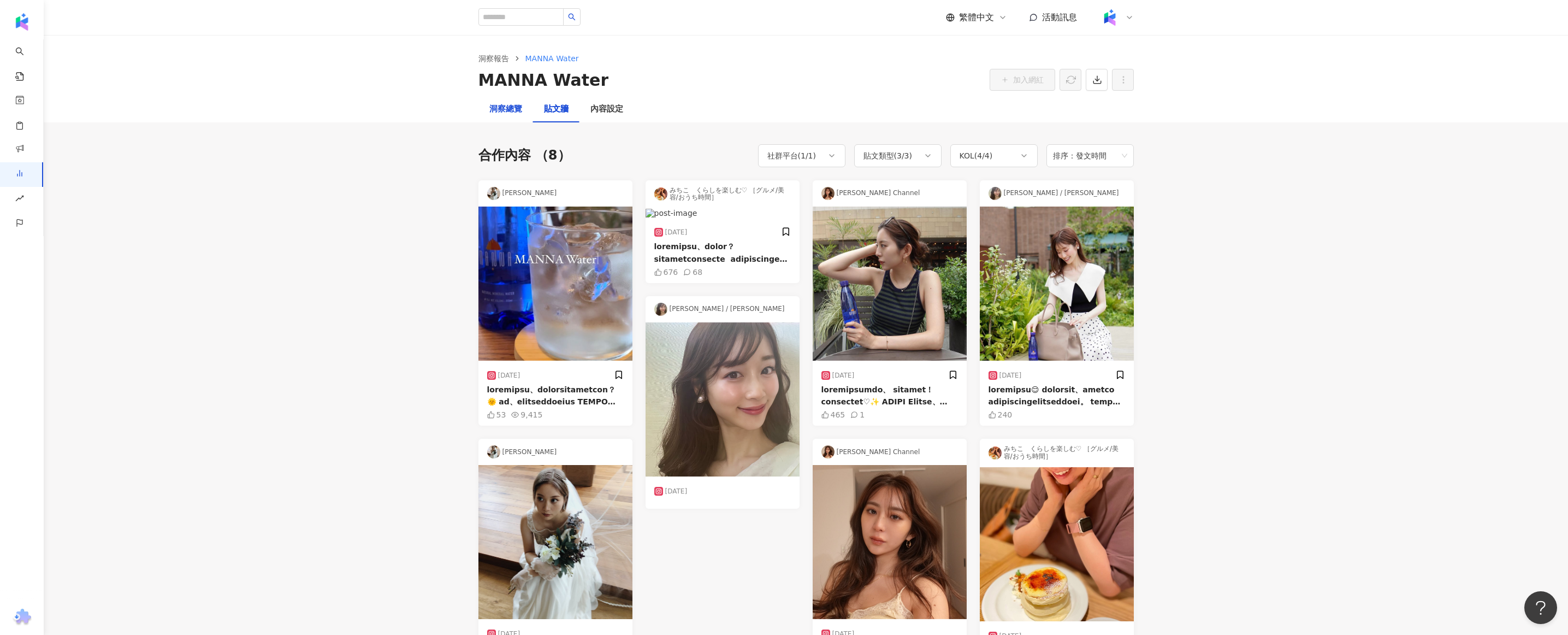
click at [514, 114] on div "洞察總覽" at bounding box center [505, 109] width 33 height 13
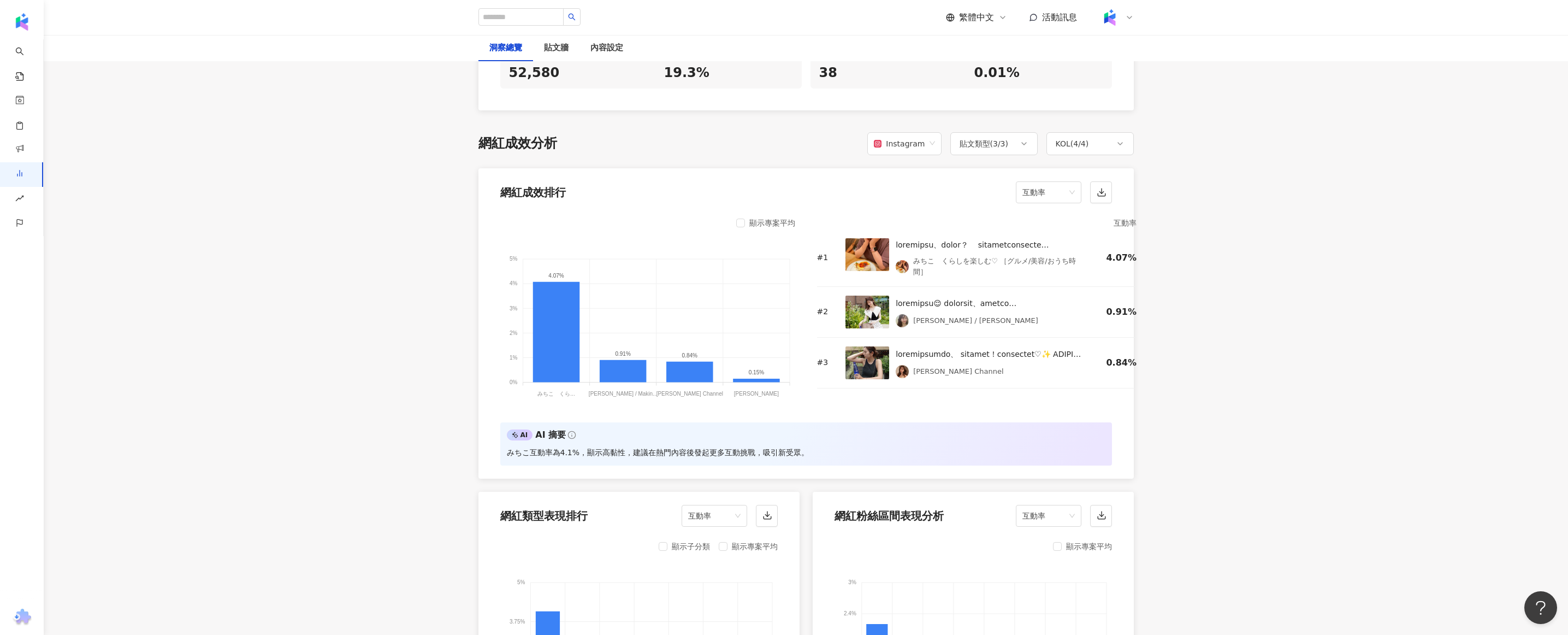
scroll to position [668, 0]
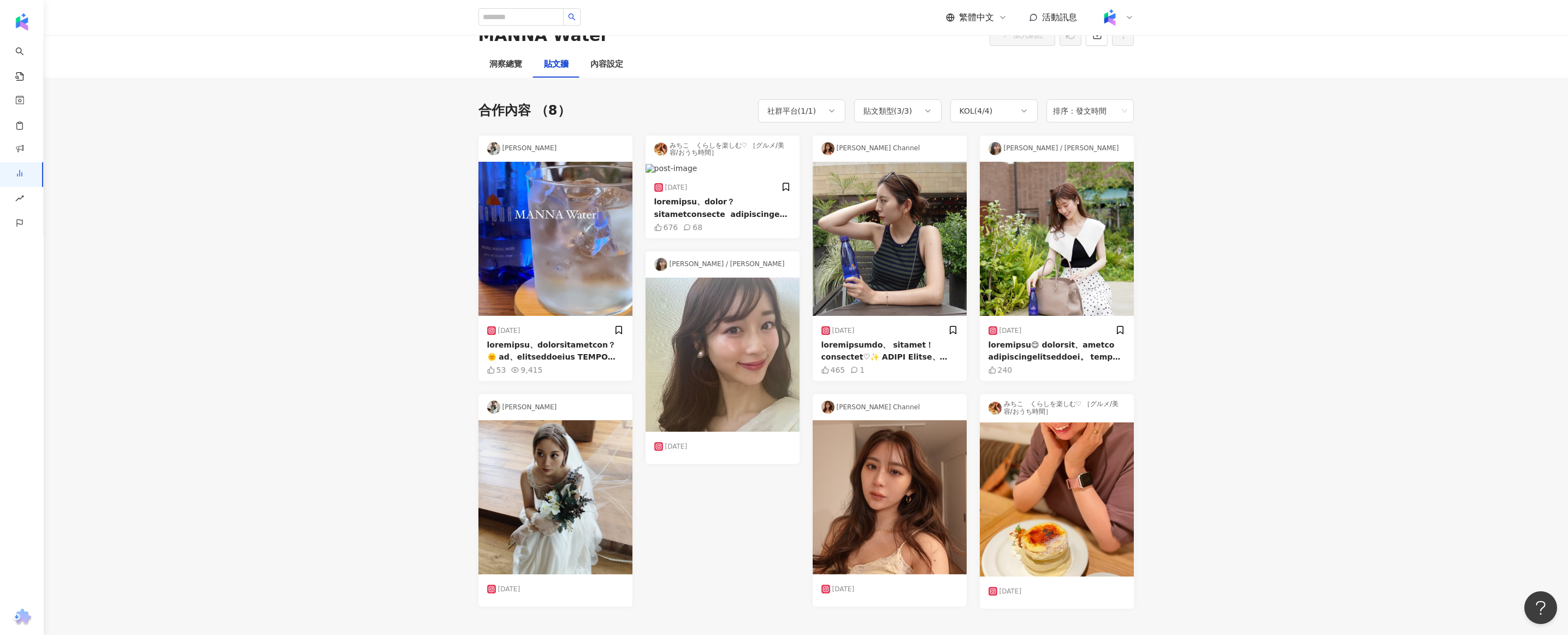
scroll to position [94, 0]
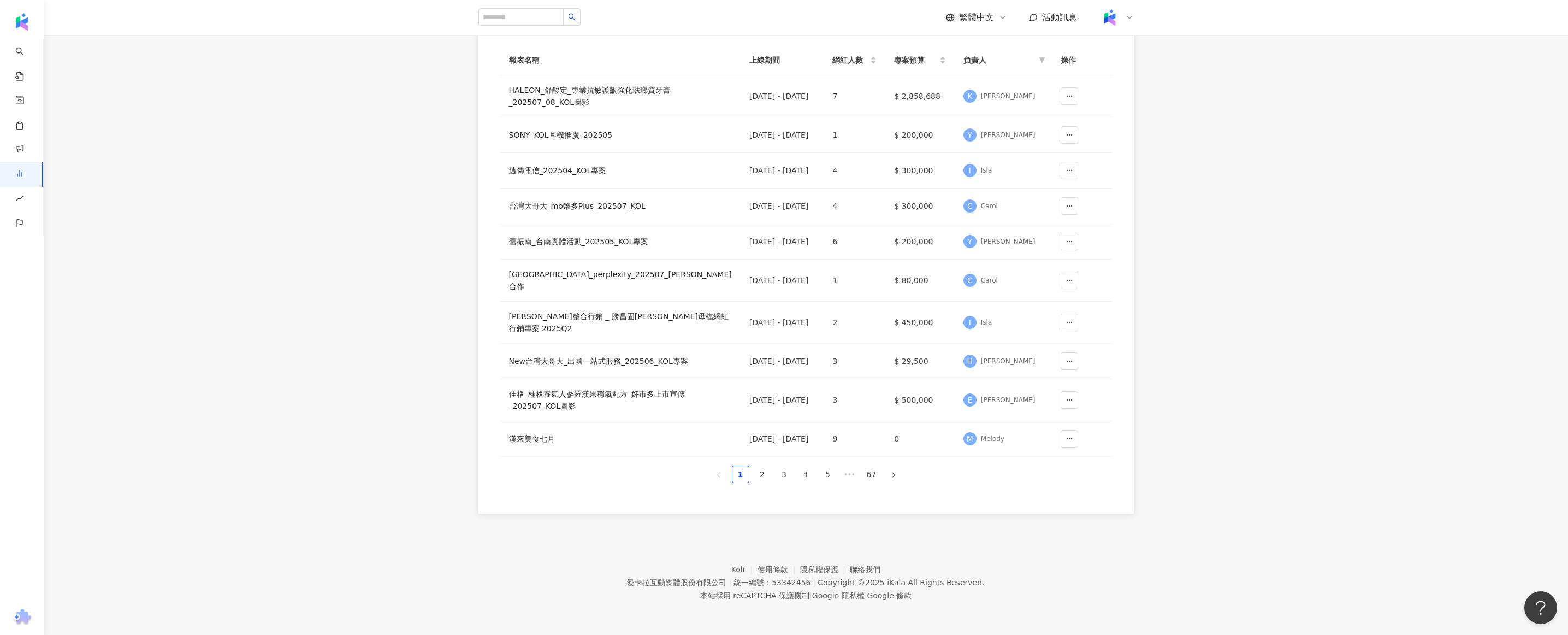
scroll to position [179, 0]
click at [760, 476] on link "2" at bounding box center [762, 474] width 17 height 17
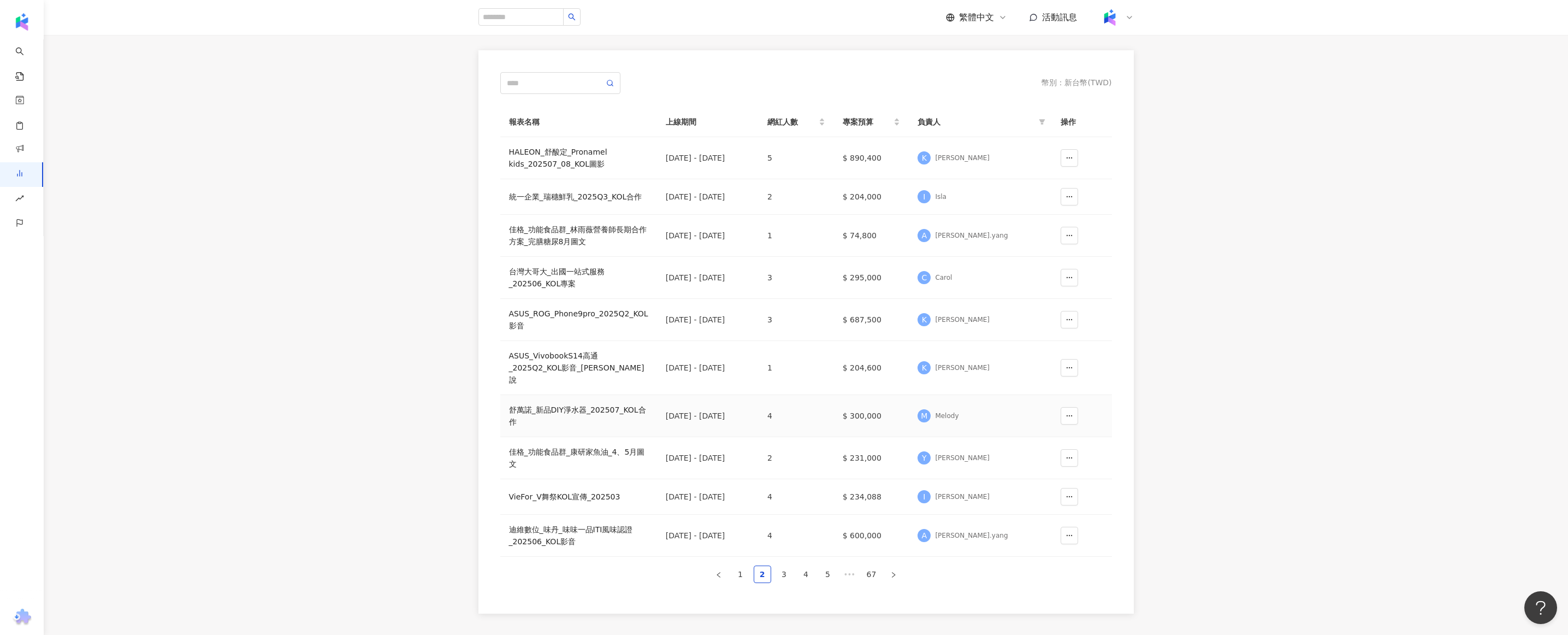
scroll to position [161, 0]
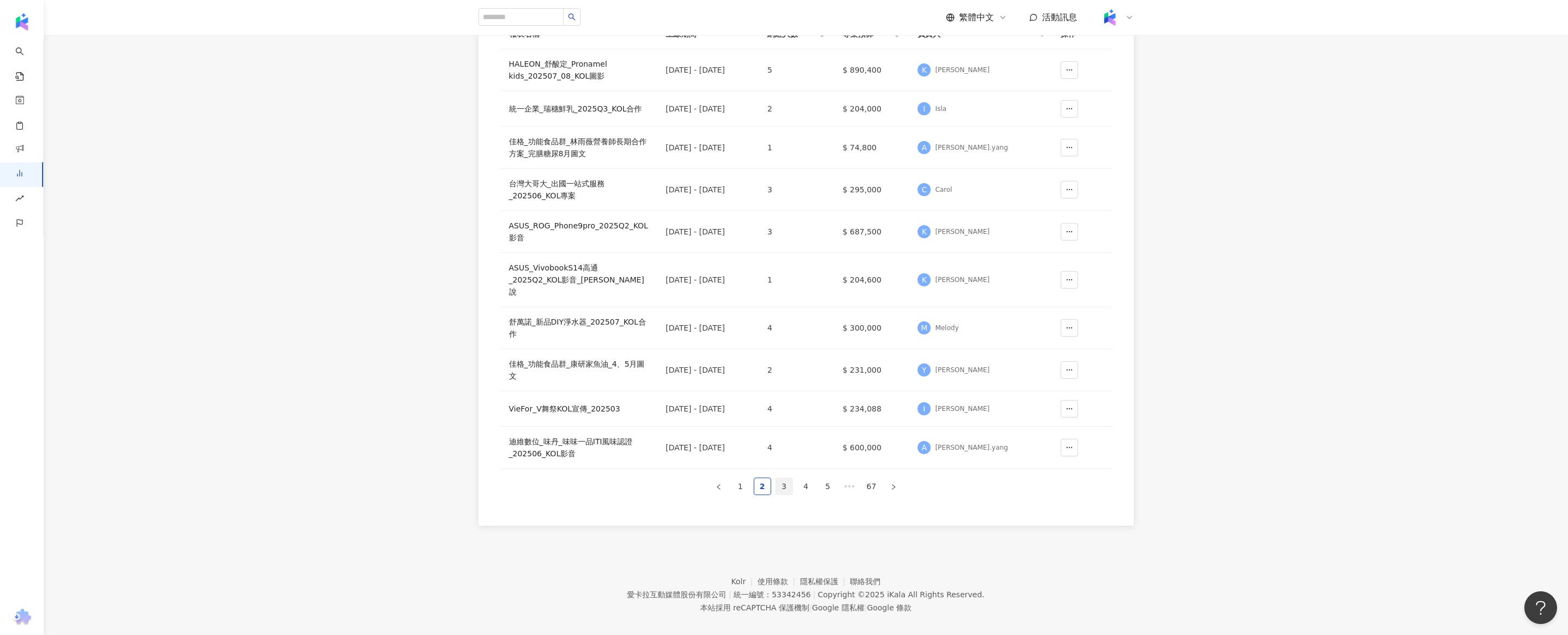
click at [783, 478] on link "3" at bounding box center [784, 486] width 17 height 17
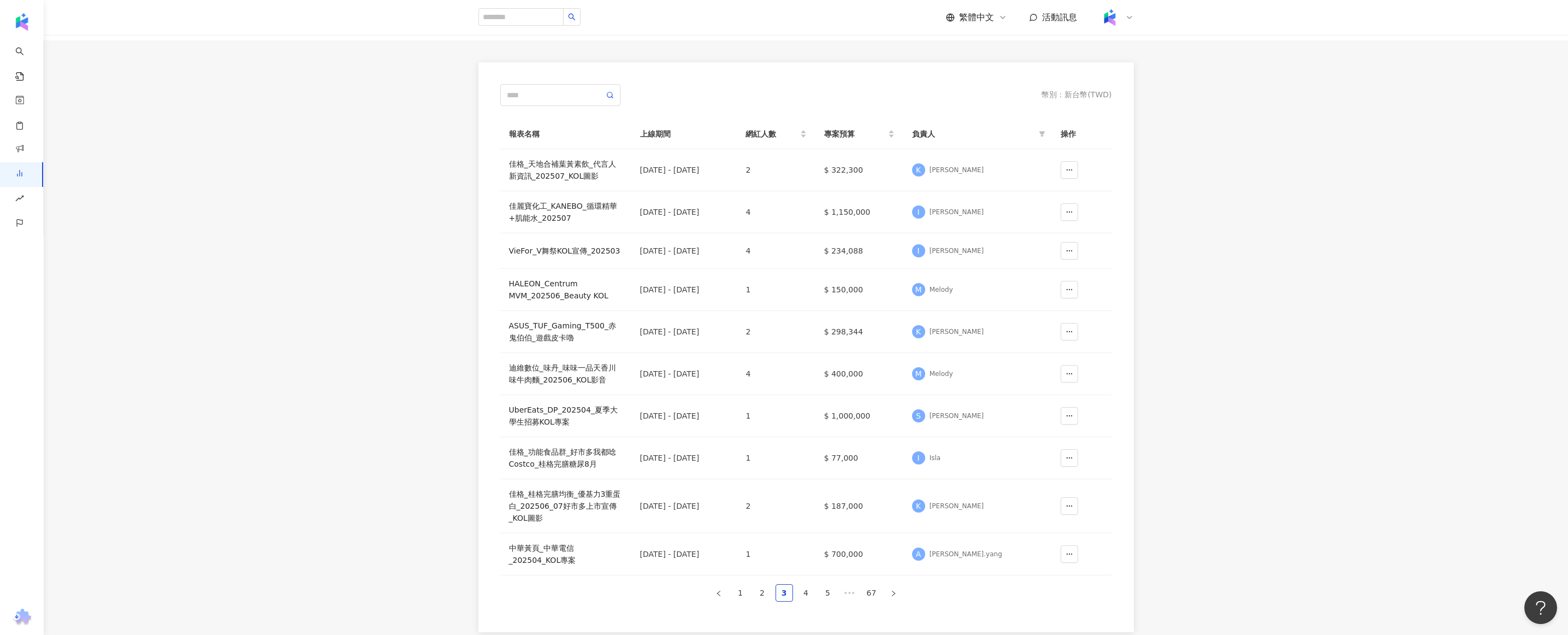
scroll to position [73, 0]
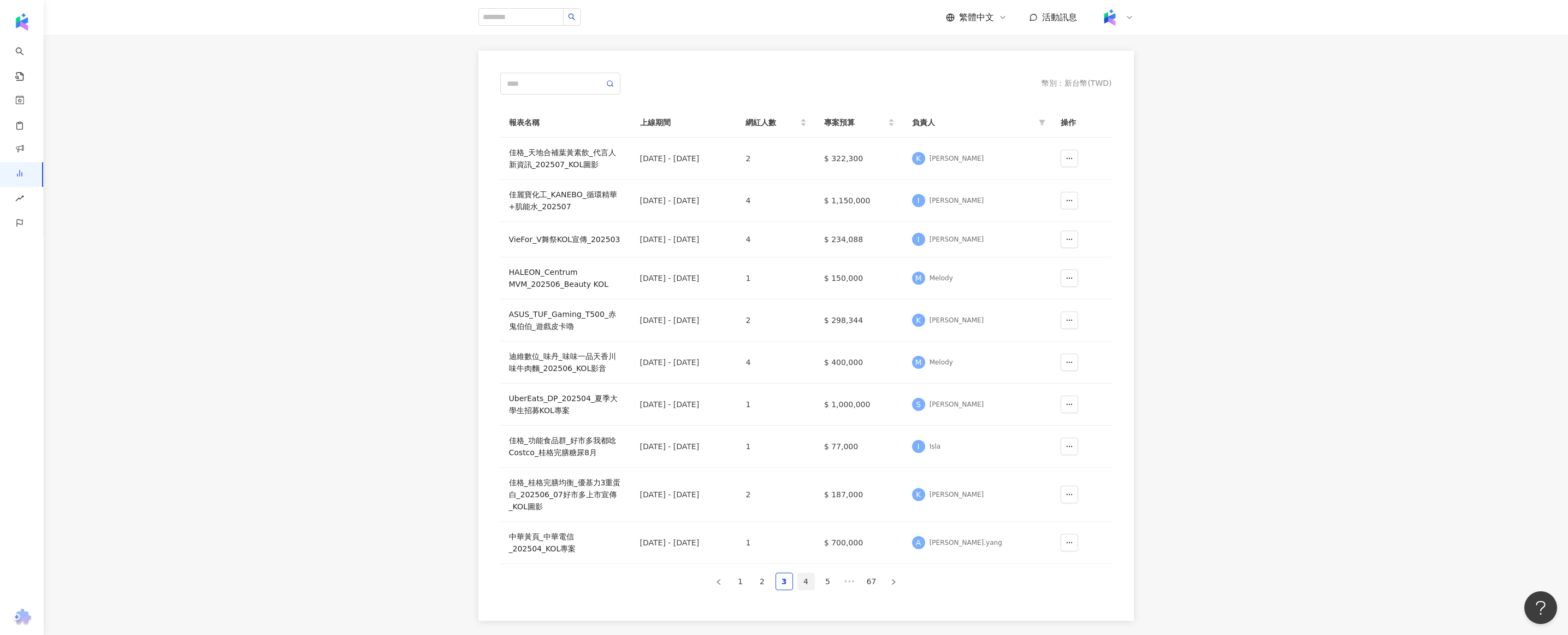
click at [808, 577] on link "4" at bounding box center [806, 581] width 17 height 17
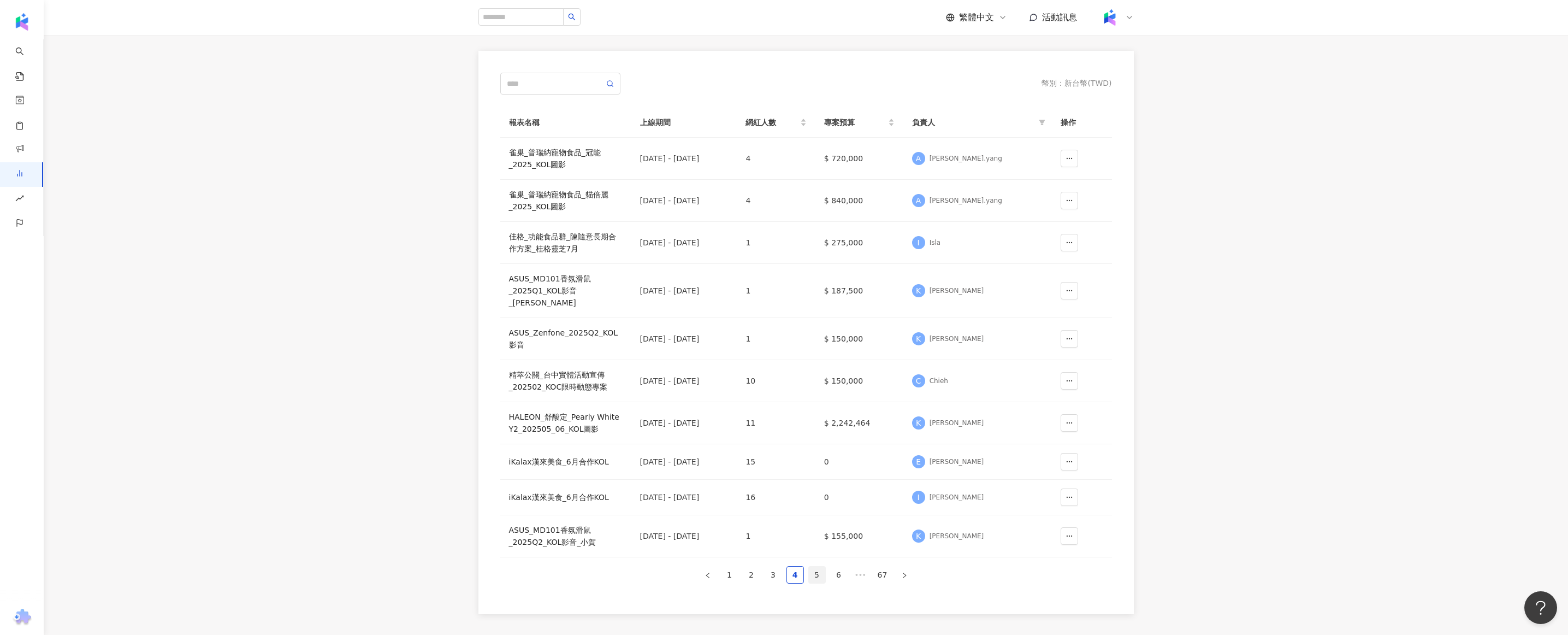
click at [818, 566] on link "5" at bounding box center [817, 574] width 17 height 17
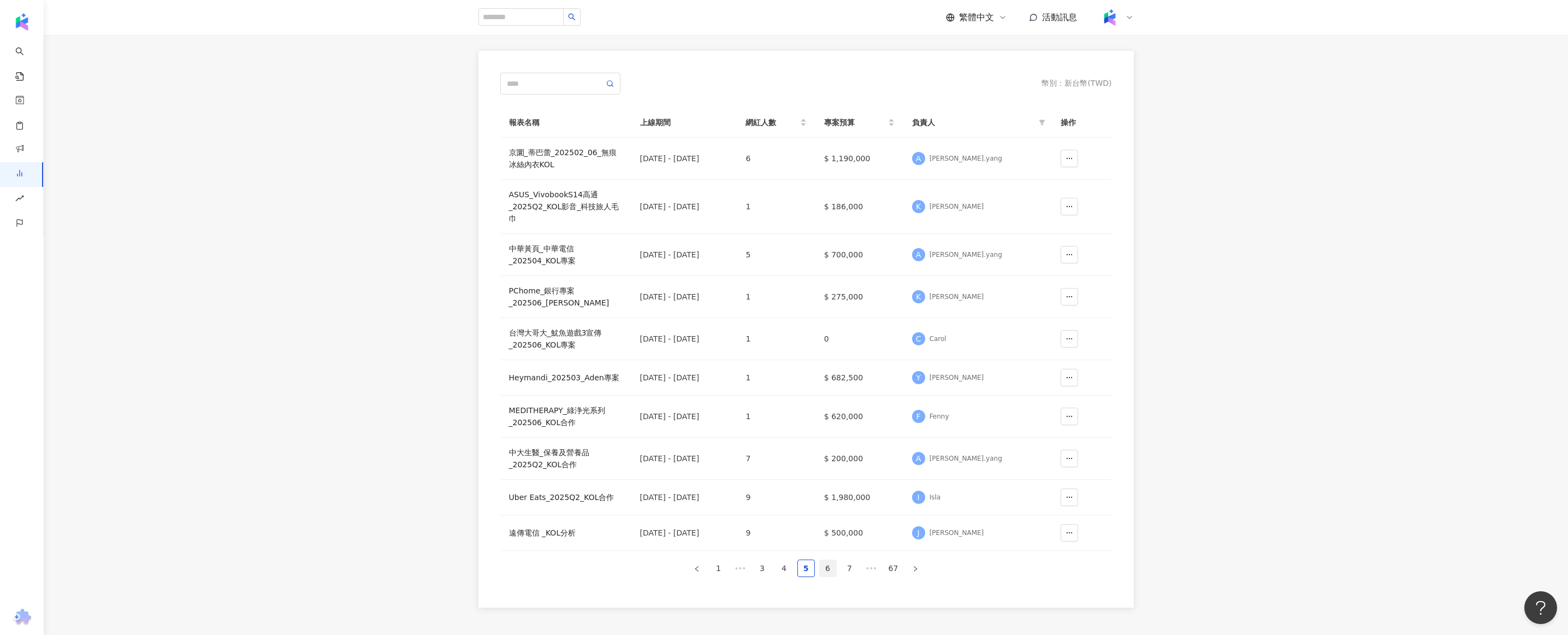
click at [827, 565] on link "6" at bounding box center [828, 568] width 17 height 17
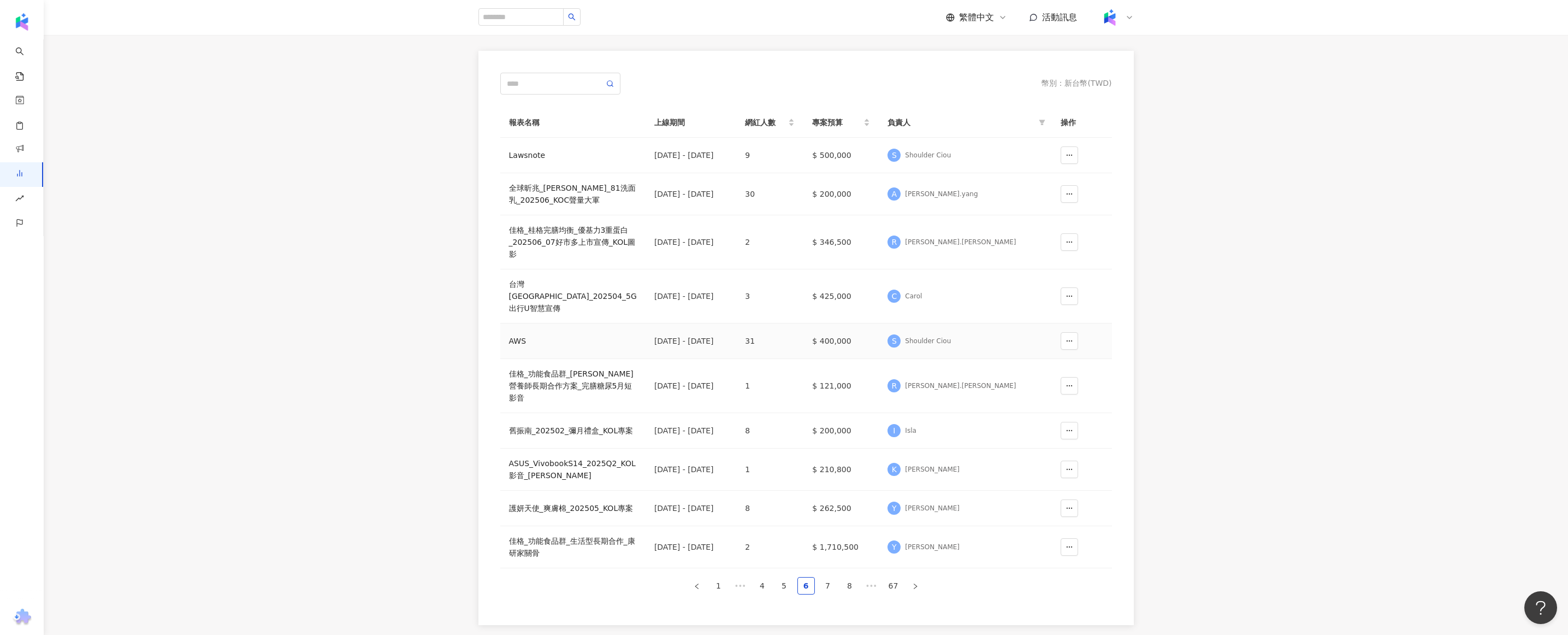
click at [624, 335] on div "AWS" at bounding box center [572, 340] width 128 height 12
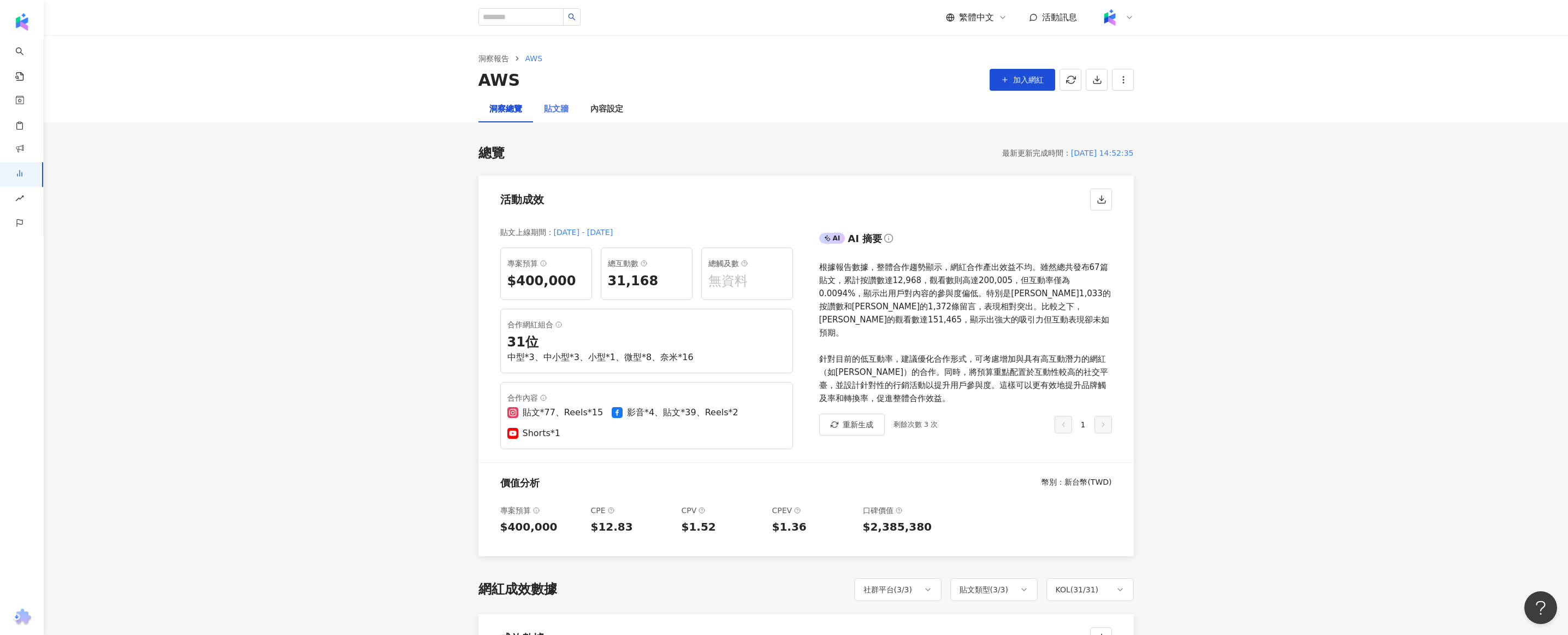
click at [542, 105] on div "貼文牆" at bounding box center [557, 109] width 46 height 26
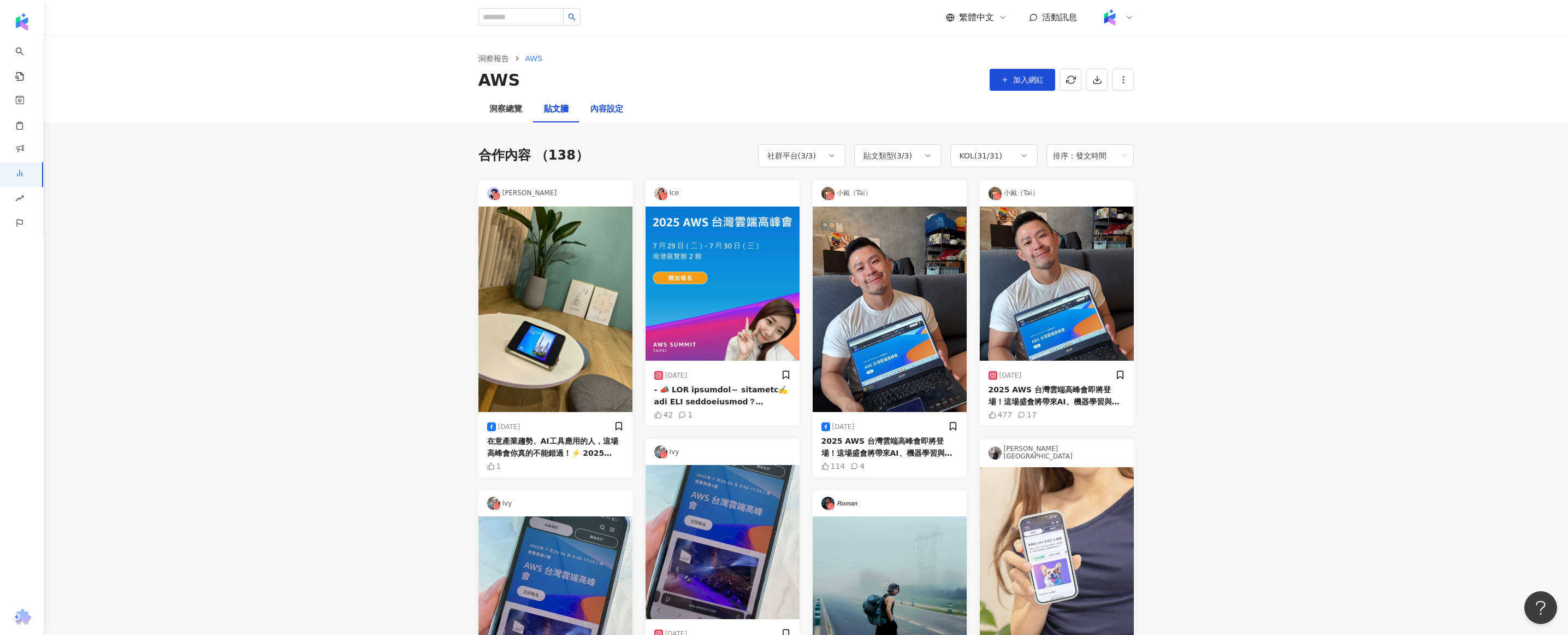
click at [612, 112] on div "內容設定" at bounding box center [607, 109] width 33 height 13
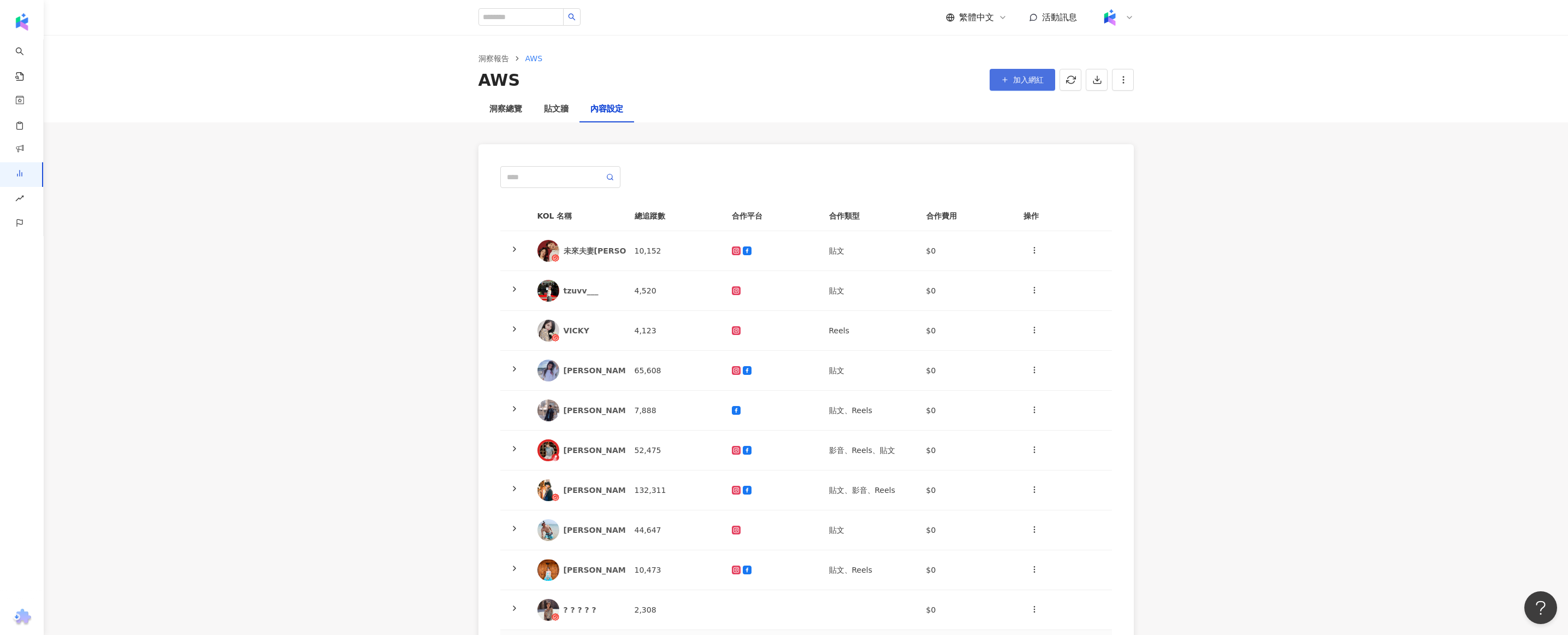
click at [1027, 80] on span "加入網紅" at bounding box center [1028, 80] width 30 height 9
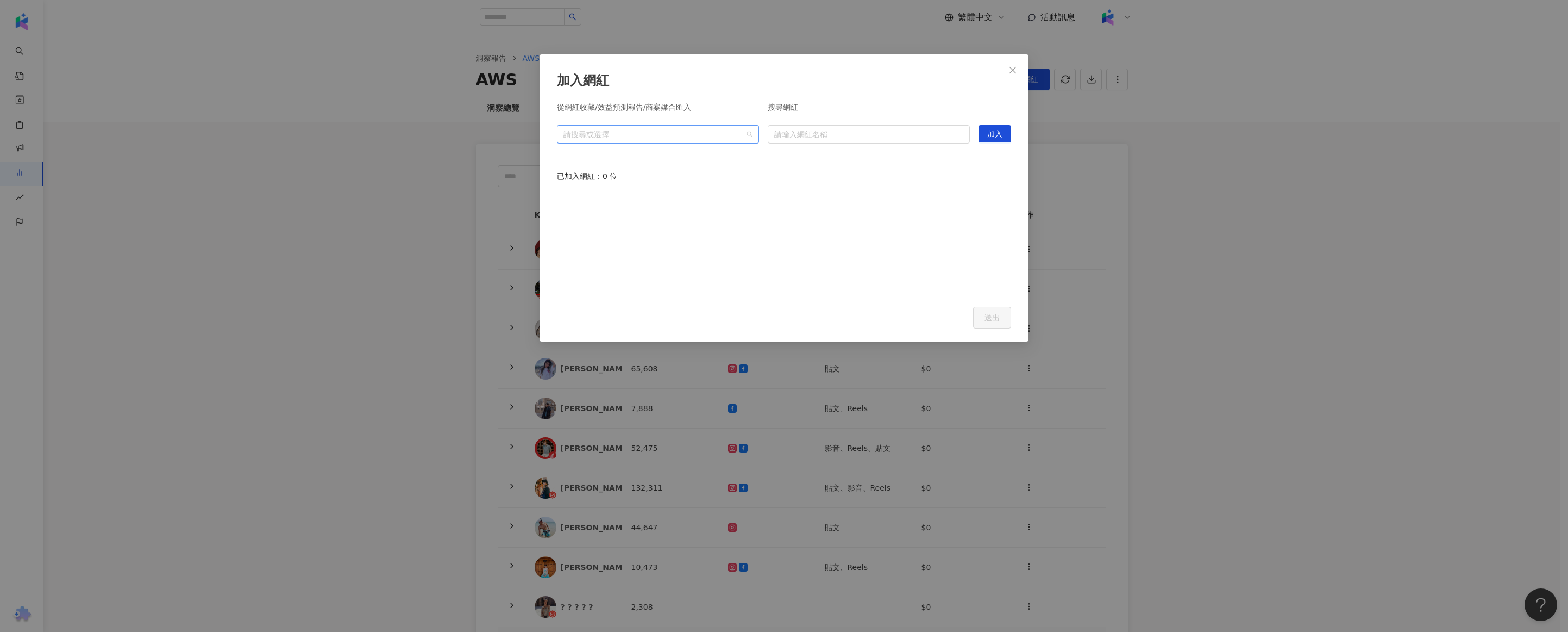
click at [724, 137] on div at bounding box center [652, 134] width 186 height 8
click at [857, 147] on div "從網紅收藏/效益預測報告/商案媒合匯入 請搜尋或選擇 搜尋網紅 請輸入網紅名稱 加入 已加入網紅：0 位" at bounding box center [783, 198] width 454 height 190
click at [847, 131] on input "search" at bounding box center [869, 134] width 189 height 17
click at [687, 139] on div "請搜尋或選擇" at bounding box center [658, 134] width 202 height 19
click at [678, 152] on span "收藏" at bounding box center [667, 159] width 180 height 17
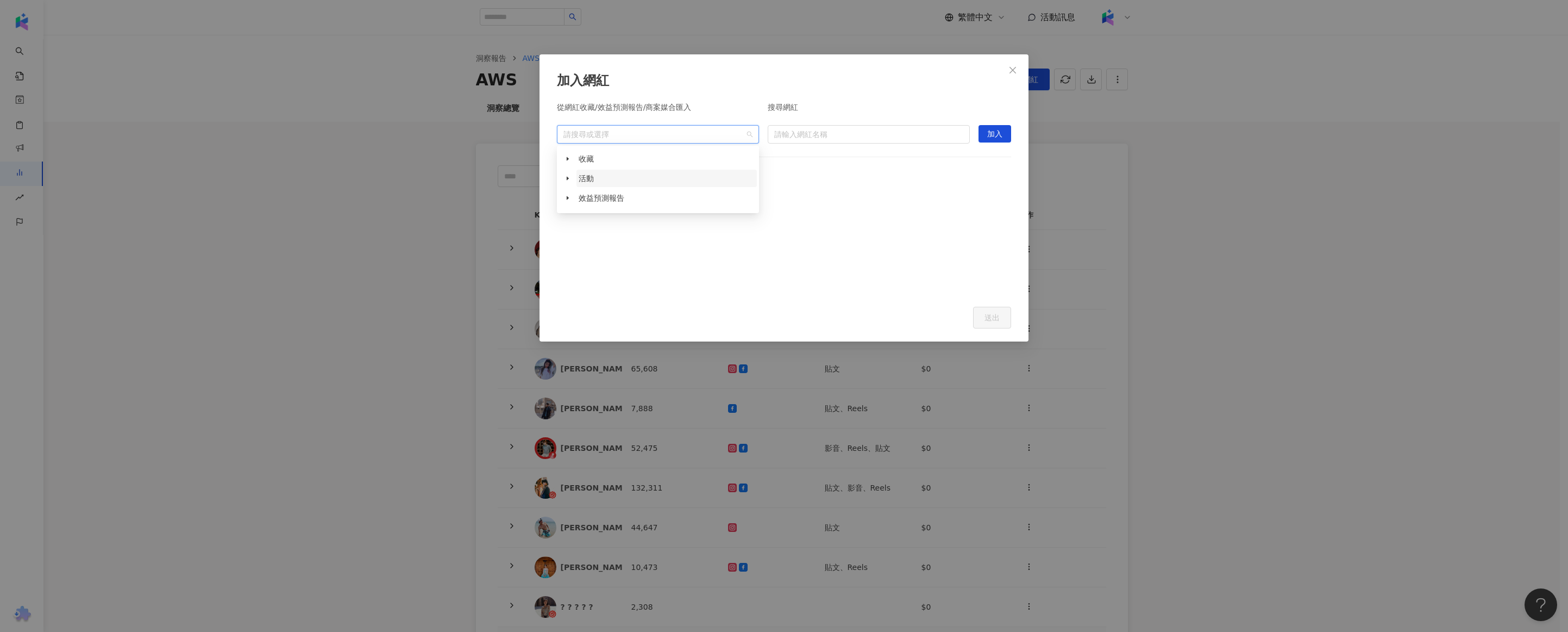
click at [618, 182] on span "活動" at bounding box center [667, 178] width 180 height 17
click at [565, 181] on span at bounding box center [567, 178] width 17 height 17
click at [569, 181] on span at bounding box center [567, 178] width 17 height 17
click at [568, 194] on span at bounding box center [567, 198] width 17 height 17
click at [568, 195] on icon "caret-down" at bounding box center [568, 198] width 6 height 6
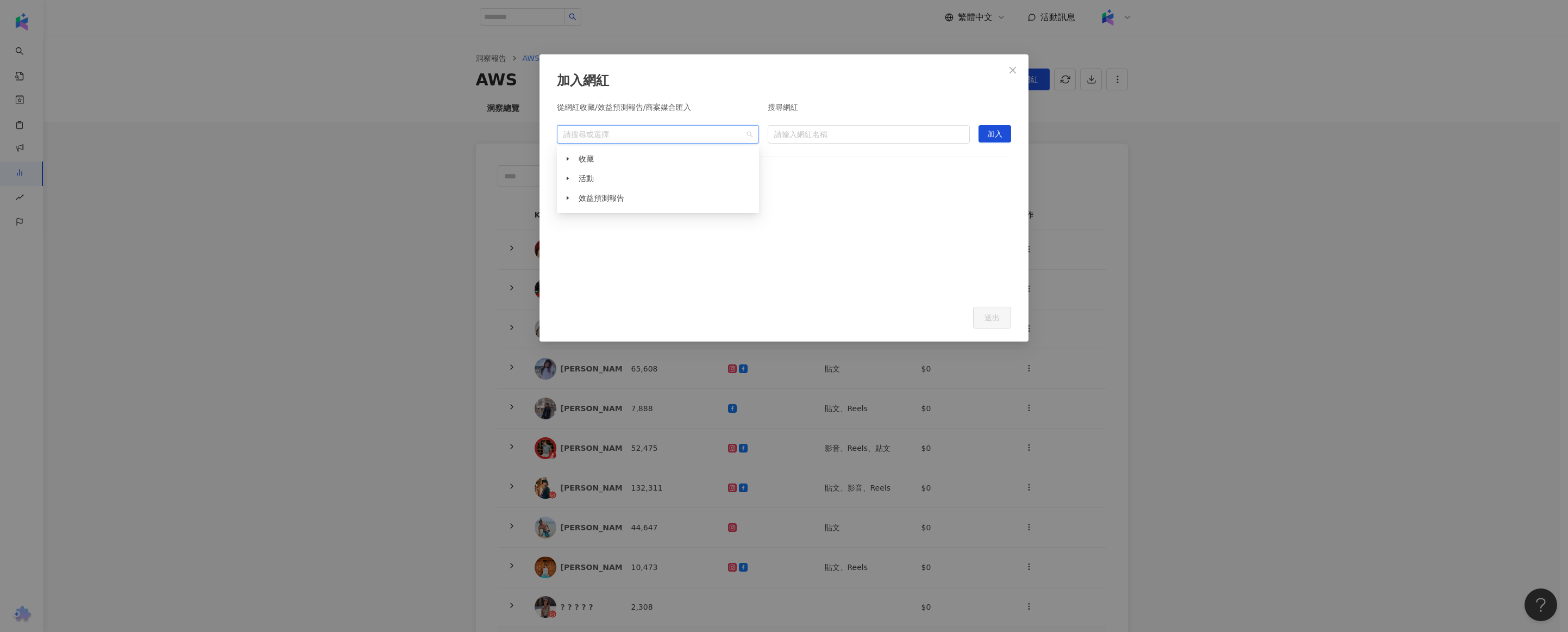
click at [797, 157] on div "從網紅收藏/效益預測報告/商案媒合匯入 請搜尋或選擇 搜尋網紅 請輸入網紅名稱 加入 已加入網紅：0 位" at bounding box center [783, 198] width 454 height 190
click at [797, 139] on input "search" at bounding box center [869, 134] width 189 height 17
type input "*"
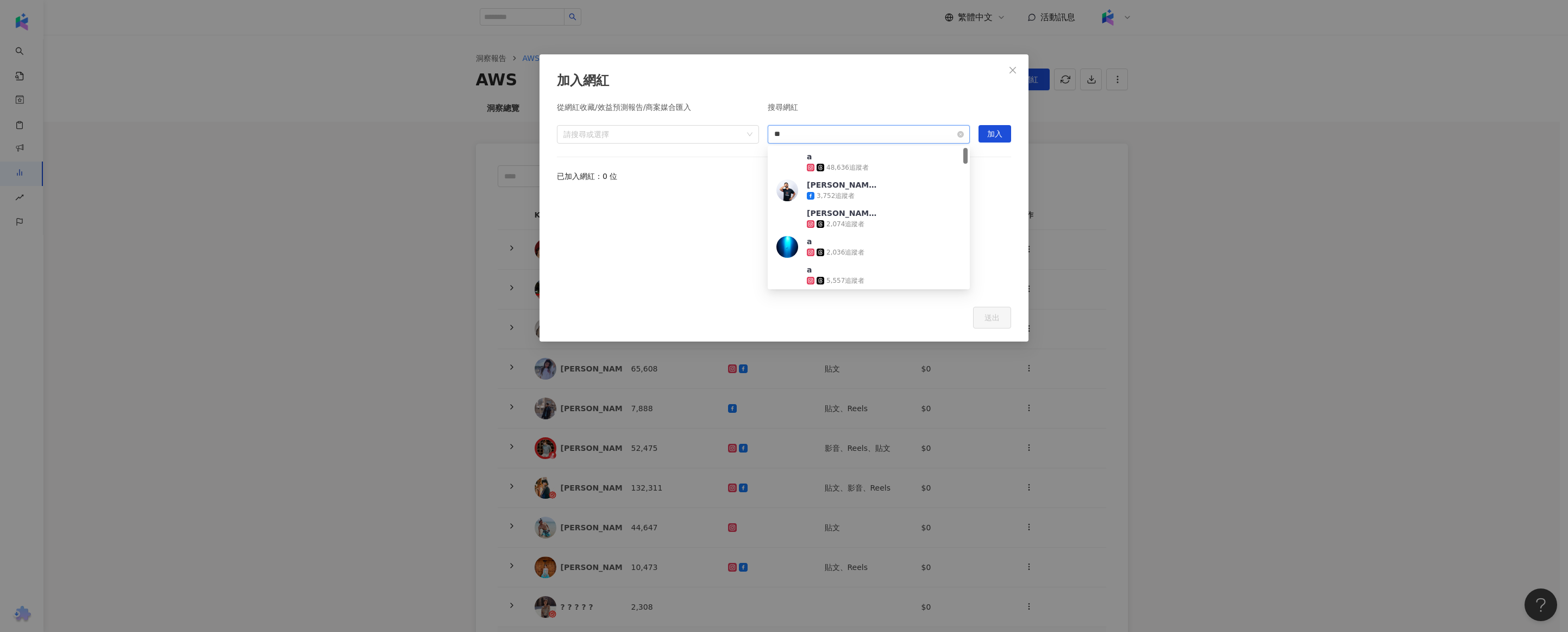
type input "***"
click at [863, 216] on span "America 🇺🇸" at bounding box center [842, 213] width 71 height 11
click at [861, 139] on div "America 🇺🇸 1,365,951 追蹤者" at bounding box center [869, 134] width 189 height 13
click at [793, 177] on img at bounding box center [788, 177] width 22 height 22
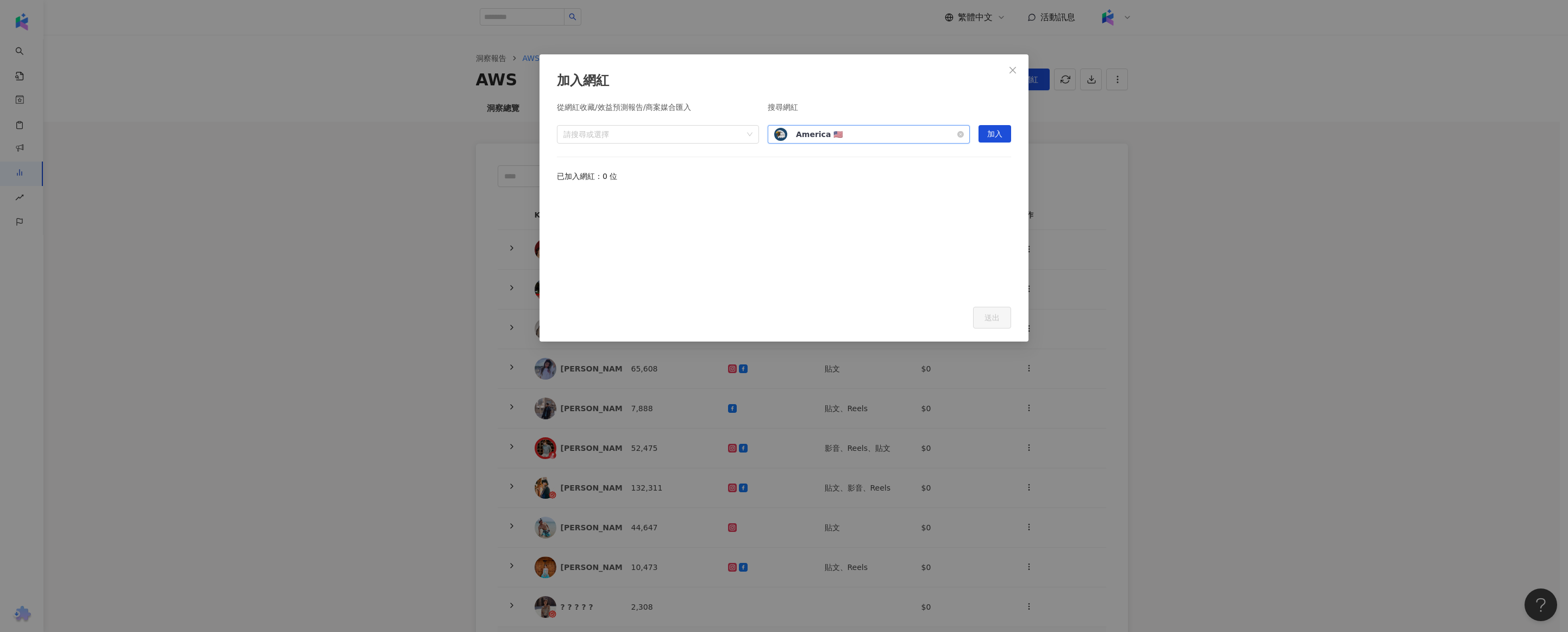
click at [781, 139] on img at bounding box center [781, 134] width 13 height 13
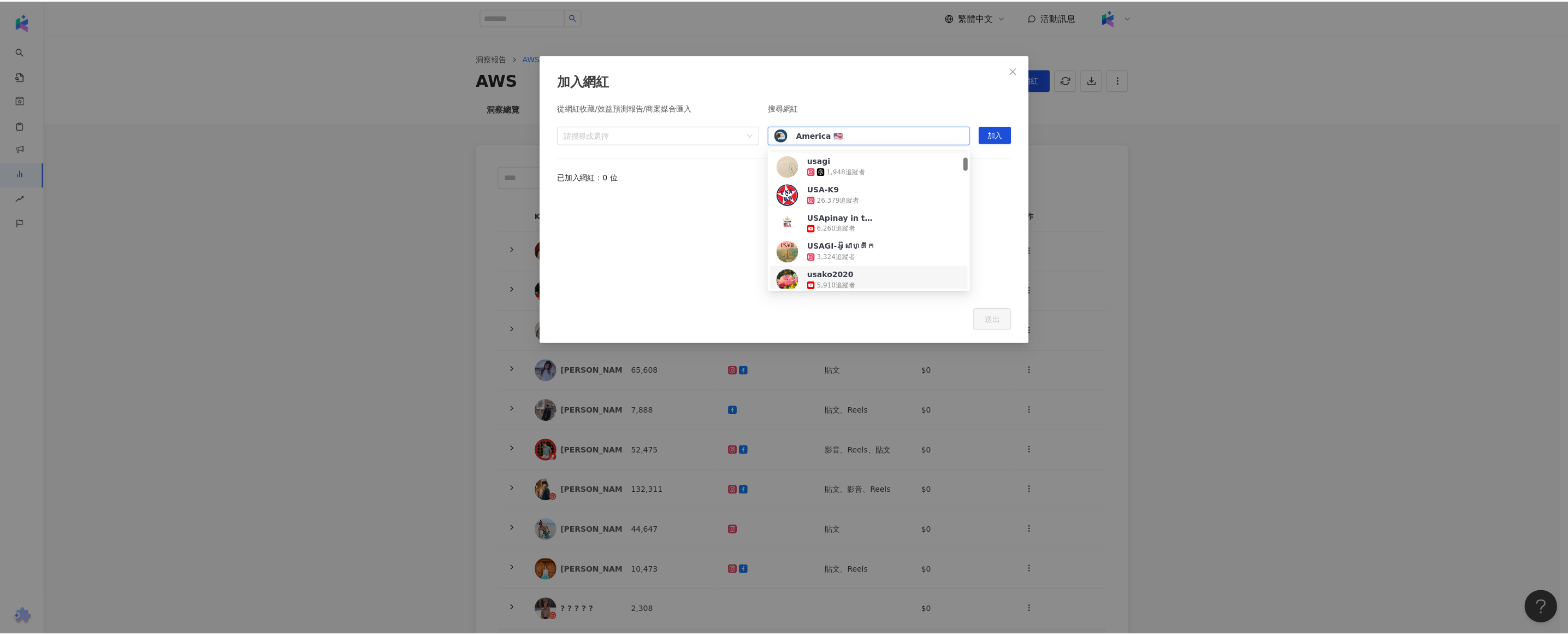
scroll to position [0, 0]
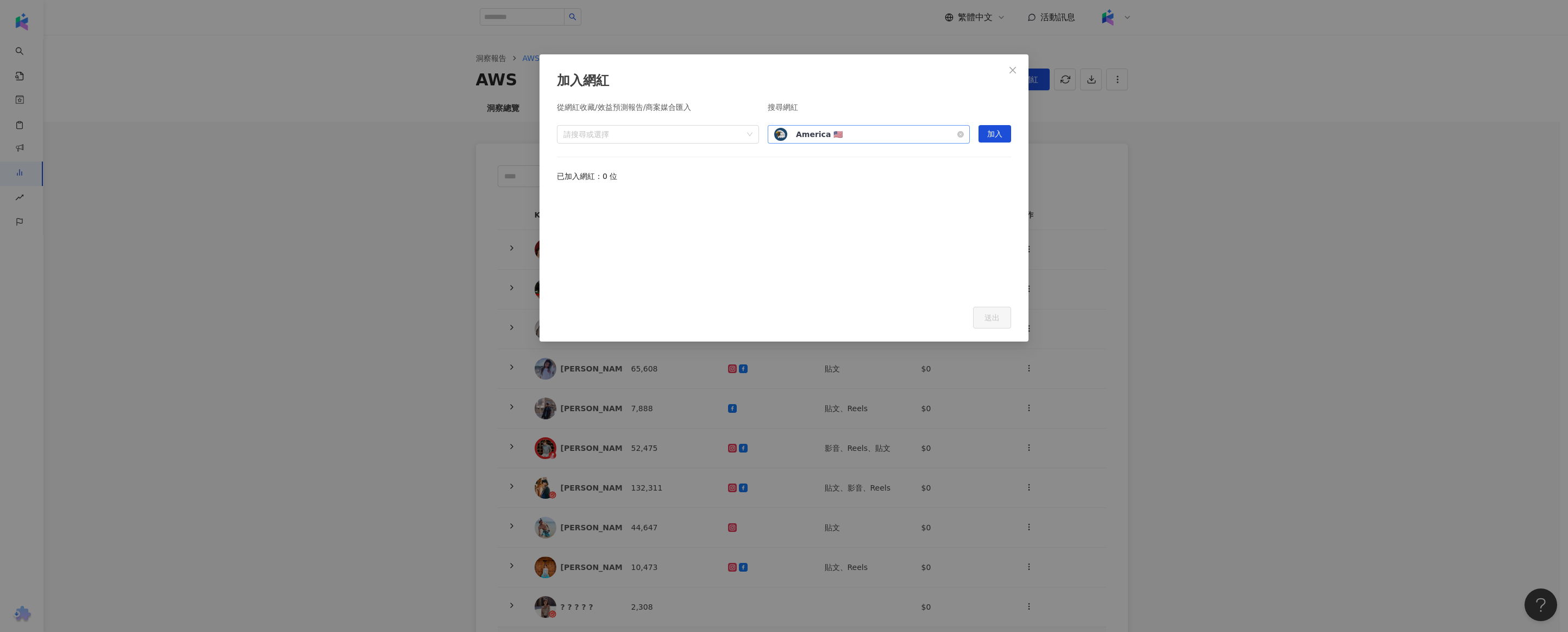
drag, startPoint x: 902, startPoint y: 150, endPoint x: 901, endPoint y: 137, distance: 13.0
click at [902, 147] on div "從網紅收藏/效益預測報告/商案媒合匯入 請搜尋或選擇 搜尋網紅 America 🇺🇸 1,365,951 追蹤者 加入 已加入網紅：0 位" at bounding box center [783, 198] width 454 height 190
click at [901, 137] on div "America 🇺🇸 1,365,951 追蹤者" at bounding box center [869, 134] width 189 height 13
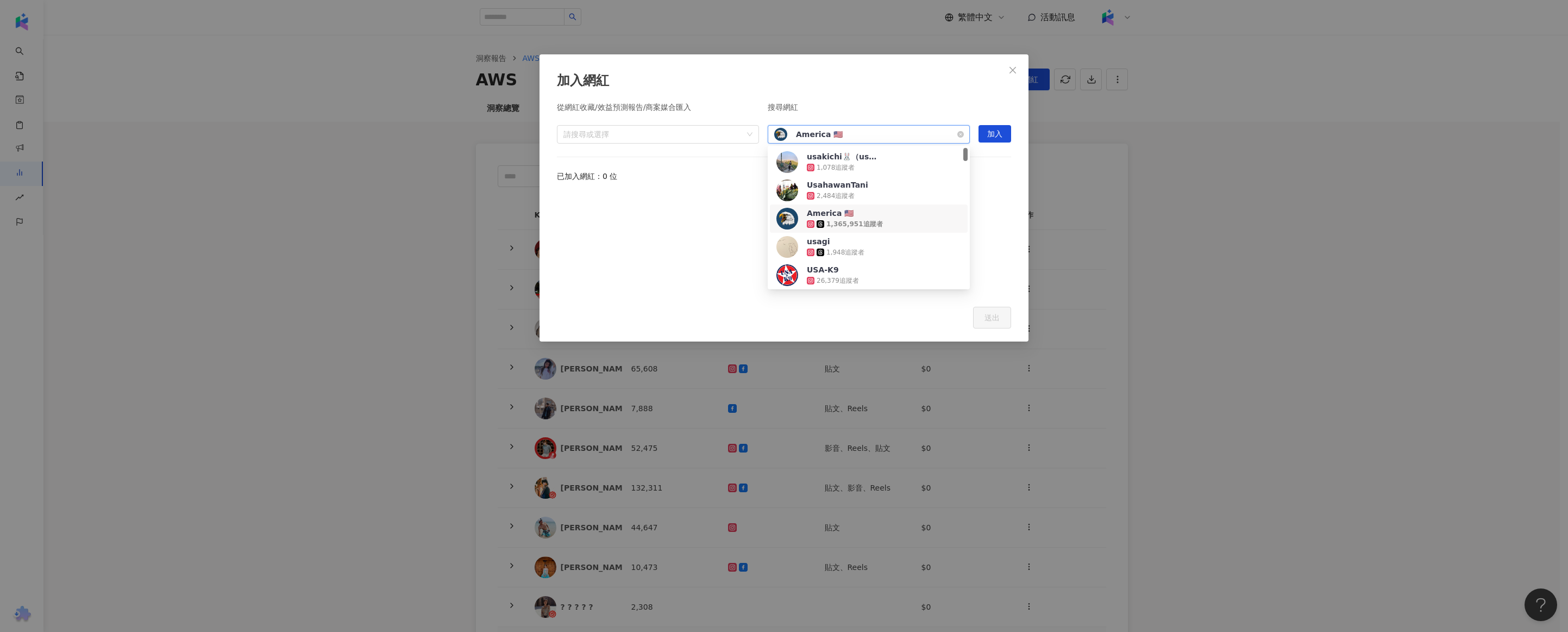
paste input "*******"
type input "*******"
click at [906, 160] on div "MrBeast tiktok-icon 631,614,694 追蹤者" at bounding box center [869, 162] width 185 height 22
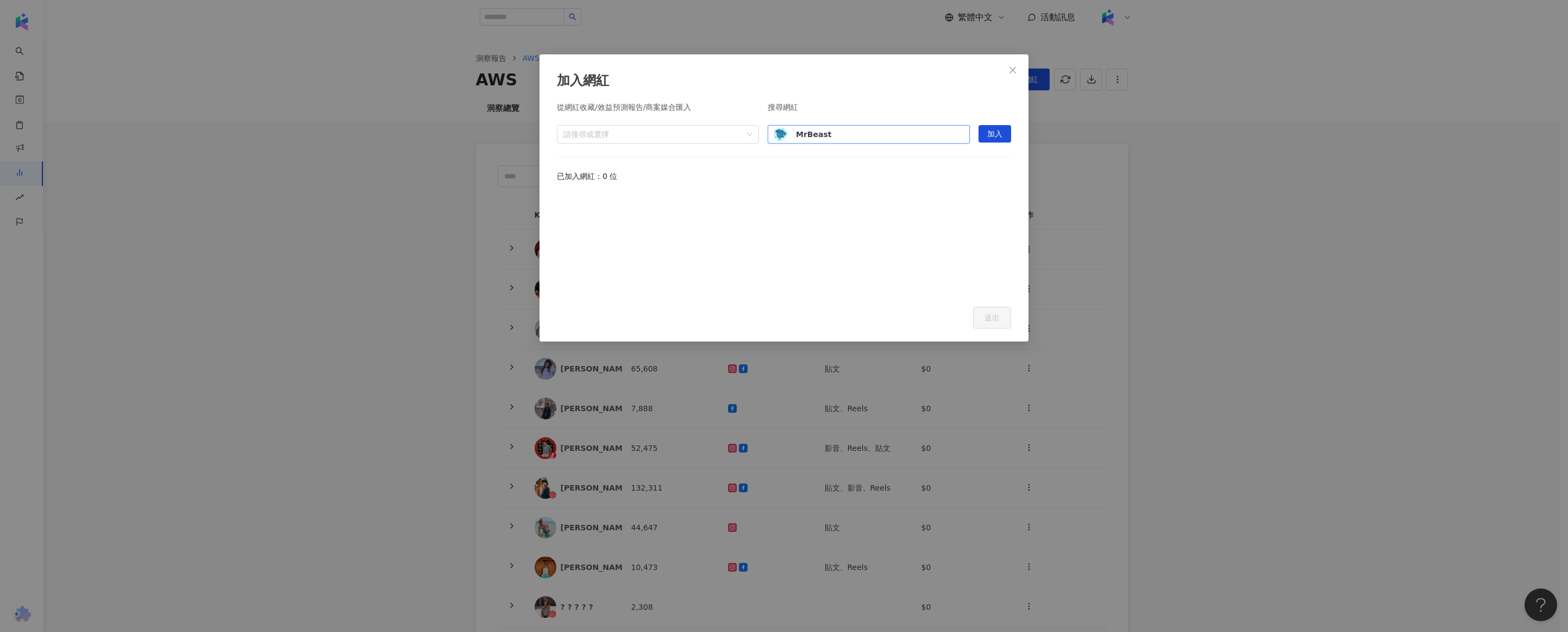
click at [362, 241] on div "加入網紅 從網紅收藏/效益預測報告/商案媒合匯入 請搜尋或選擇 搜尋網紅 {"id":"d1d47665-764e-4612-9064-32ad6571174…" at bounding box center [784, 316] width 1568 height 632
